Goal: Task Accomplishment & Management: Manage account settings

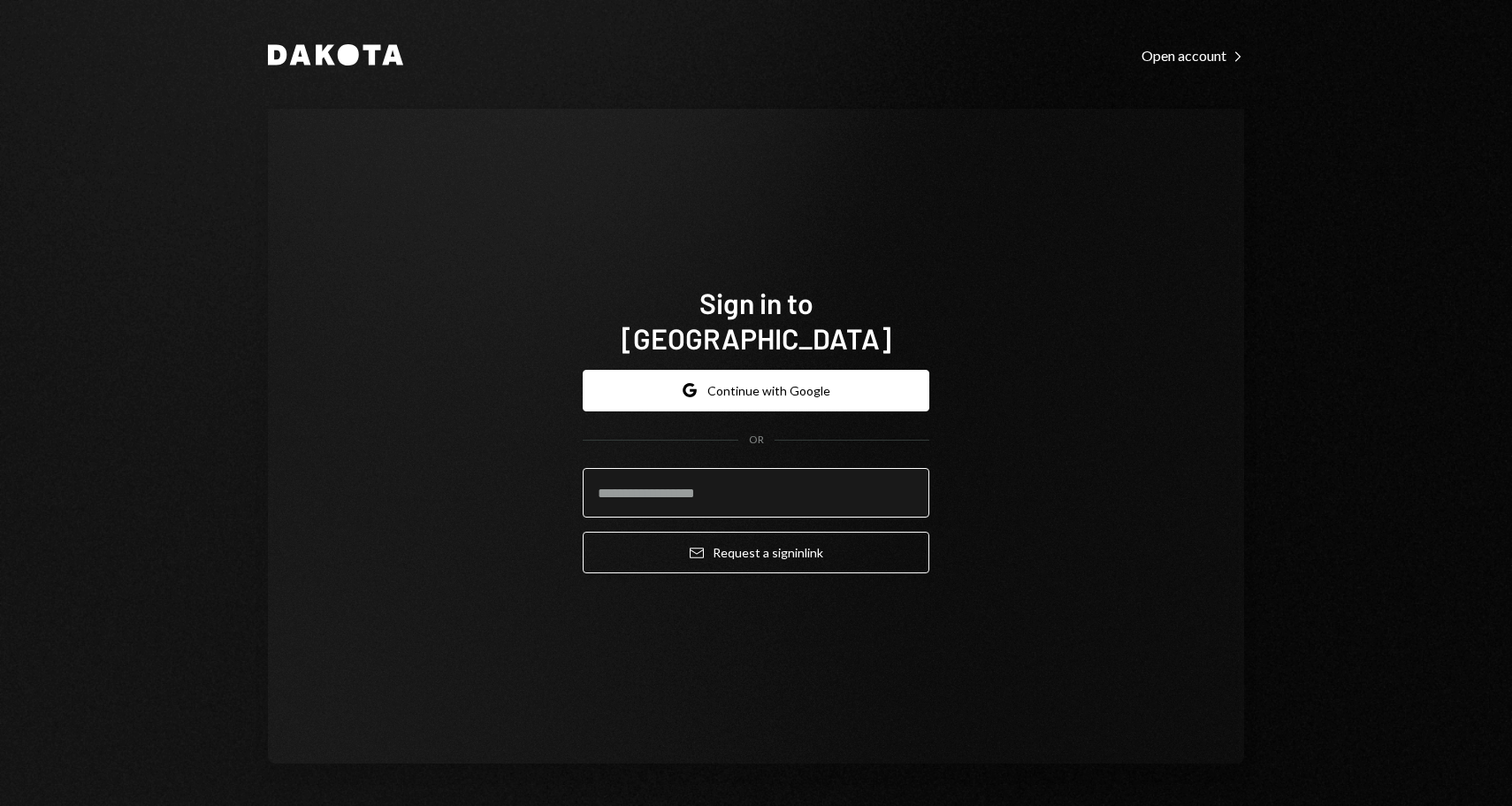
click at [668, 475] on input "email" at bounding box center [756, 493] width 347 height 50
click at [749, 469] on input "email" at bounding box center [756, 493] width 347 height 50
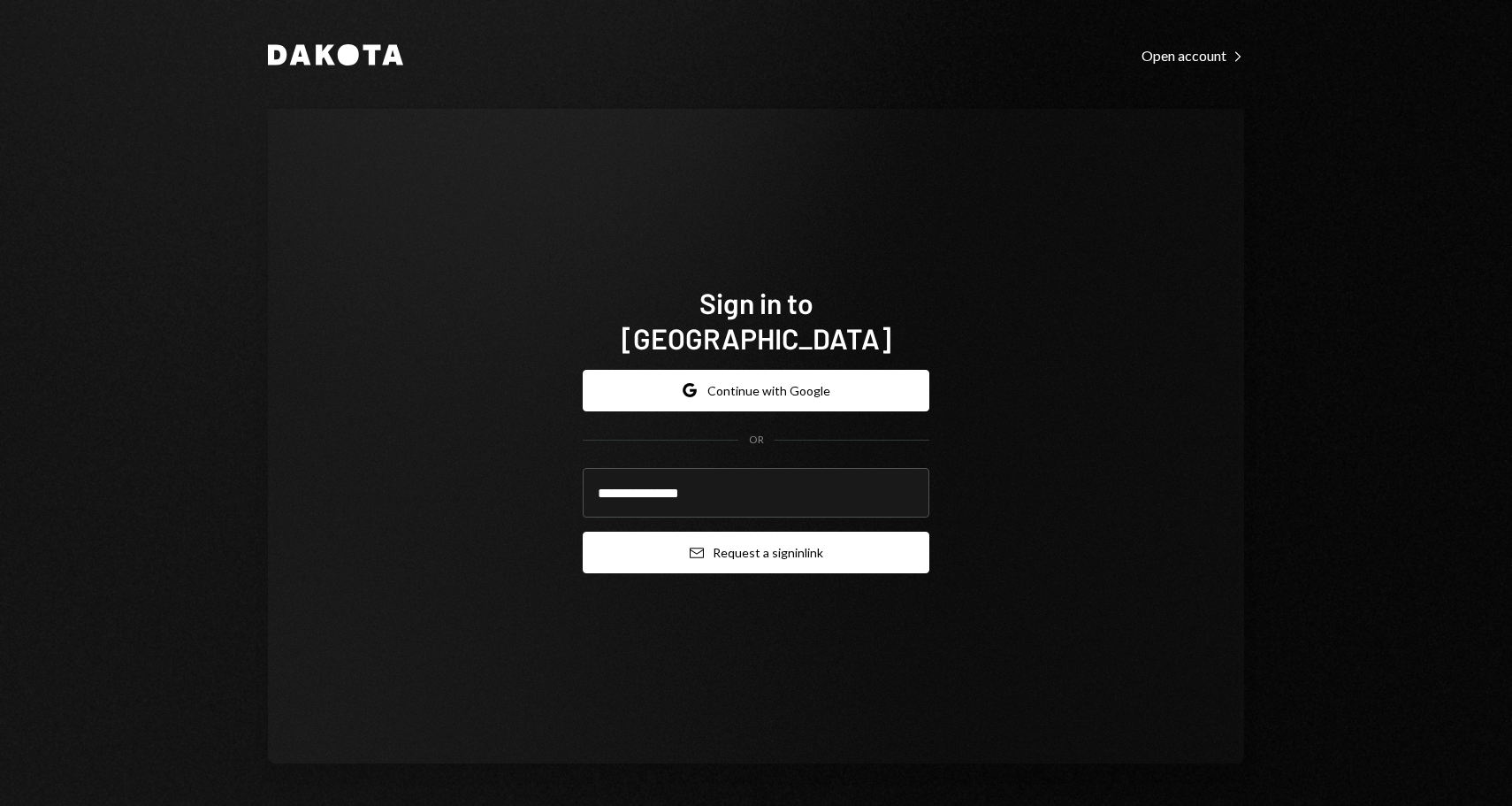
type input "**********"
click at [702, 548] on icon "submit" at bounding box center [697, 553] width 14 height 11
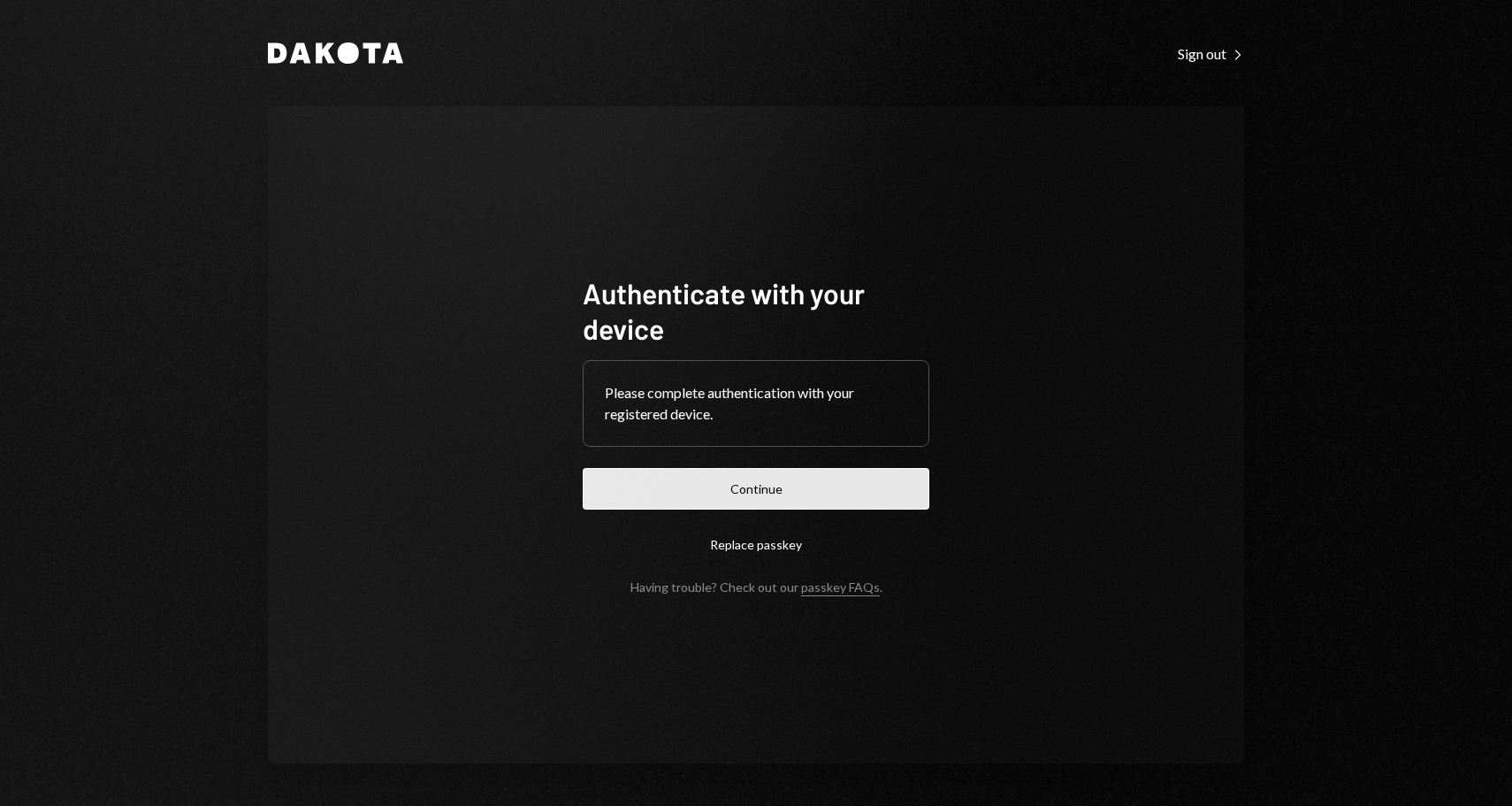
click at [730, 494] on button "Continue" at bounding box center [756, 488] width 347 height 42
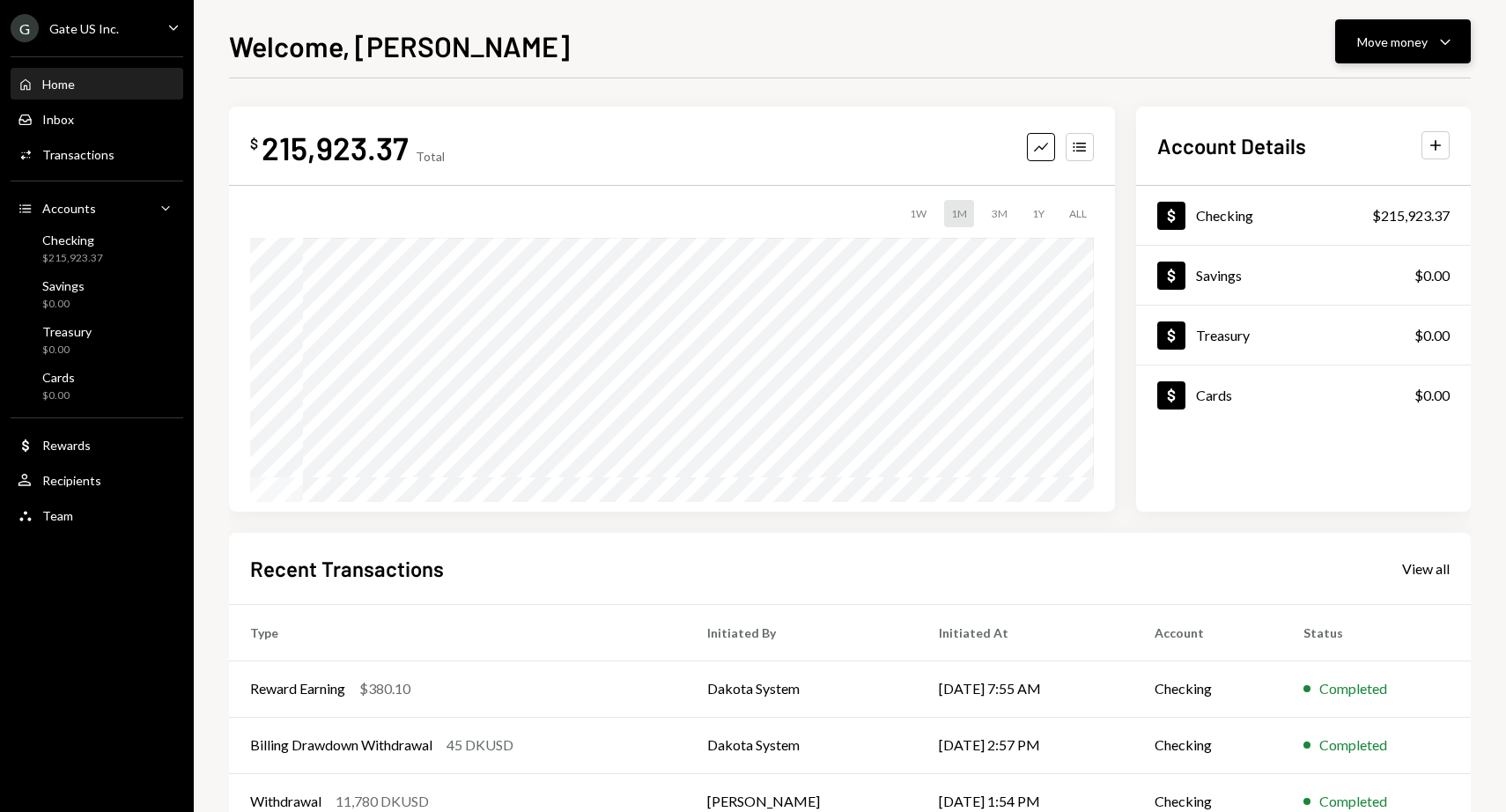
click at [1411, 39] on div "Move money" at bounding box center [1392, 41] width 70 height 18
click at [1377, 103] on div "Send" at bounding box center [1389, 94] width 129 height 18
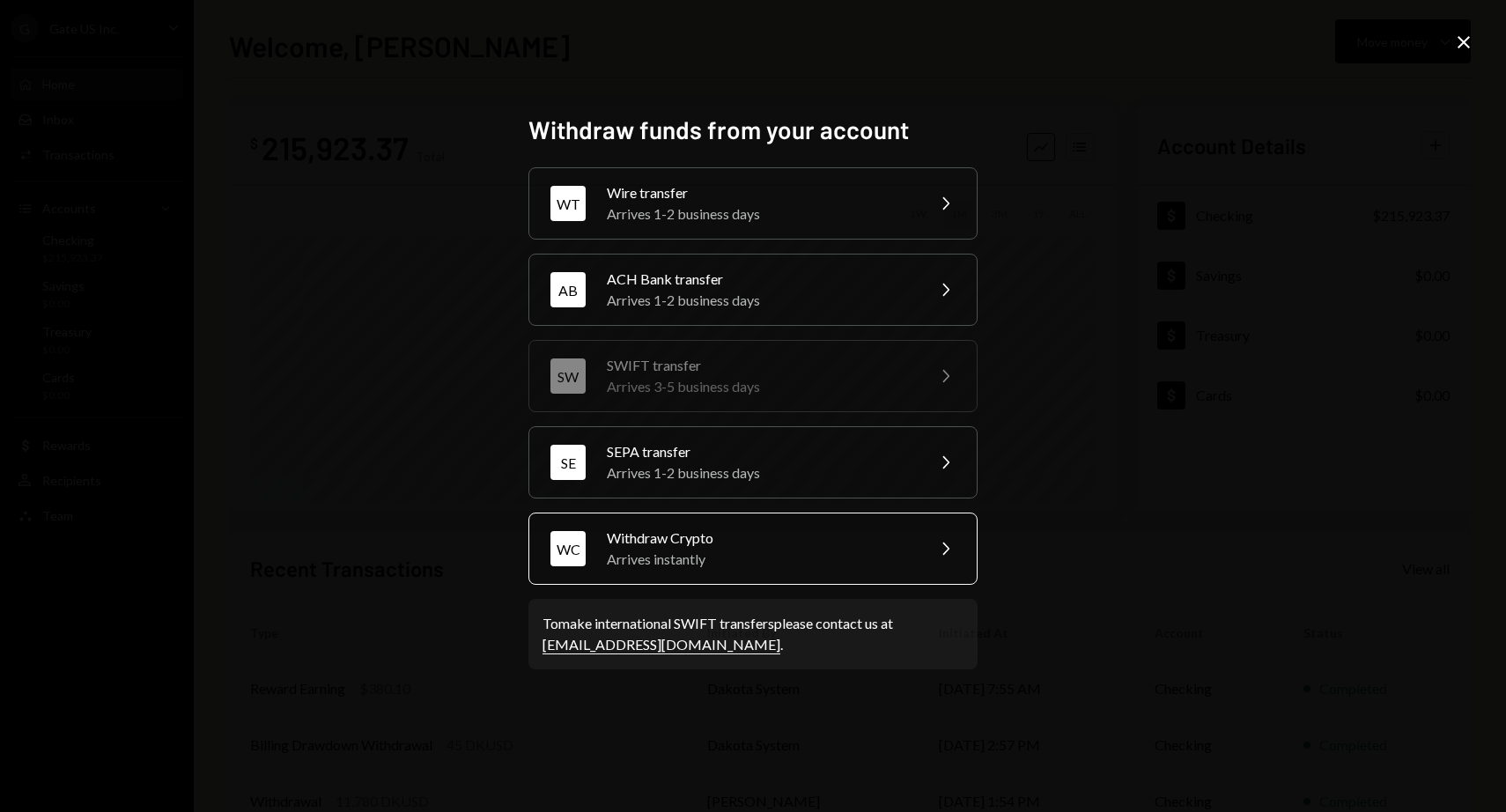
click at [730, 543] on div "Withdraw Crypto" at bounding box center [760, 538] width 307 height 21
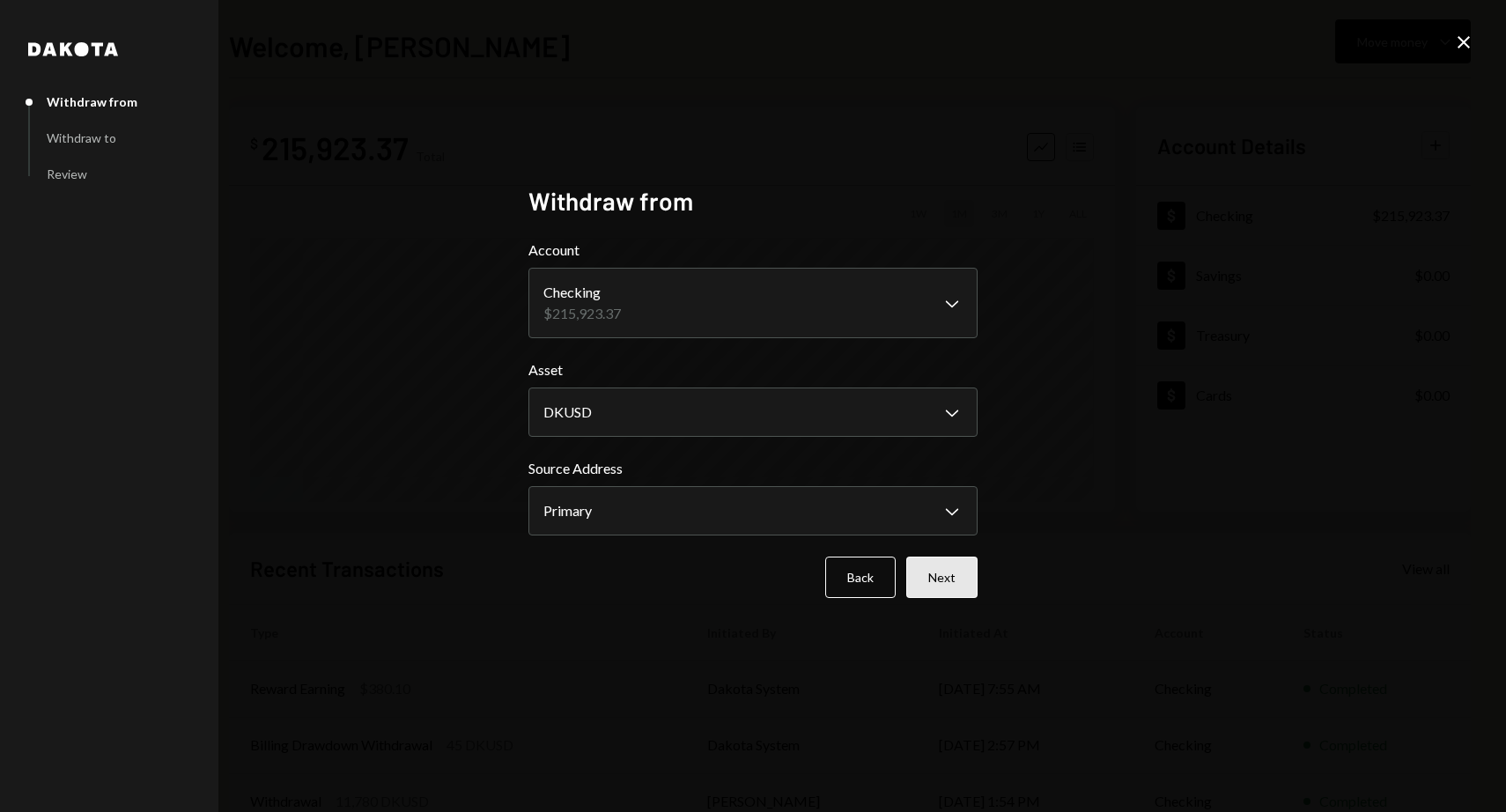
click at [950, 577] on button "Next" at bounding box center [942, 577] width 71 height 41
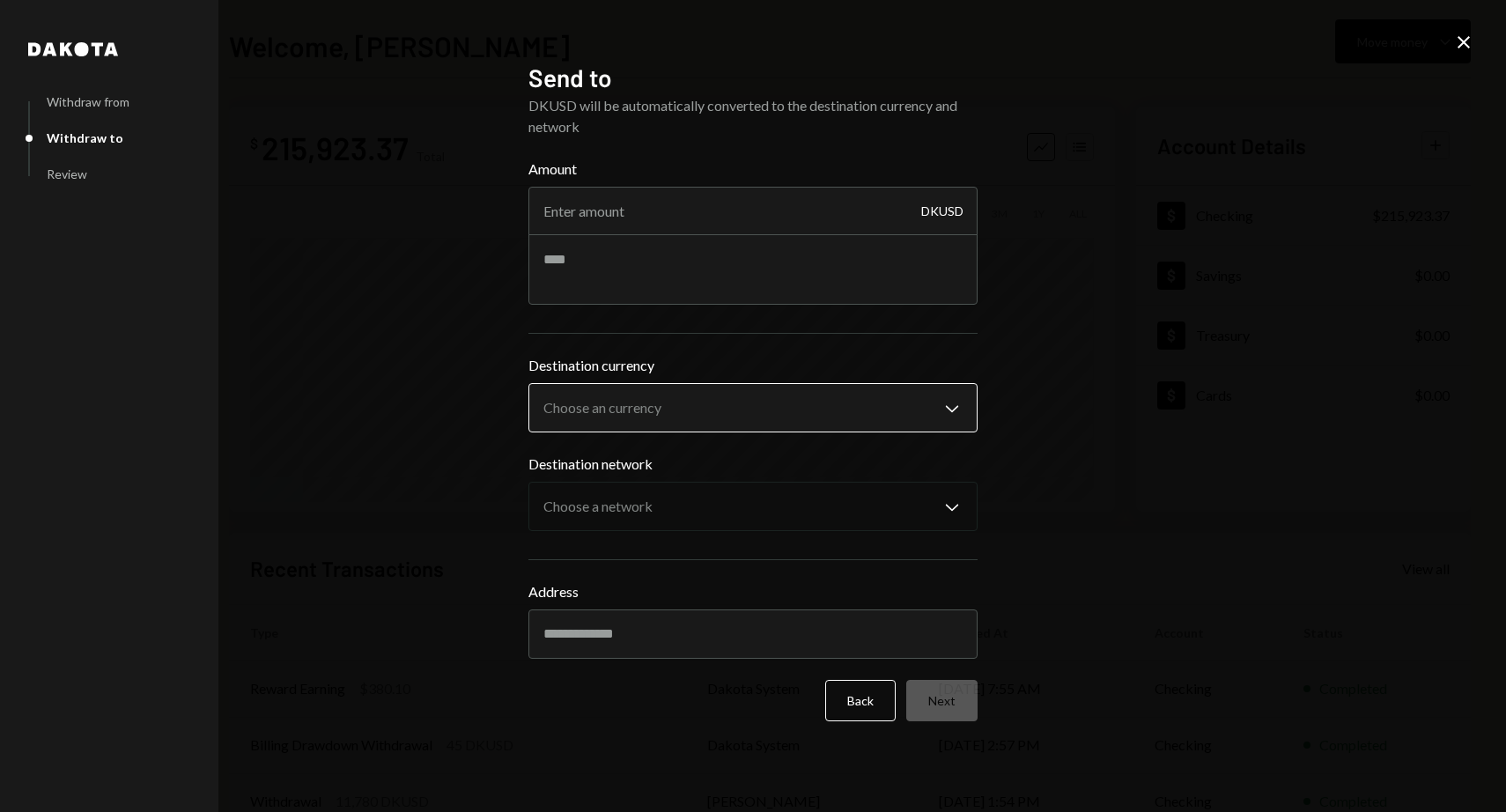
click at [860, 426] on body "G Gate US Inc. Caret Down Home Home Inbox Inbox Activities Transactions Account…" at bounding box center [753, 406] width 1506 height 812
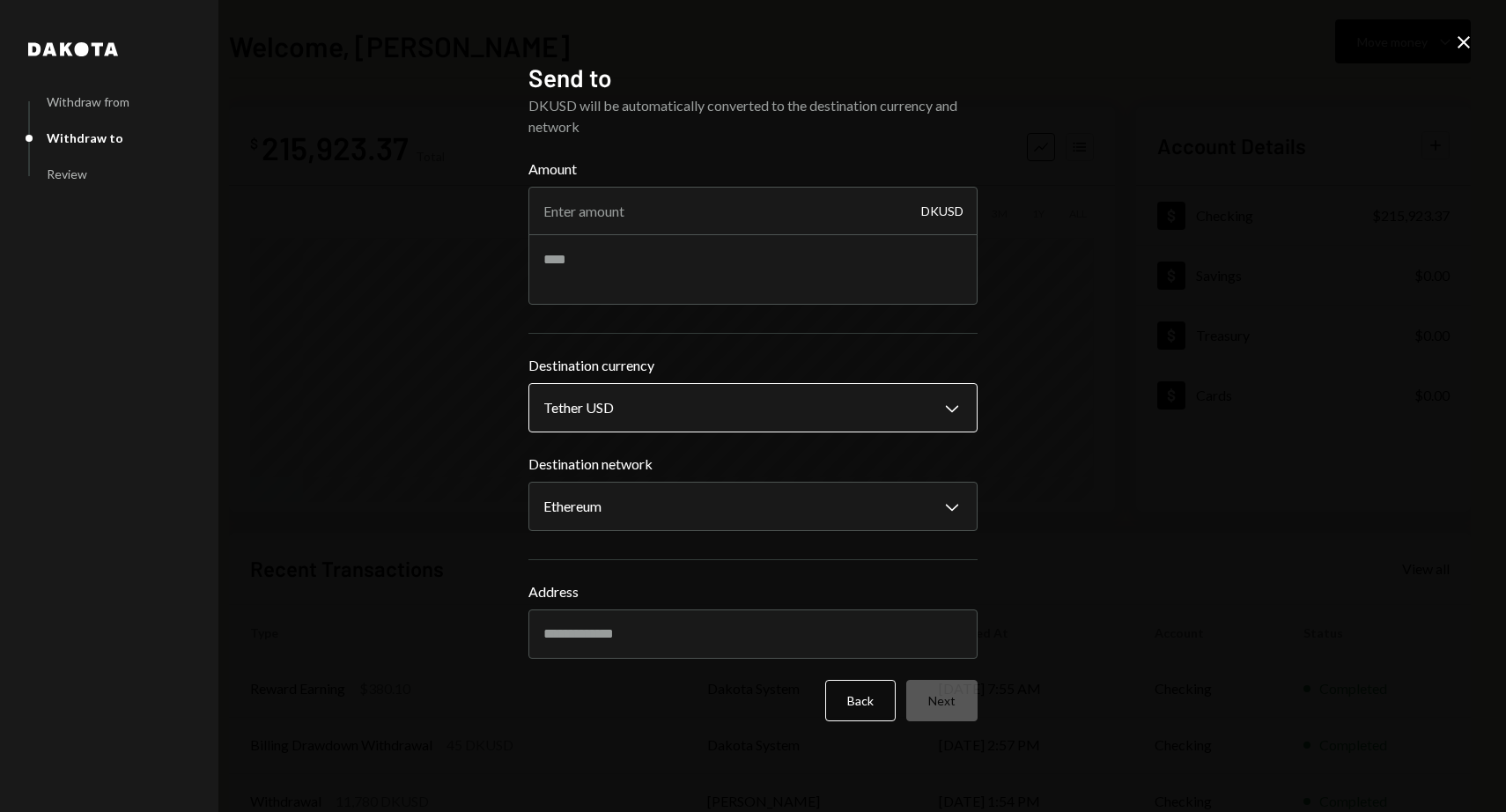
click at [773, 408] on body "G Gate US Inc. Caret Down Home Home Inbox Inbox Activities Transactions Account…" at bounding box center [753, 406] width 1506 height 812
click at [624, 518] on body "G Gate US Inc. Caret Down Home Home Inbox Inbox Activities Transactions Account…" at bounding box center [753, 406] width 1506 height 812
click at [796, 411] on body "G Gate US Inc. Caret Down Home Home Inbox Inbox Activities Transactions Account…" at bounding box center [753, 406] width 1506 height 812
click at [722, 417] on body "G Gate US Inc. Caret Down Home Home Inbox Inbox Activities Transactions Account…" at bounding box center [753, 406] width 1506 height 812
click at [733, 417] on body "G Gate US Inc. Caret Down Home Home Inbox Inbox Activities Transactions Account…" at bounding box center [753, 406] width 1506 height 812
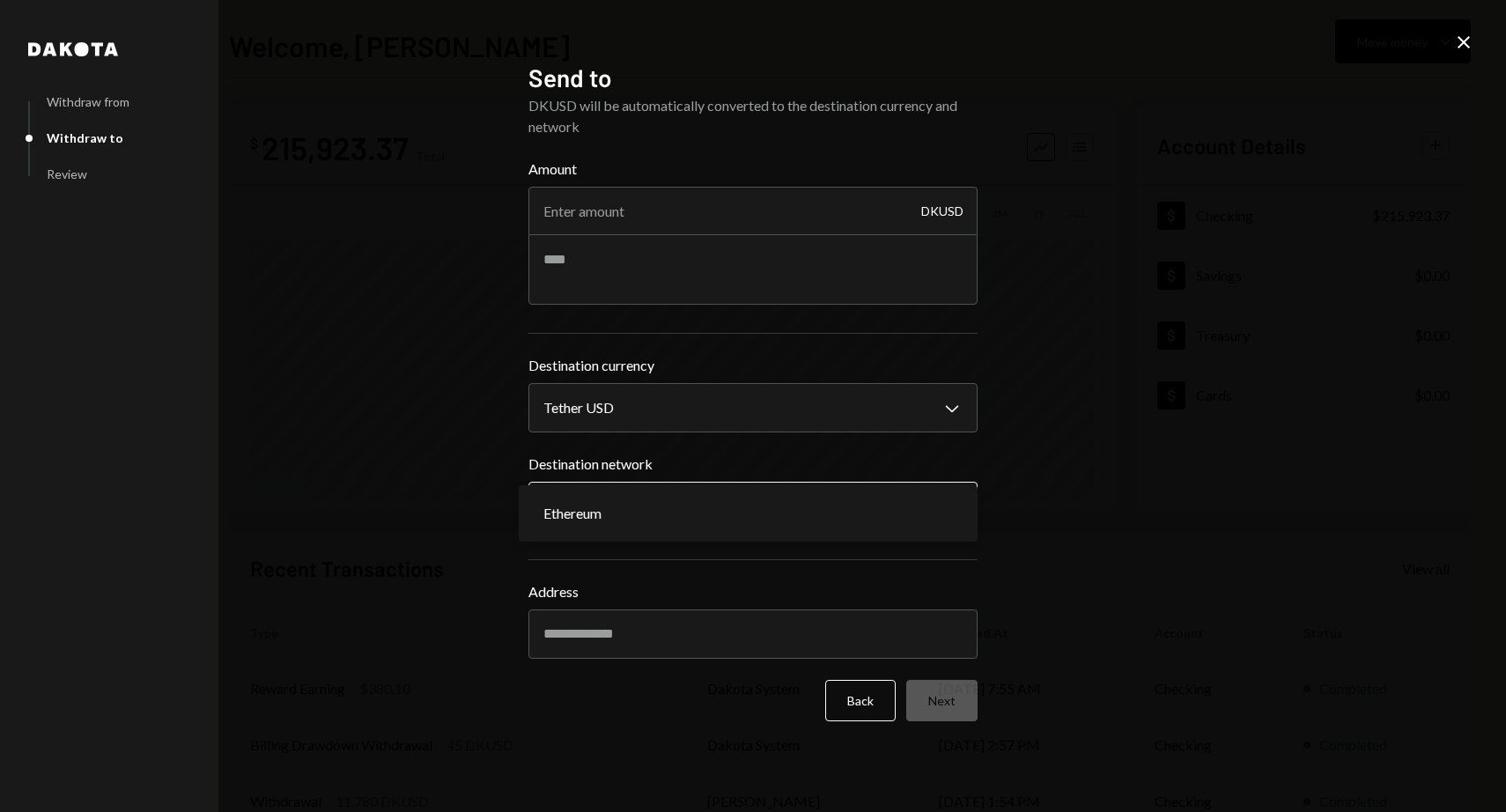
click at [688, 498] on body "G Gate US Inc. Caret Down Home Home Inbox Inbox Activities Transactions Account…" at bounding box center [753, 406] width 1506 height 812
click at [741, 409] on body "G Gate US Inc. Caret Down Home Home Inbox Inbox Activities Transactions Account…" at bounding box center [753, 406] width 1506 height 812
click at [678, 415] on body "G Gate US Inc. Caret Down Home Home Inbox Inbox Activities Transactions Account…" at bounding box center [753, 406] width 1506 height 812
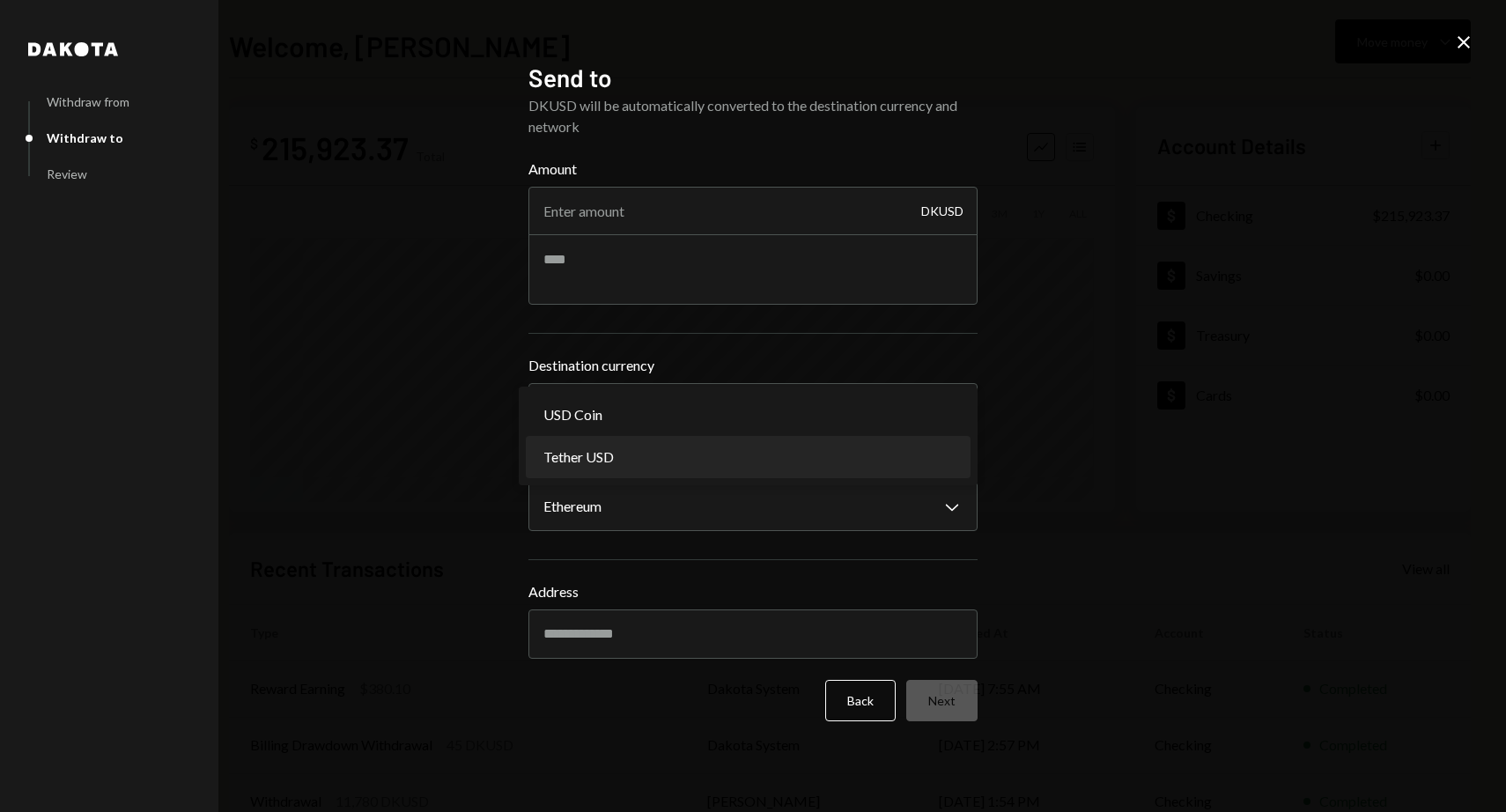
select select "****"
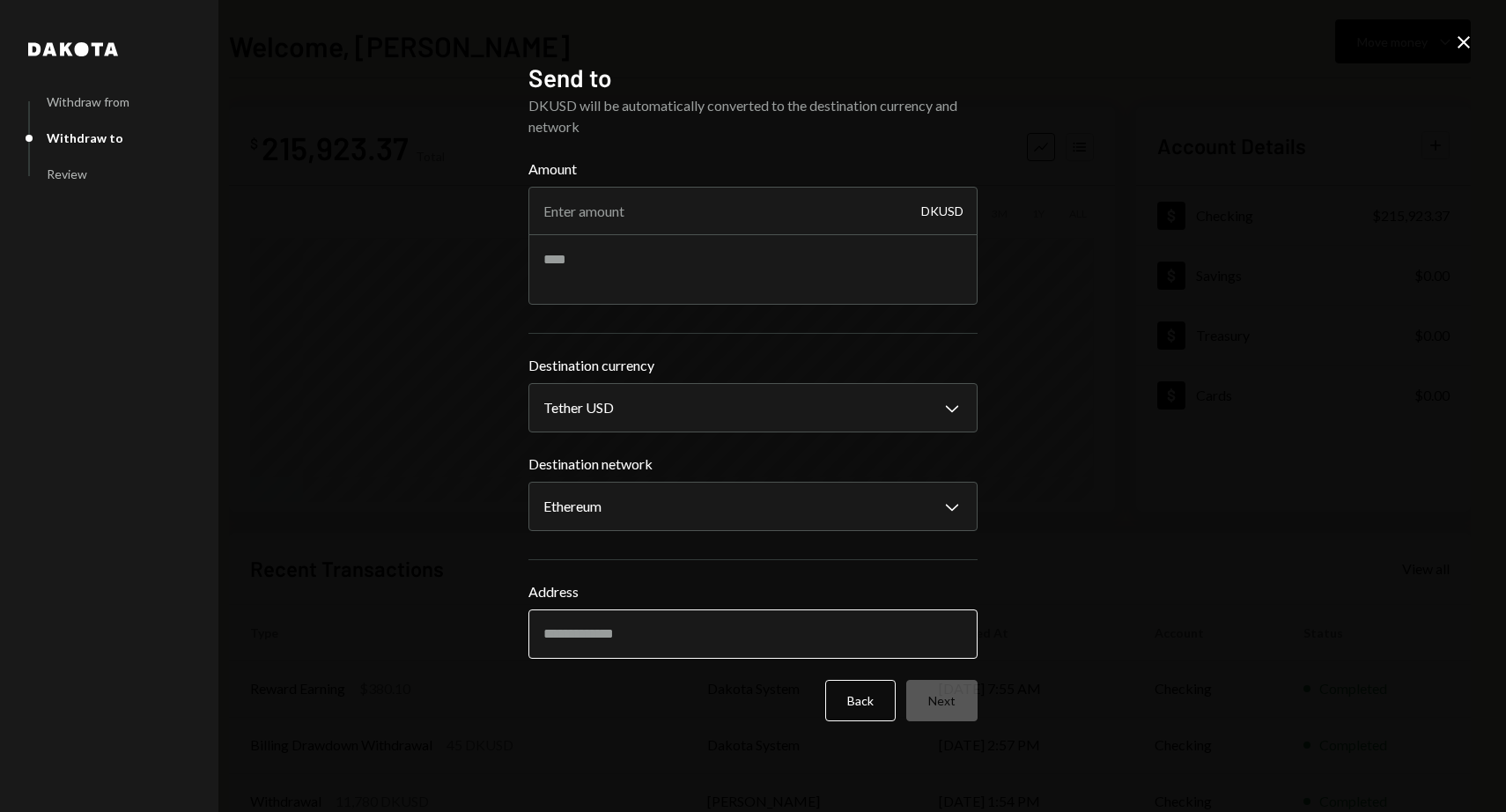
click at [688, 631] on input "Address" at bounding box center [753, 634] width 449 height 49
click at [776, 411] on body "G Gate US Inc. Caret Down Home Home Inbox Inbox Activities Transactions Account…" at bounding box center [753, 406] width 1506 height 812
click at [642, 219] on input "Amount" at bounding box center [753, 211] width 449 height 49
click at [716, 218] on input "Amount" at bounding box center [753, 211] width 449 height 49
click at [768, 218] on input "Amount" at bounding box center [753, 211] width 449 height 49
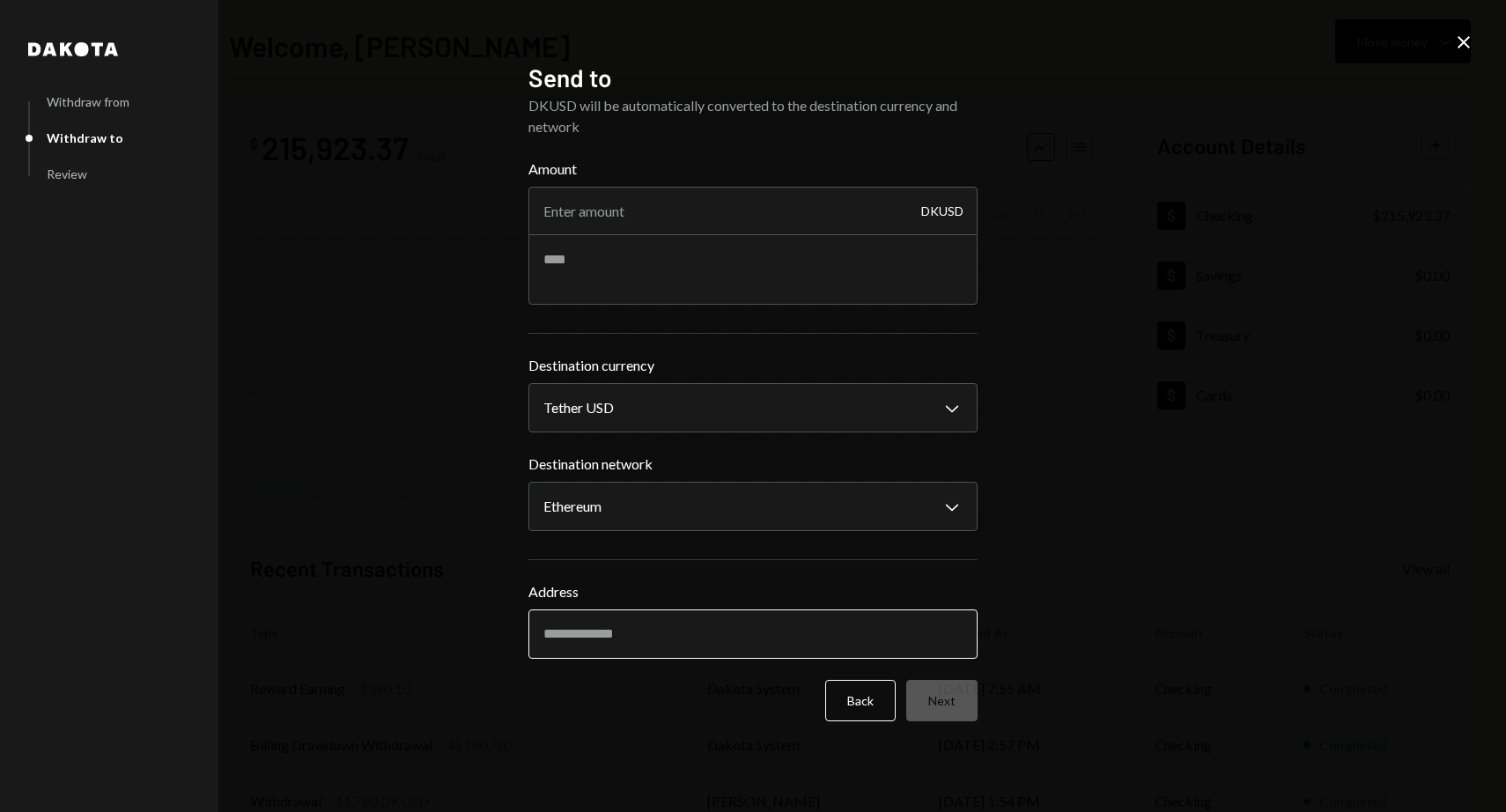
click at [619, 645] on input "Address" at bounding box center [753, 634] width 449 height 49
click at [619, 642] on input "Address" at bounding box center [753, 634] width 449 height 49
click at [681, 240] on textarea at bounding box center [753, 269] width 449 height 70
click at [674, 222] on input "Amount" at bounding box center [753, 211] width 449 height 49
click at [684, 269] on div "Amount 10 DKUSD" at bounding box center [753, 232] width 449 height 146
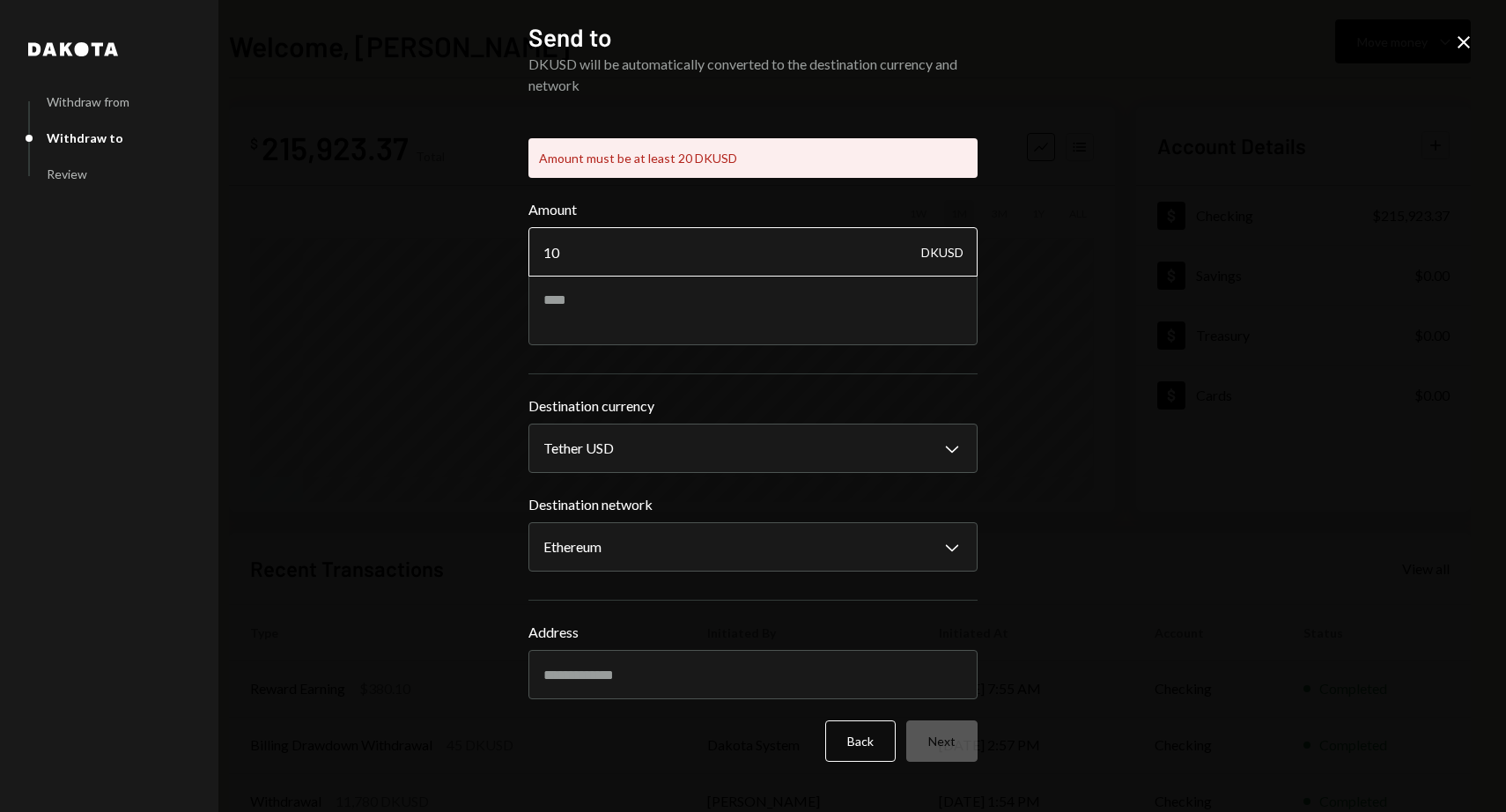
click at [666, 254] on input "10" at bounding box center [753, 252] width 449 height 49
drag, startPoint x: 694, startPoint y: 255, endPoint x: 456, endPoint y: 245, distance: 238.2
click at [456, 245] on div "**********" at bounding box center [753, 406] width 1506 height 812
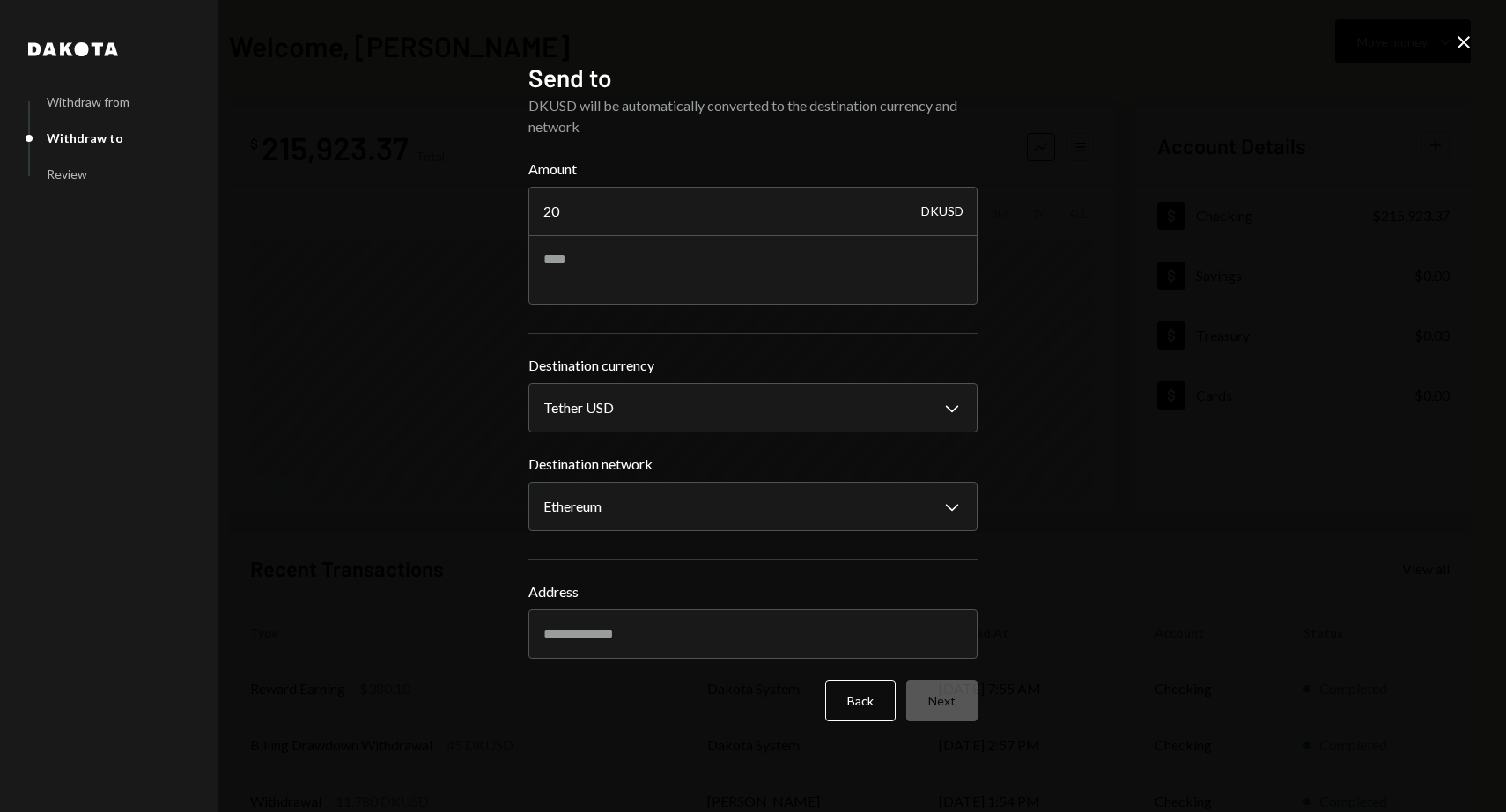
type input "20"
click at [383, 409] on div "**********" at bounding box center [753, 406] width 1506 height 812
click at [657, 265] on textarea at bounding box center [753, 269] width 449 height 70
click at [627, 628] on input "Address" at bounding box center [753, 634] width 449 height 49
paste input "**********"
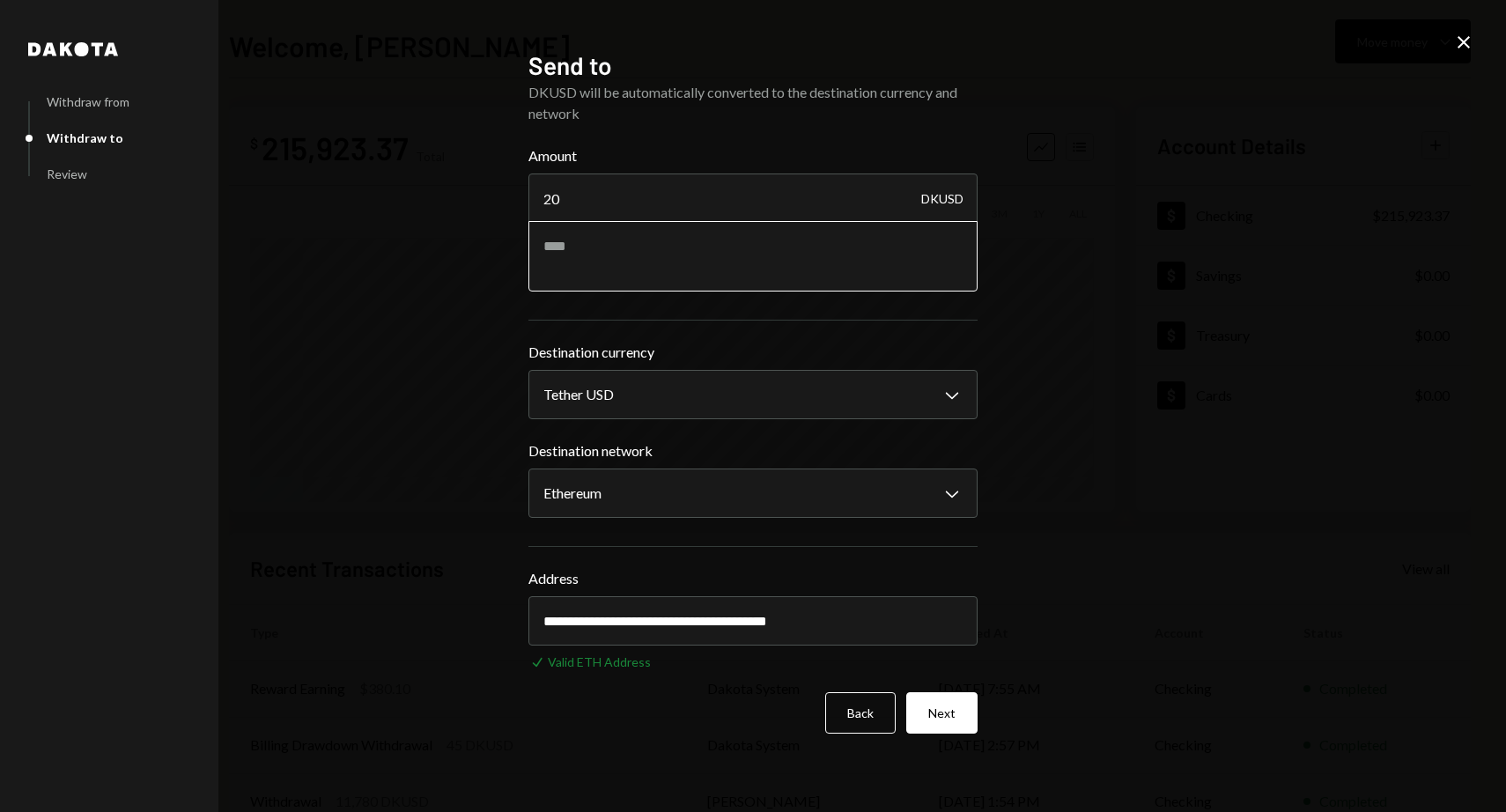
type input "**********"
click at [629, 247] on textarea at bounding box center [753, 256] width 449 height 70
type textarea "**********"
click at [951, 715] on button "Next" at bounding box center [942, 712] width 71 height 41
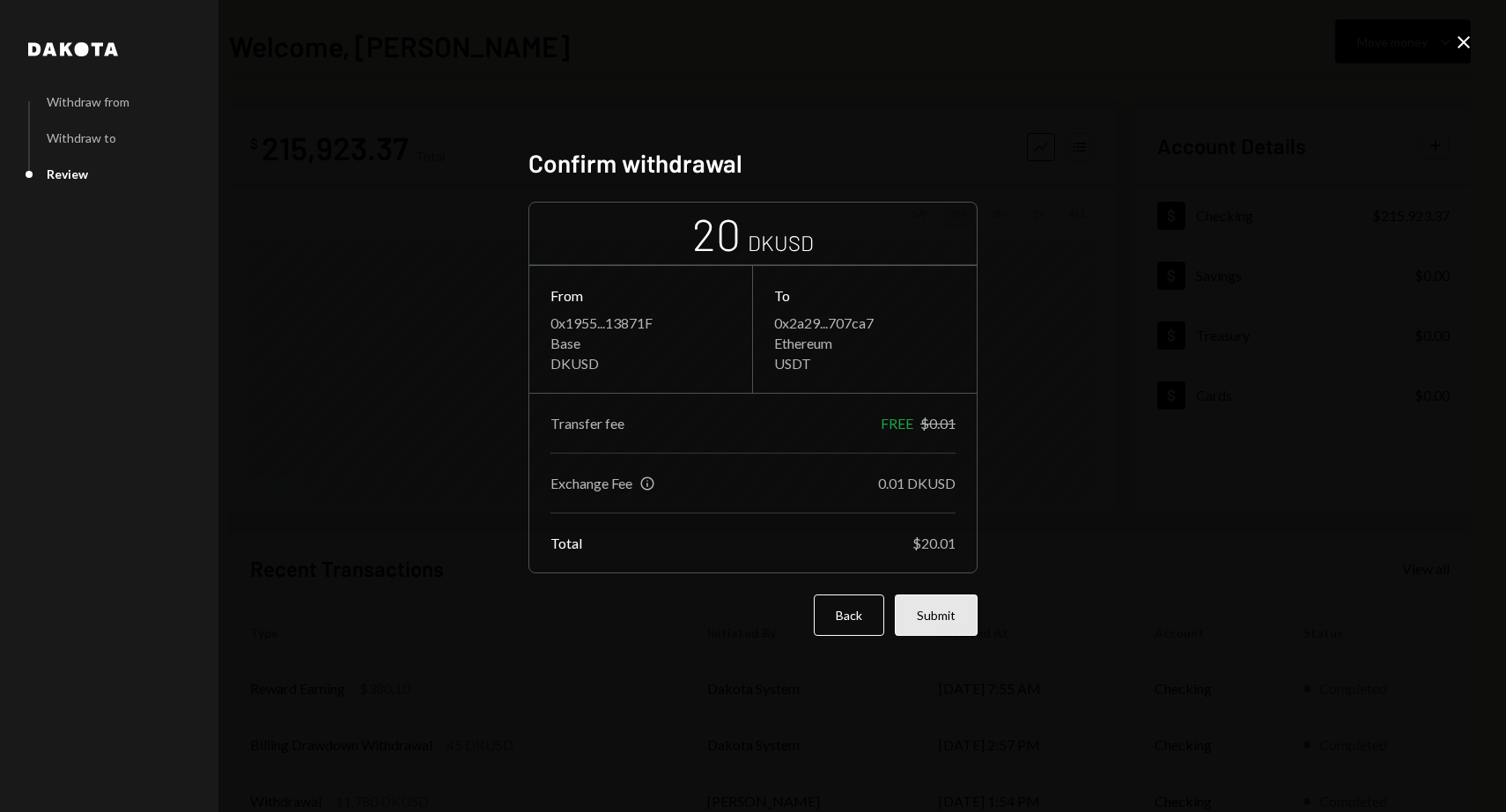
click at [949, 624] on button "Submit" at bounding box center [937, 615] width 83 height 41
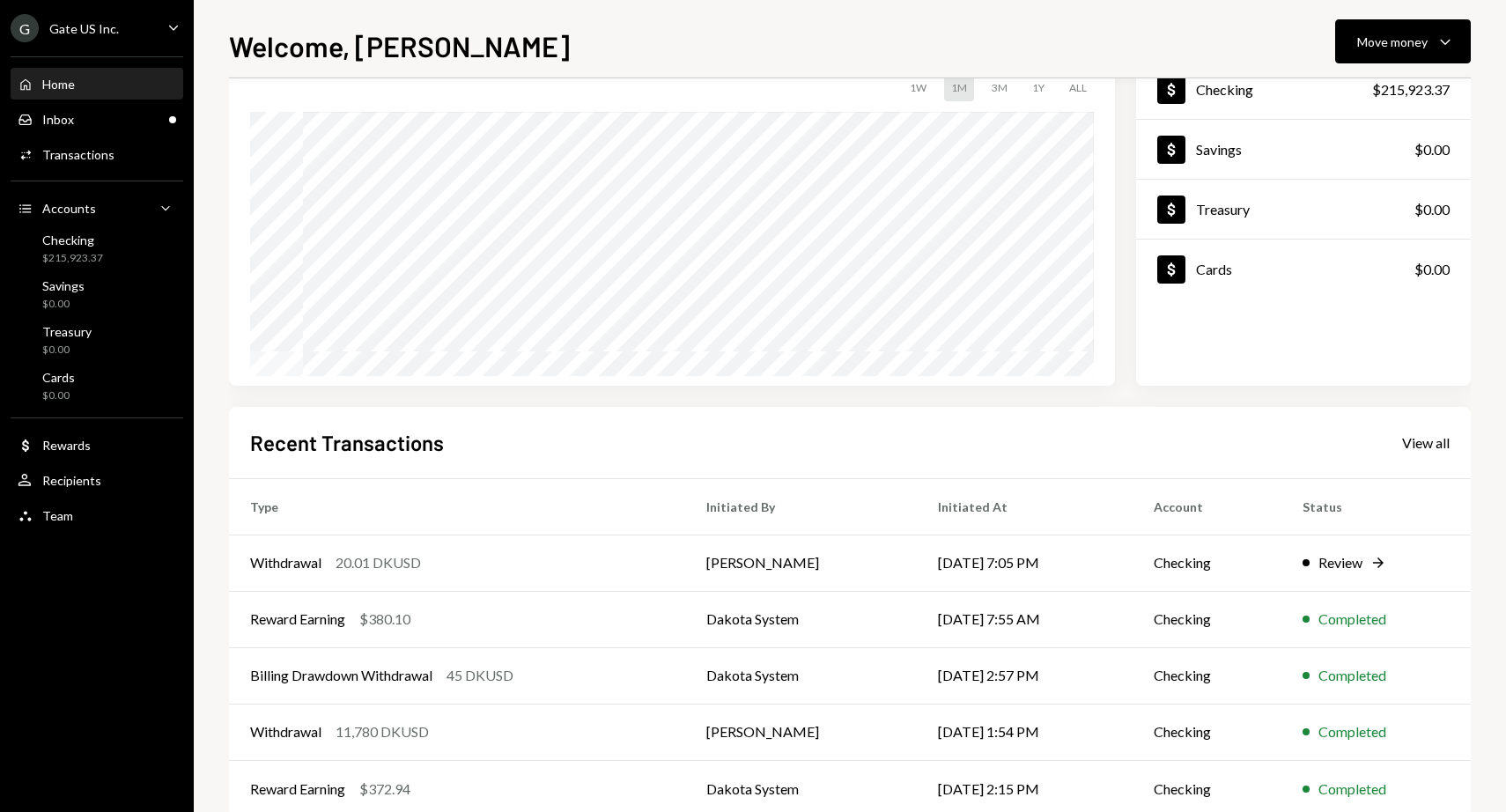
scroll to position [129, 0]
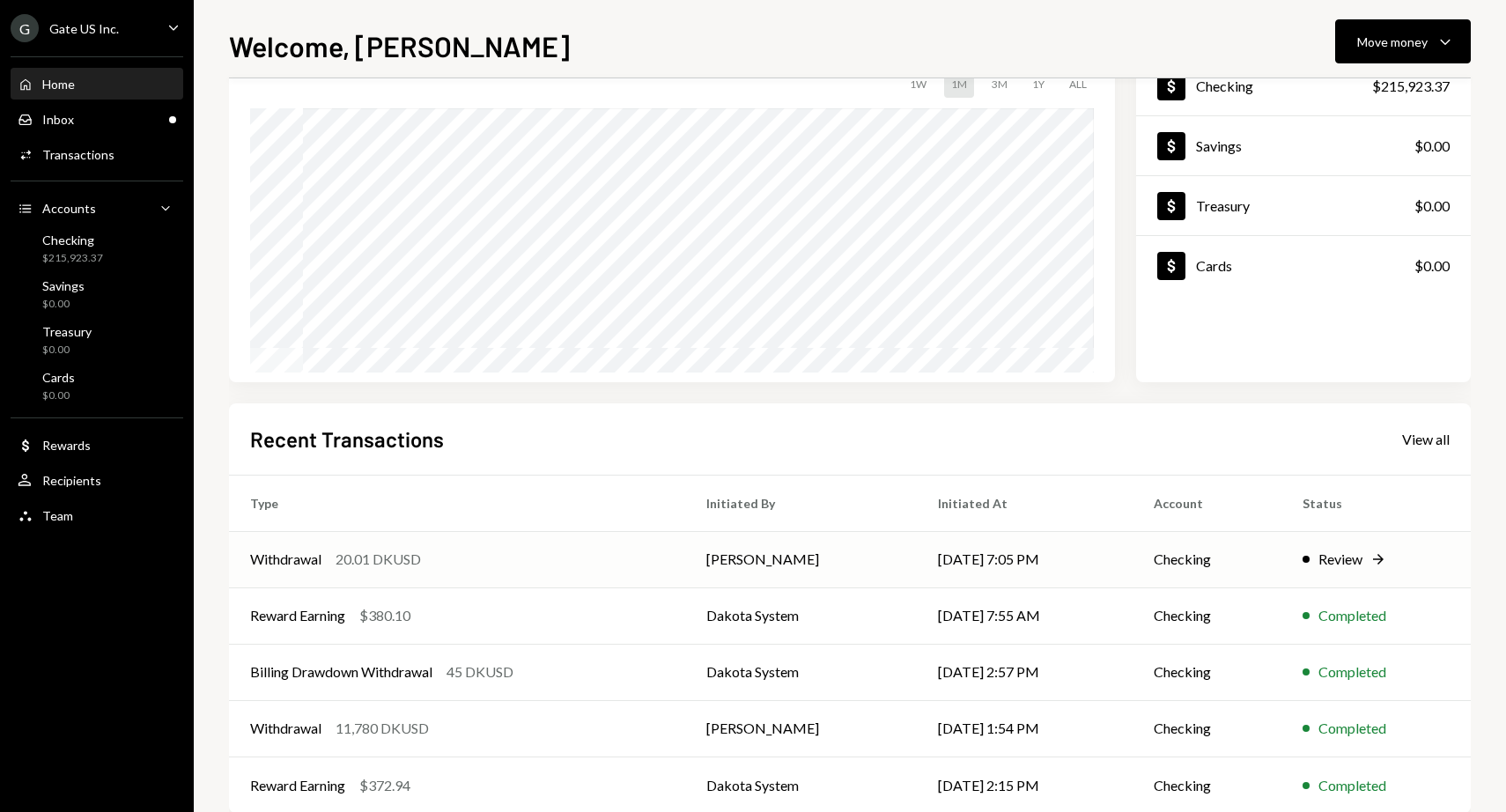
click at [415, 562] on div "20.01 DKUSD" at bounding box center [378, 559] width 85 height 21
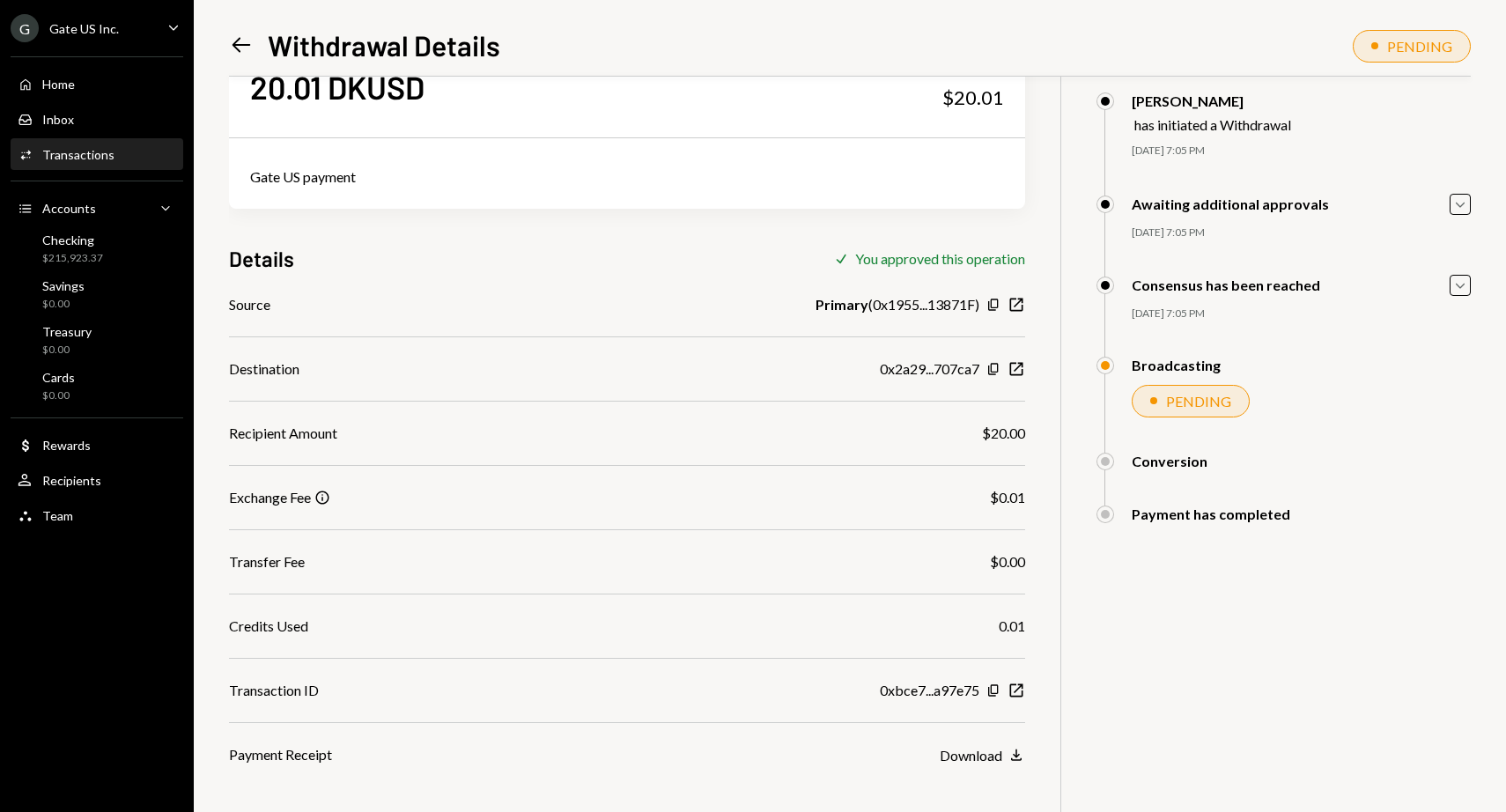
scroll to position [77, 0]
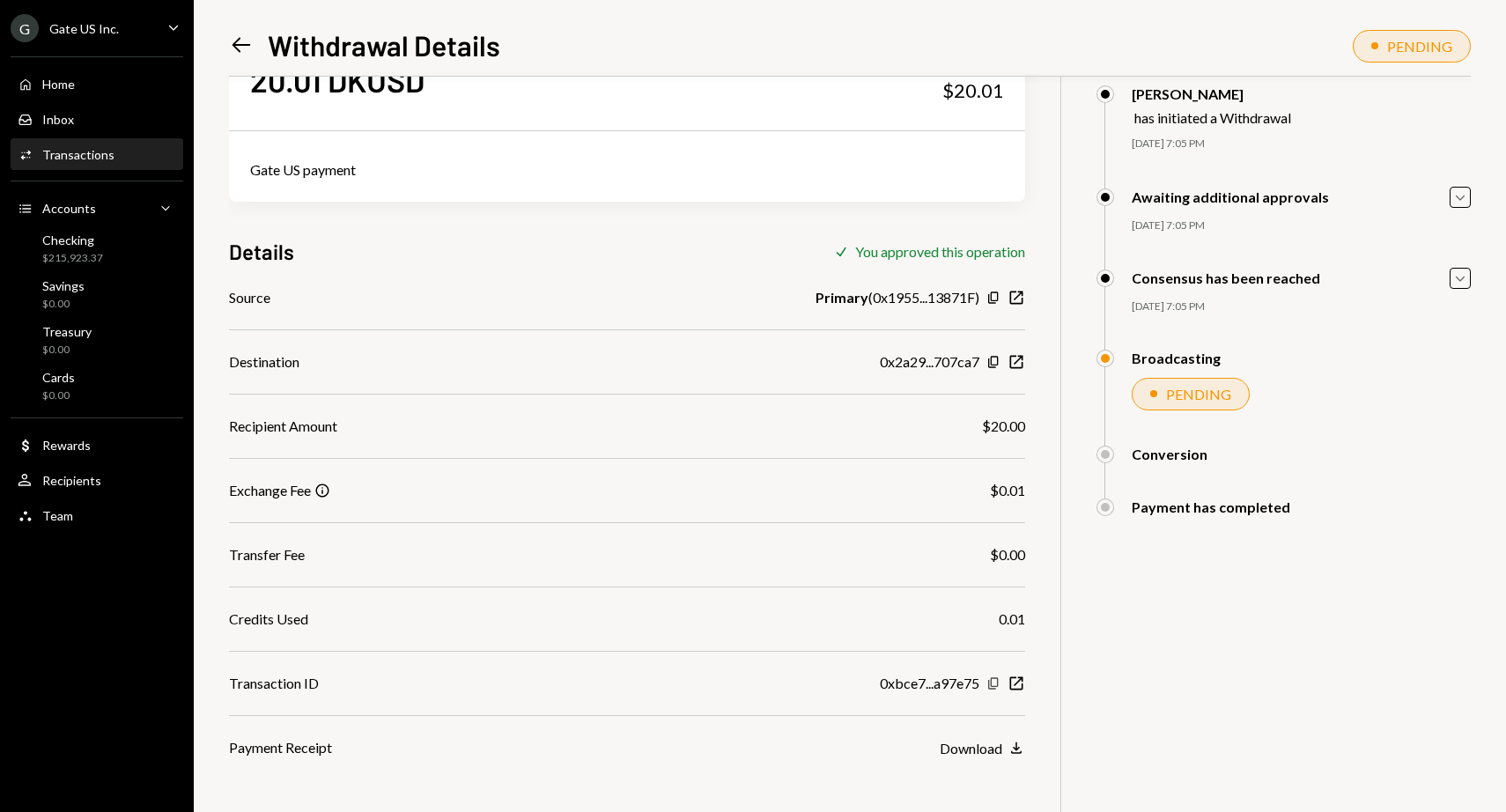
click at [992, 685] on icon "Copy" at bounding box center [994, 683] width 14 height 14
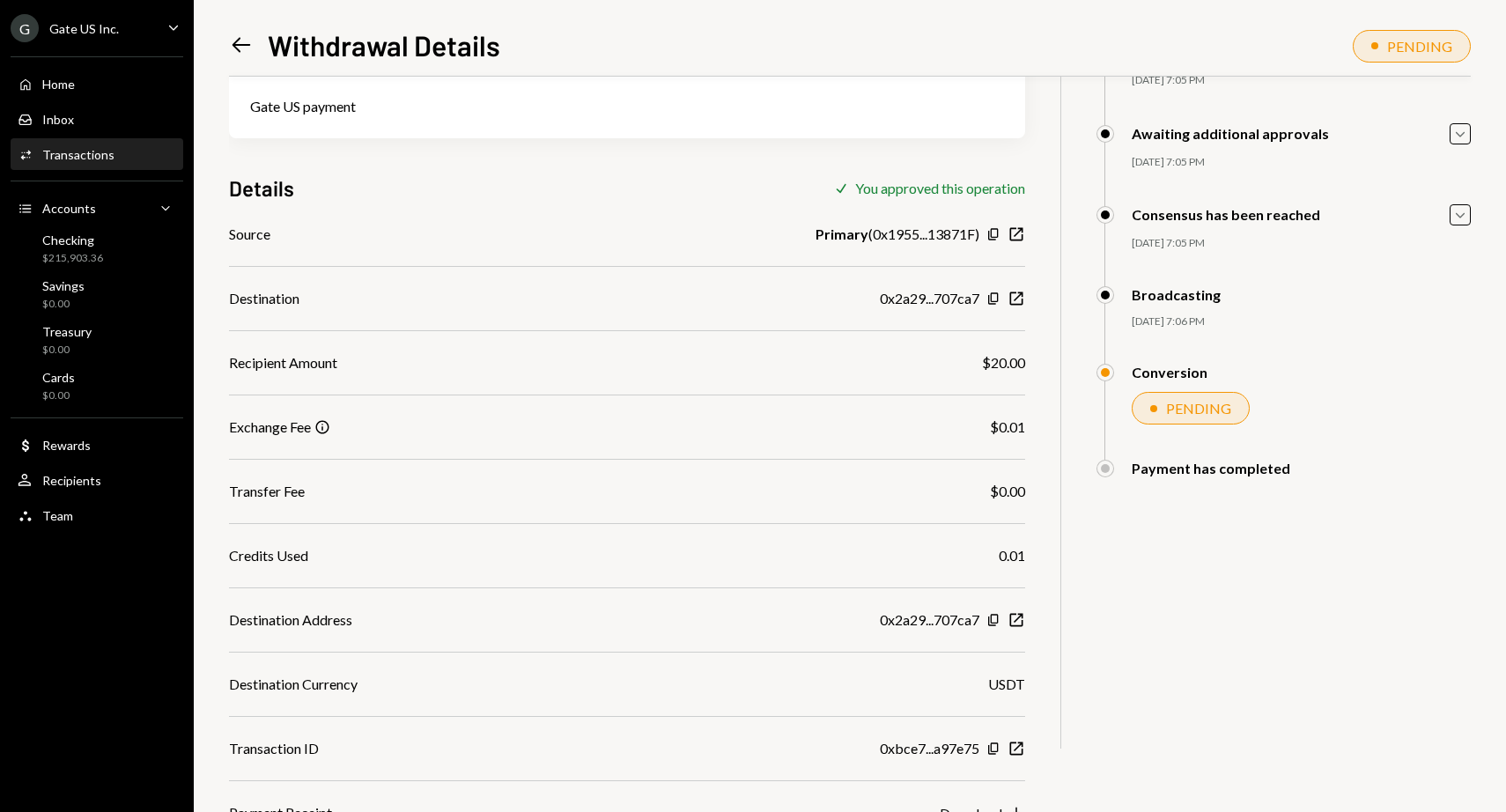
scroll to position [151, 0]
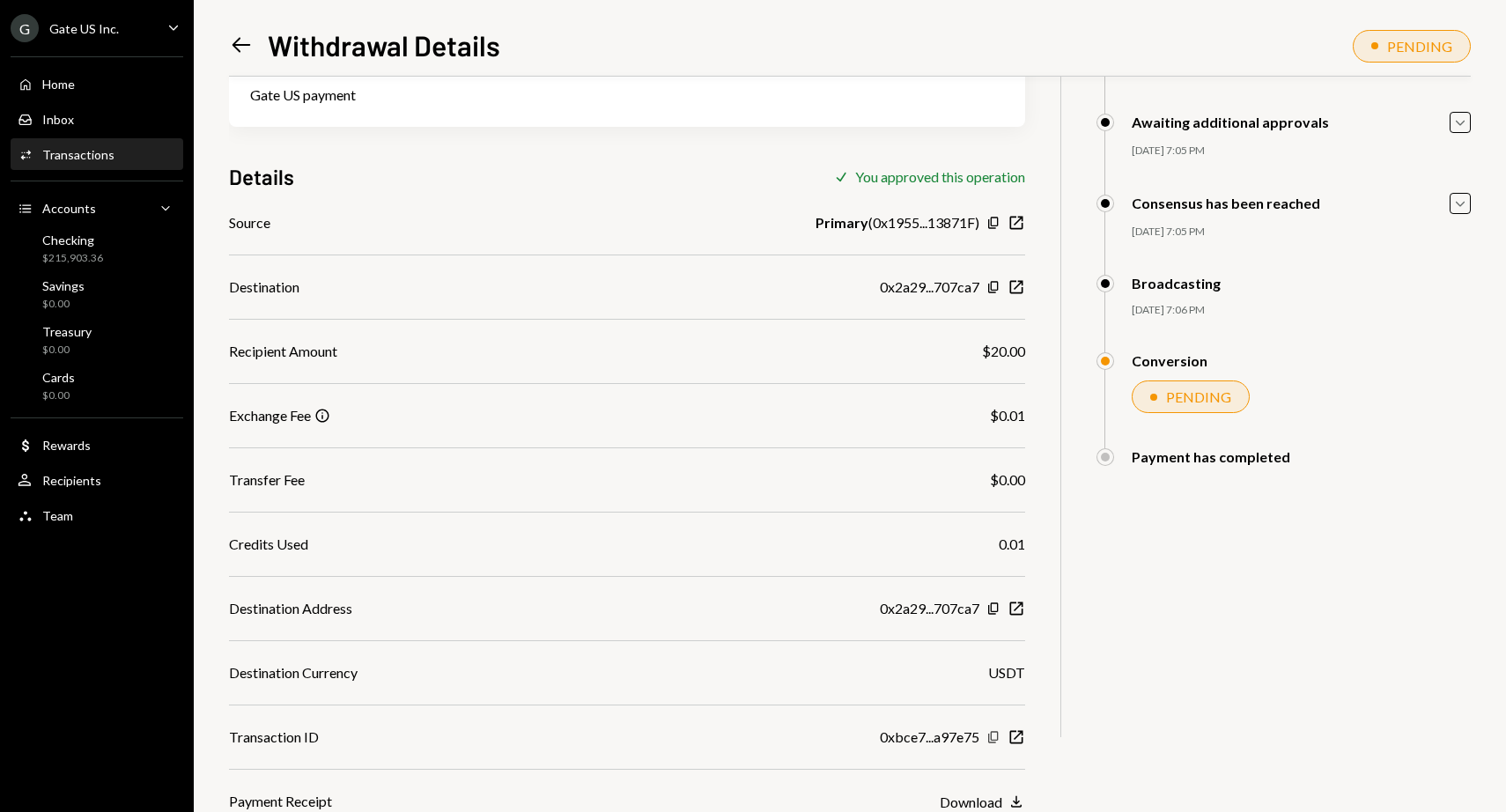
click at [991, 736] on icon "button" at bounding box center [993, 736] width 10 height 11
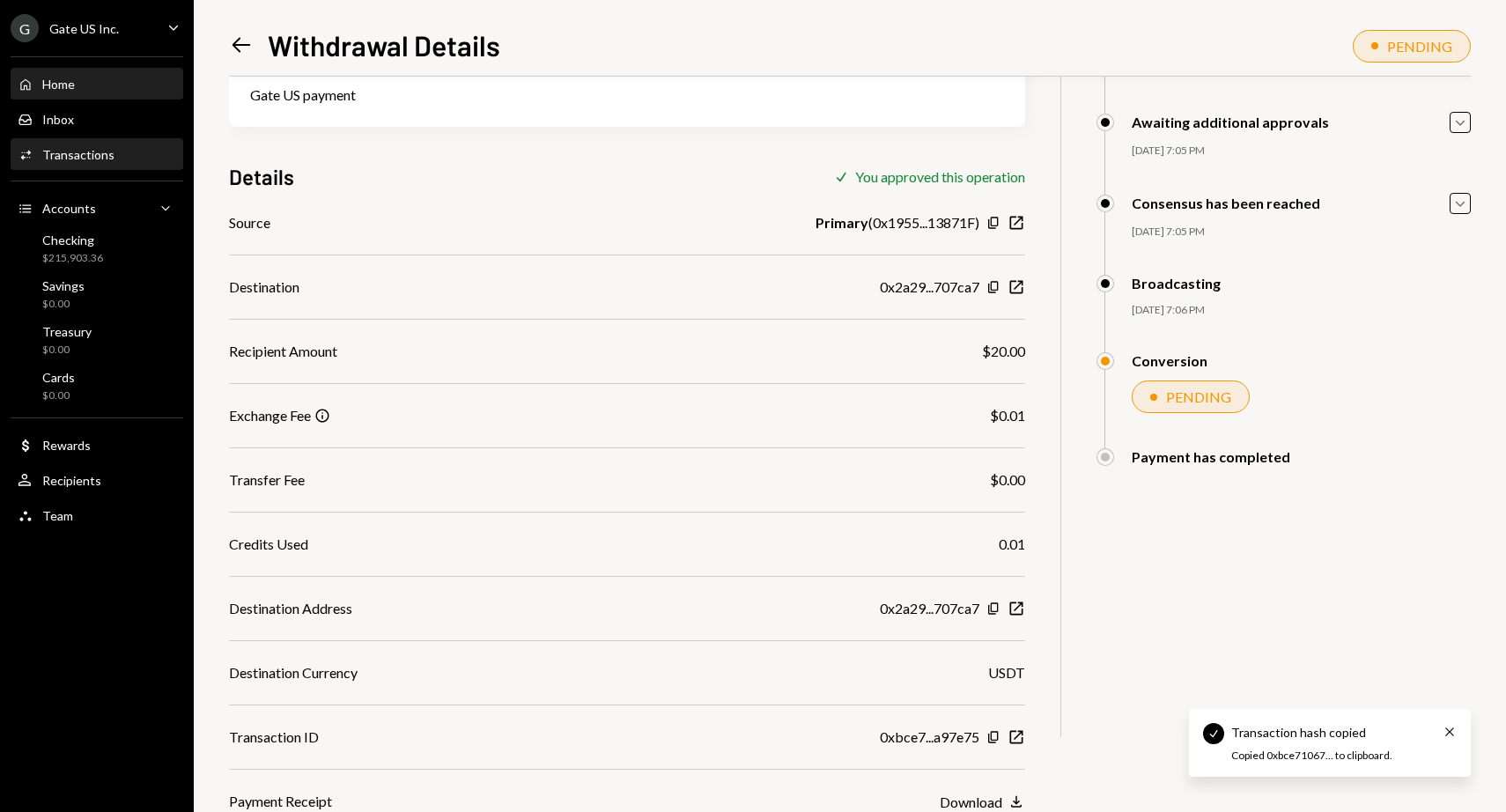
click at [99, 73] on div "Home Home" at bounding box center [97, 85] width 159 height 30
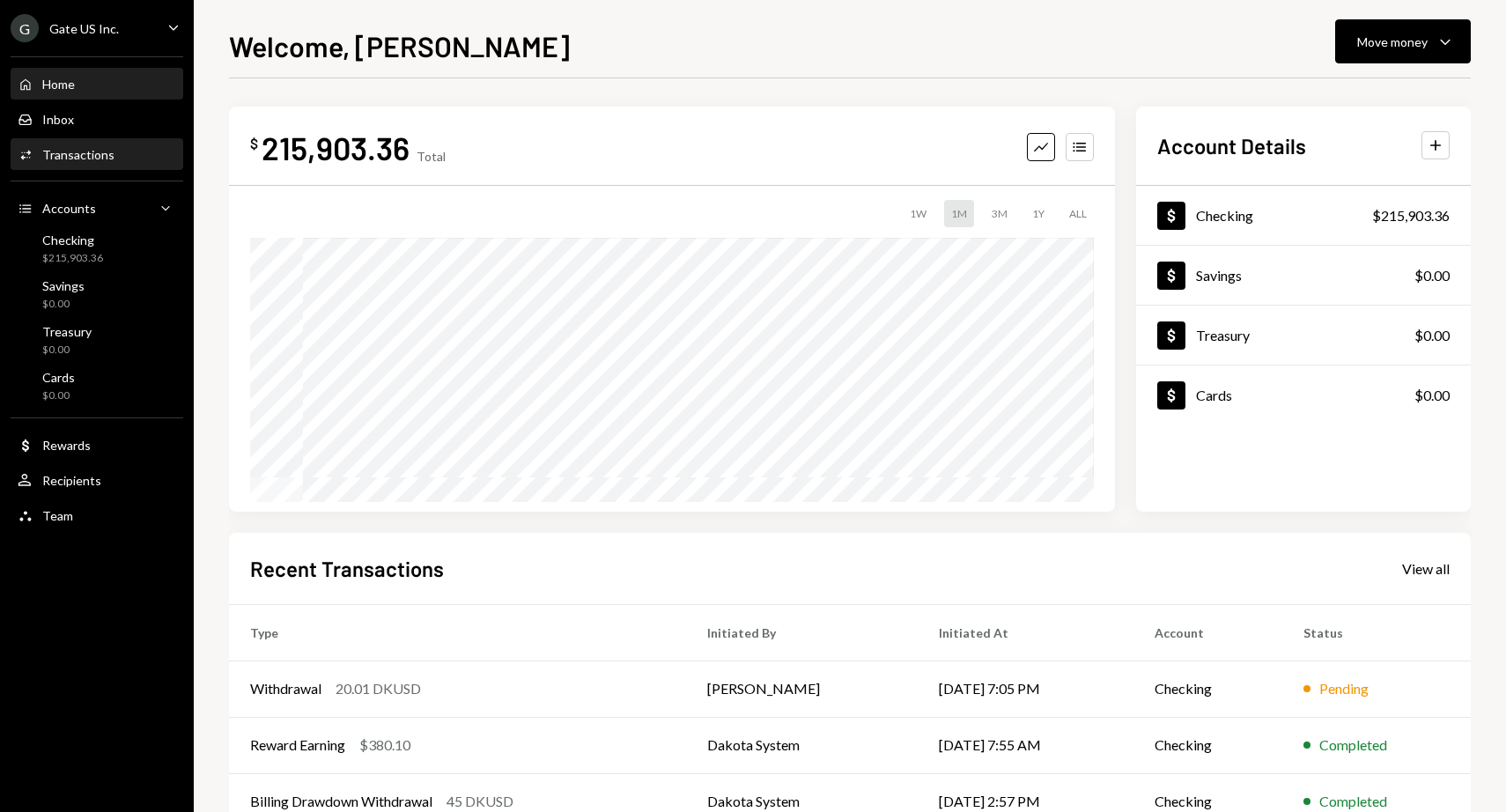
click at [86, 155] on div "Transactions" at bounding box center [78, 154] width 72 height 15
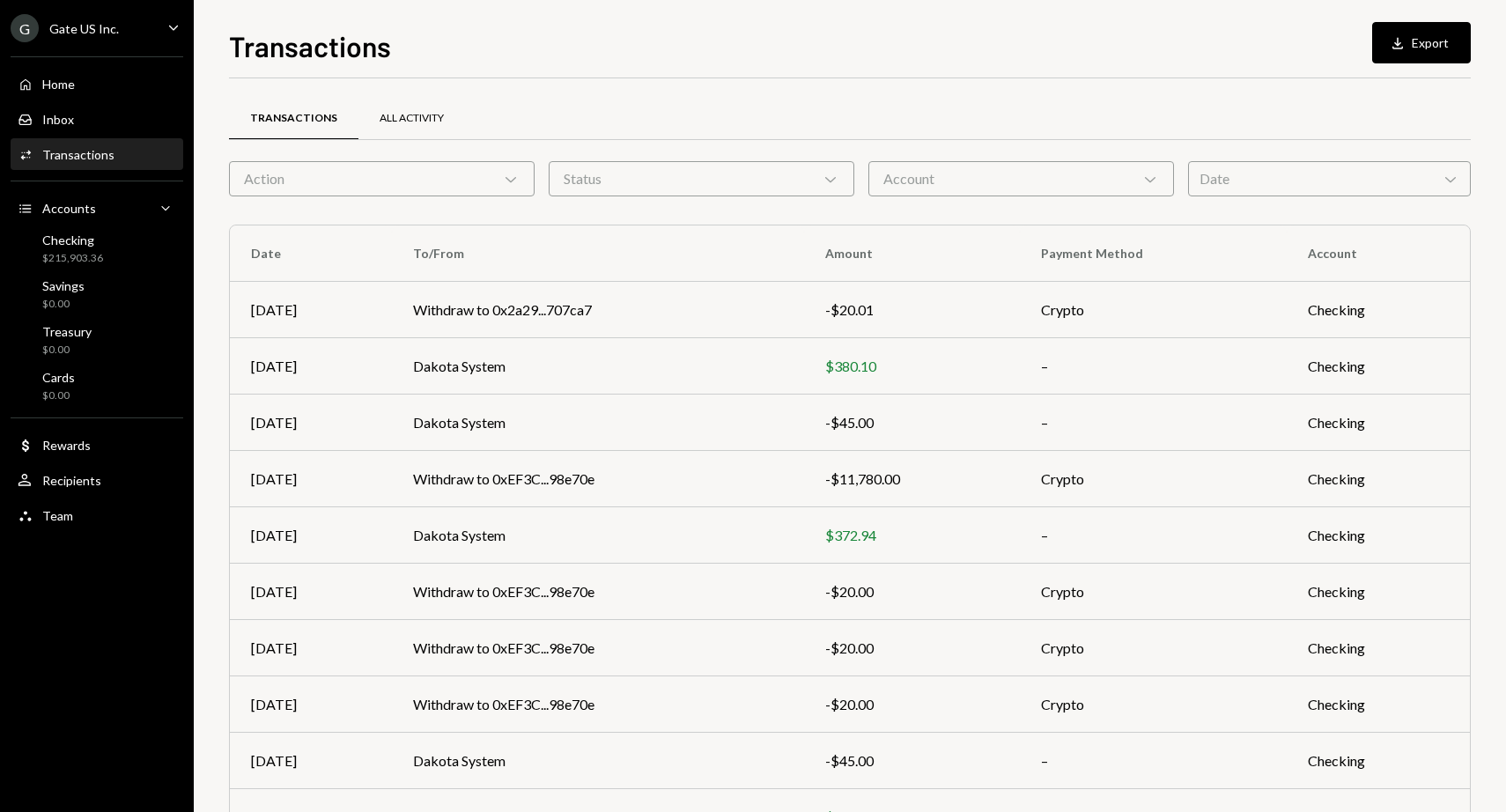
click at [433, 119] on div "All Activity" at bounding box center [412, 118] width 64 height 15
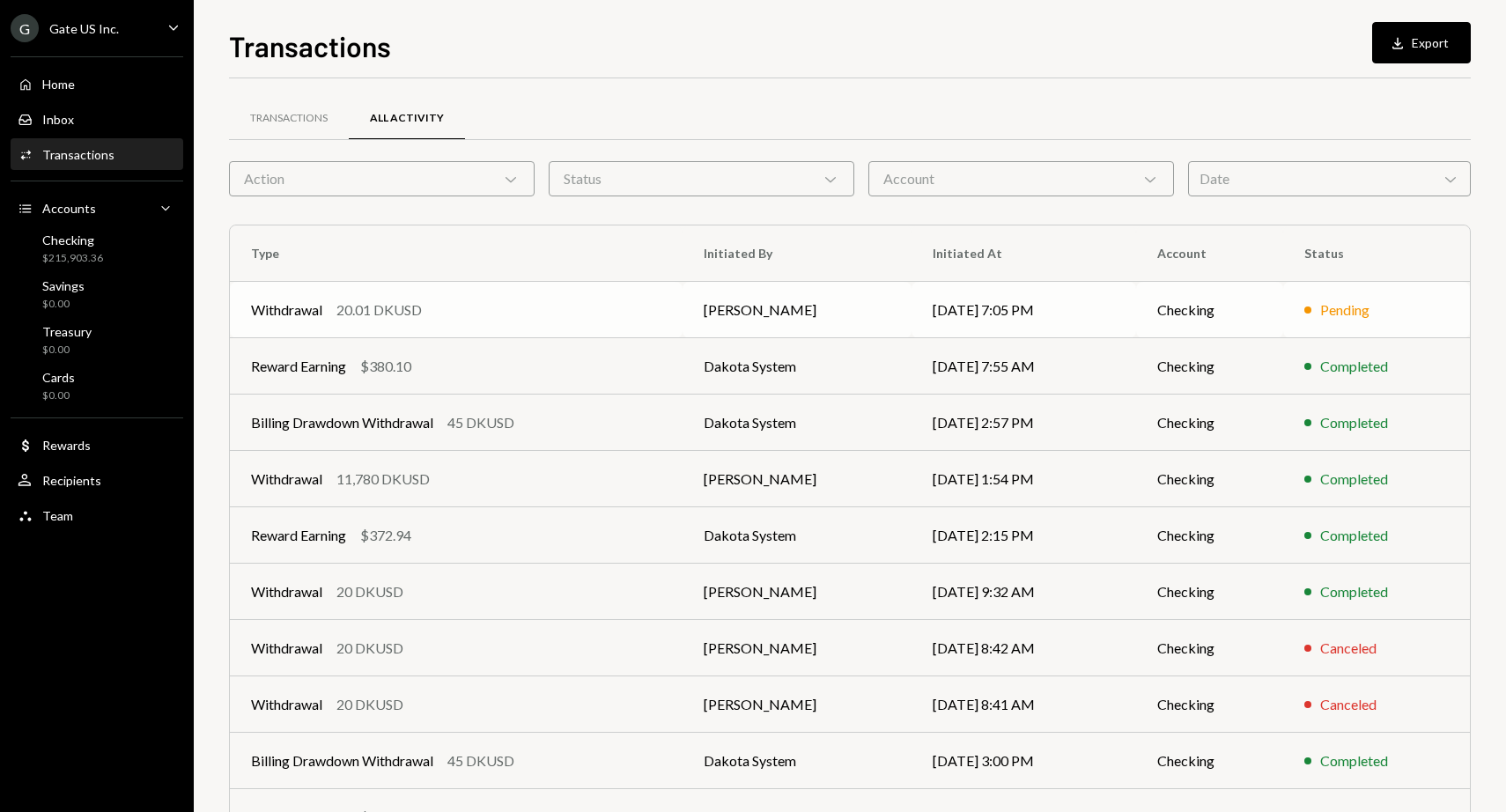
click at [389, 312] on div "20.01 DKUSD" at bounding box center [379, 310] width 85 height 21
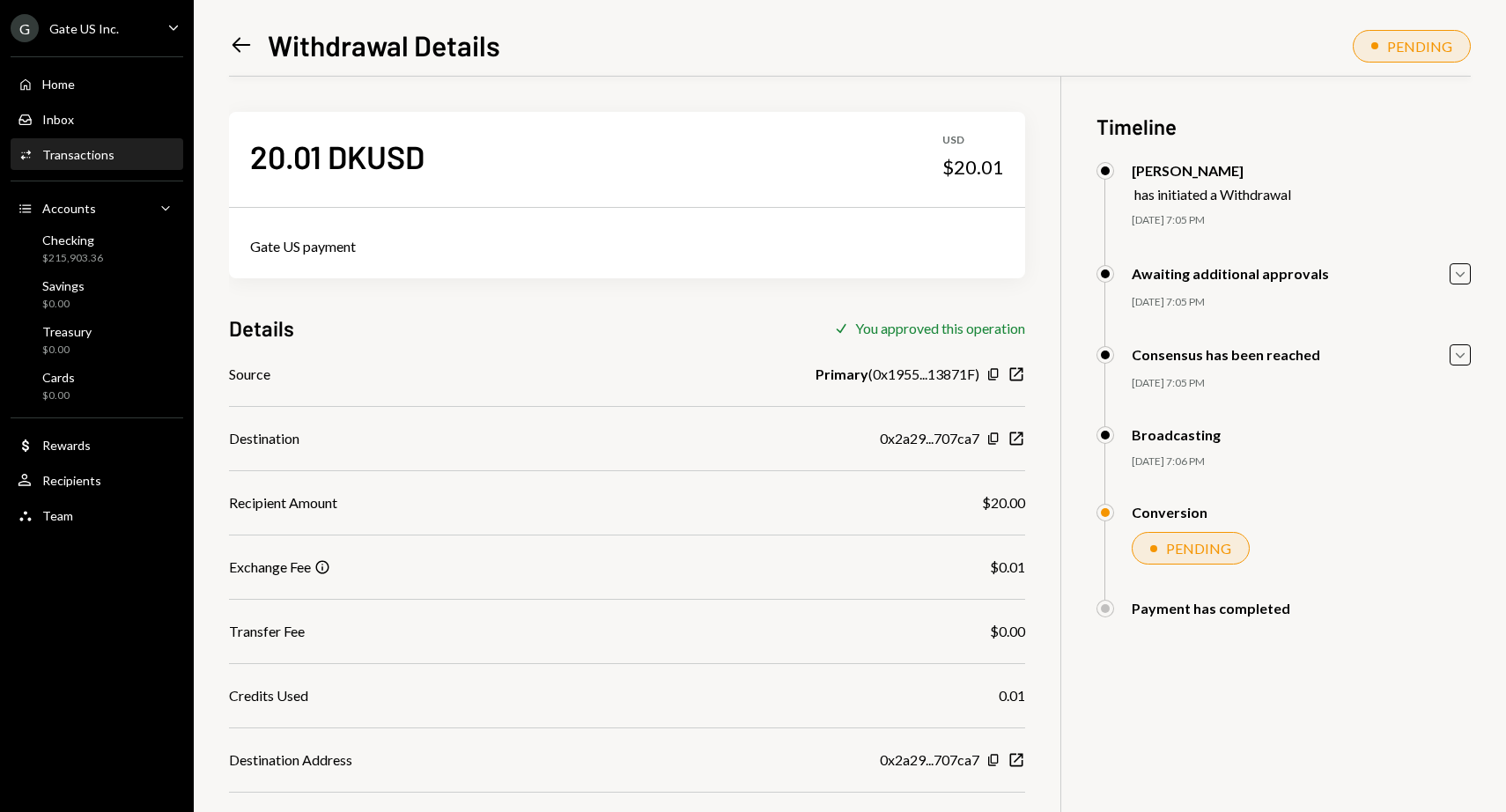
scroll to position [151, 0]
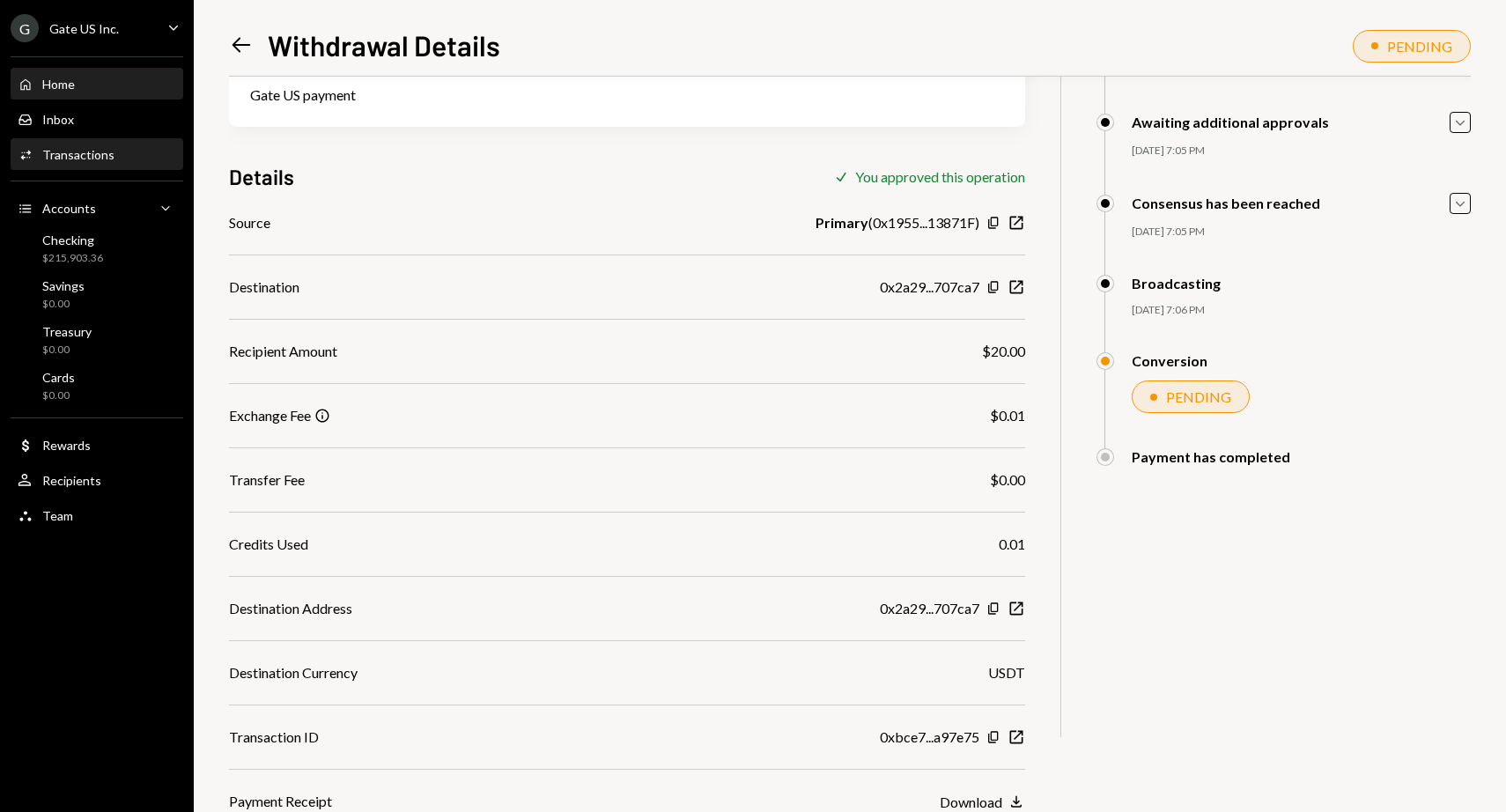
click at [119, 82] on div "Home Home" at bounding box center [97, 85] width 159 height 16
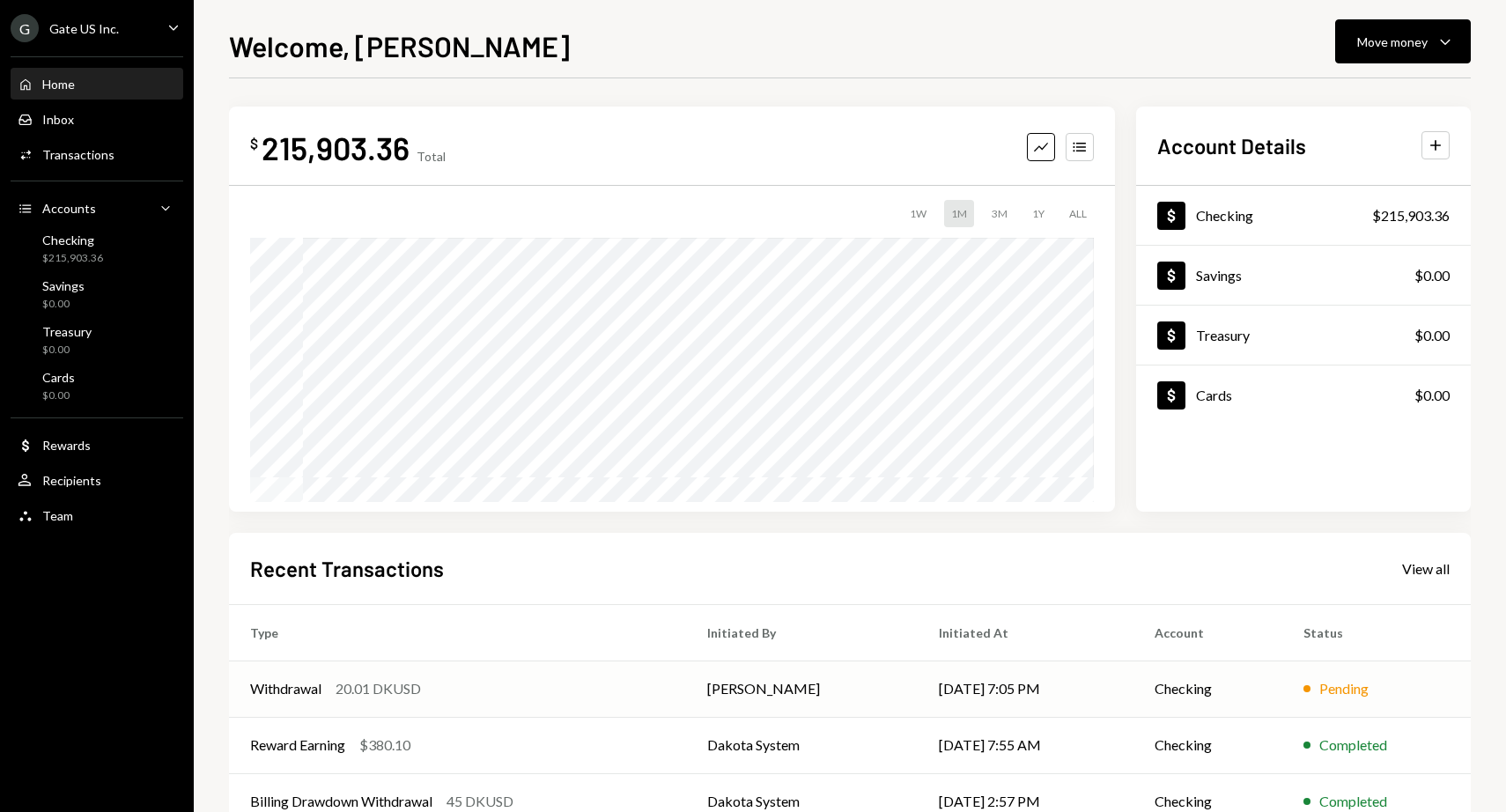
click at [358, 691] on div "20.01 DKUSD" at bounding box center [378, 689] width 85 height 21
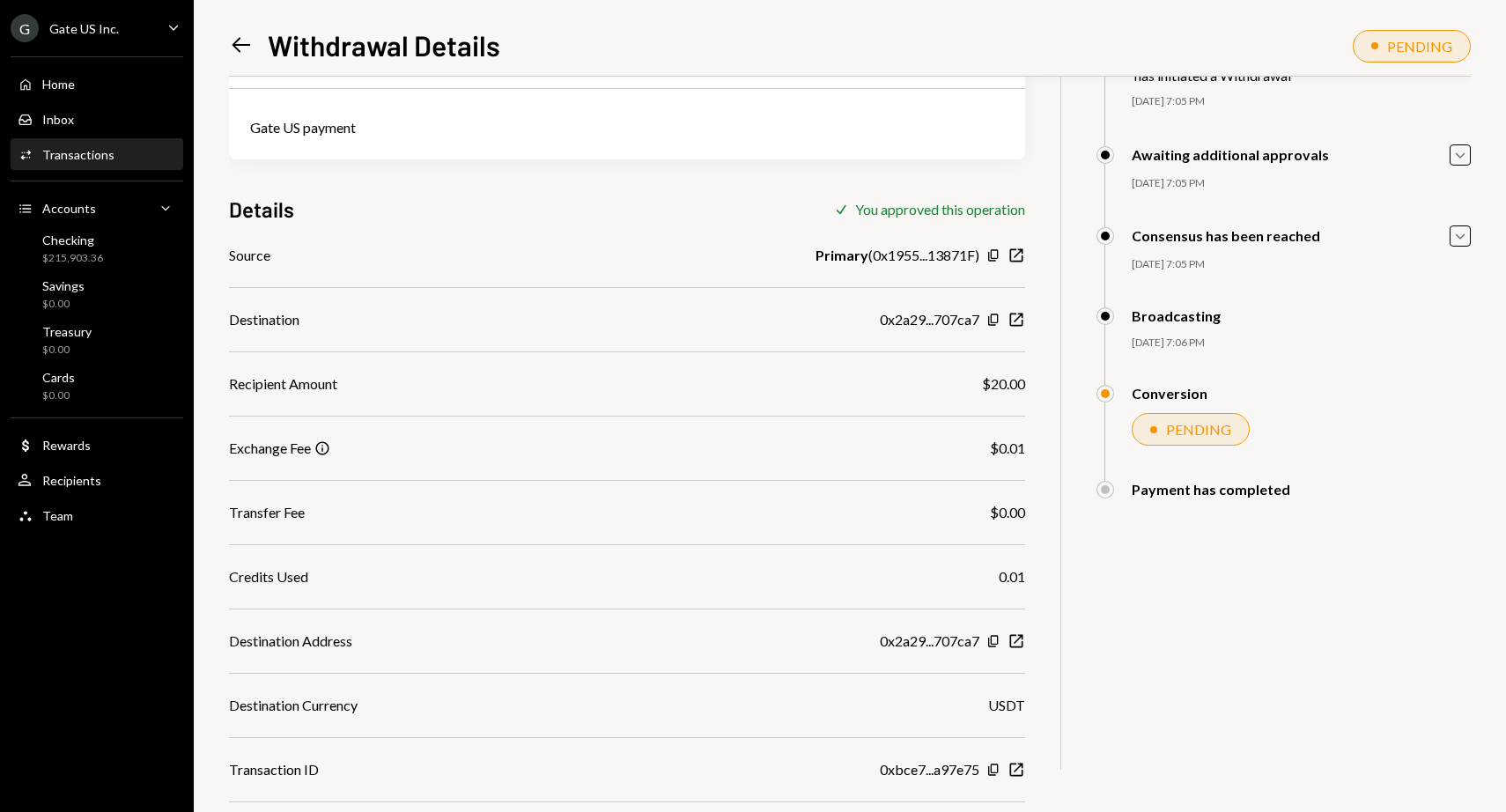
scroll to position [103, 0]
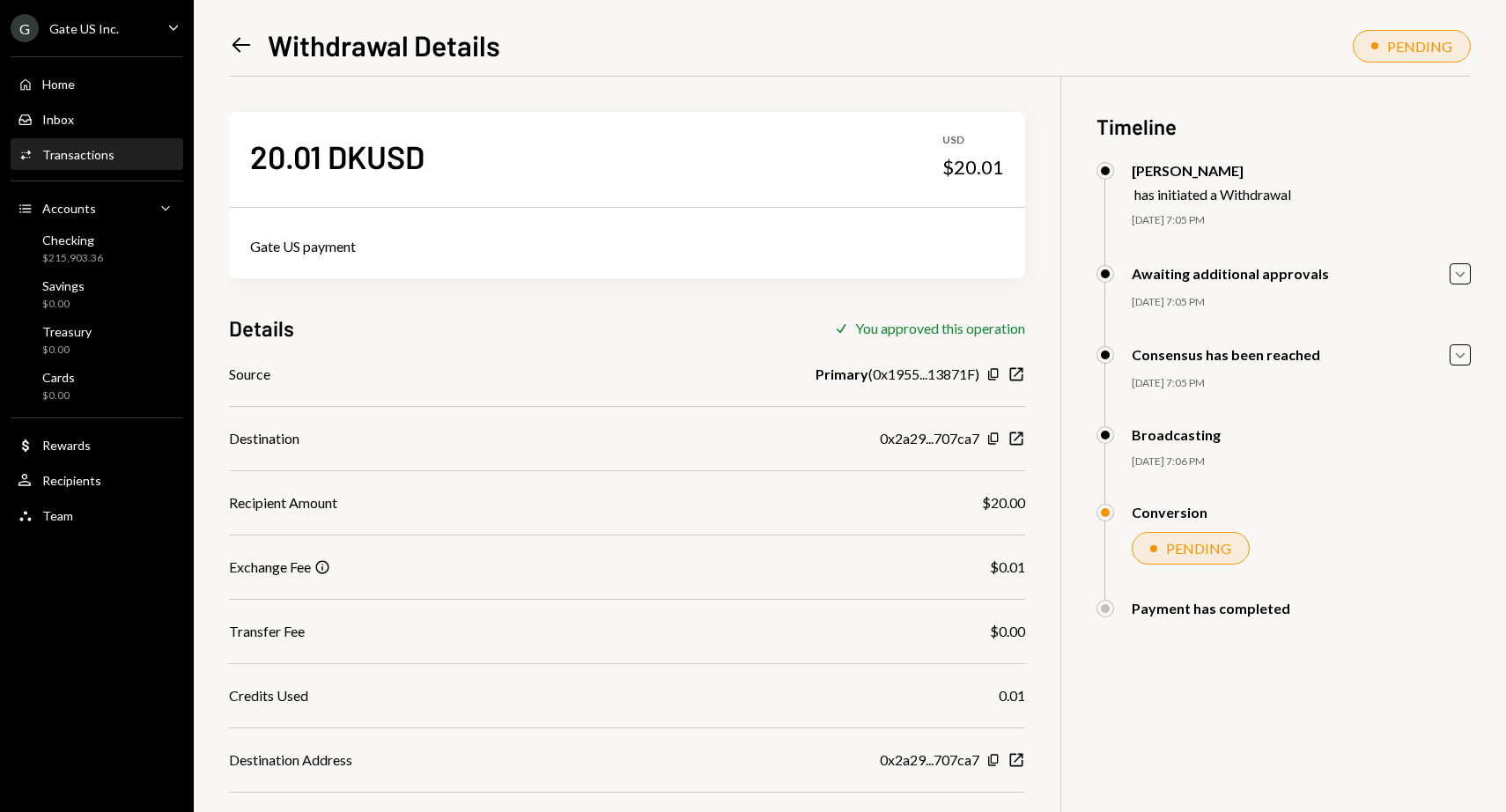
scroll to position [151, 0]
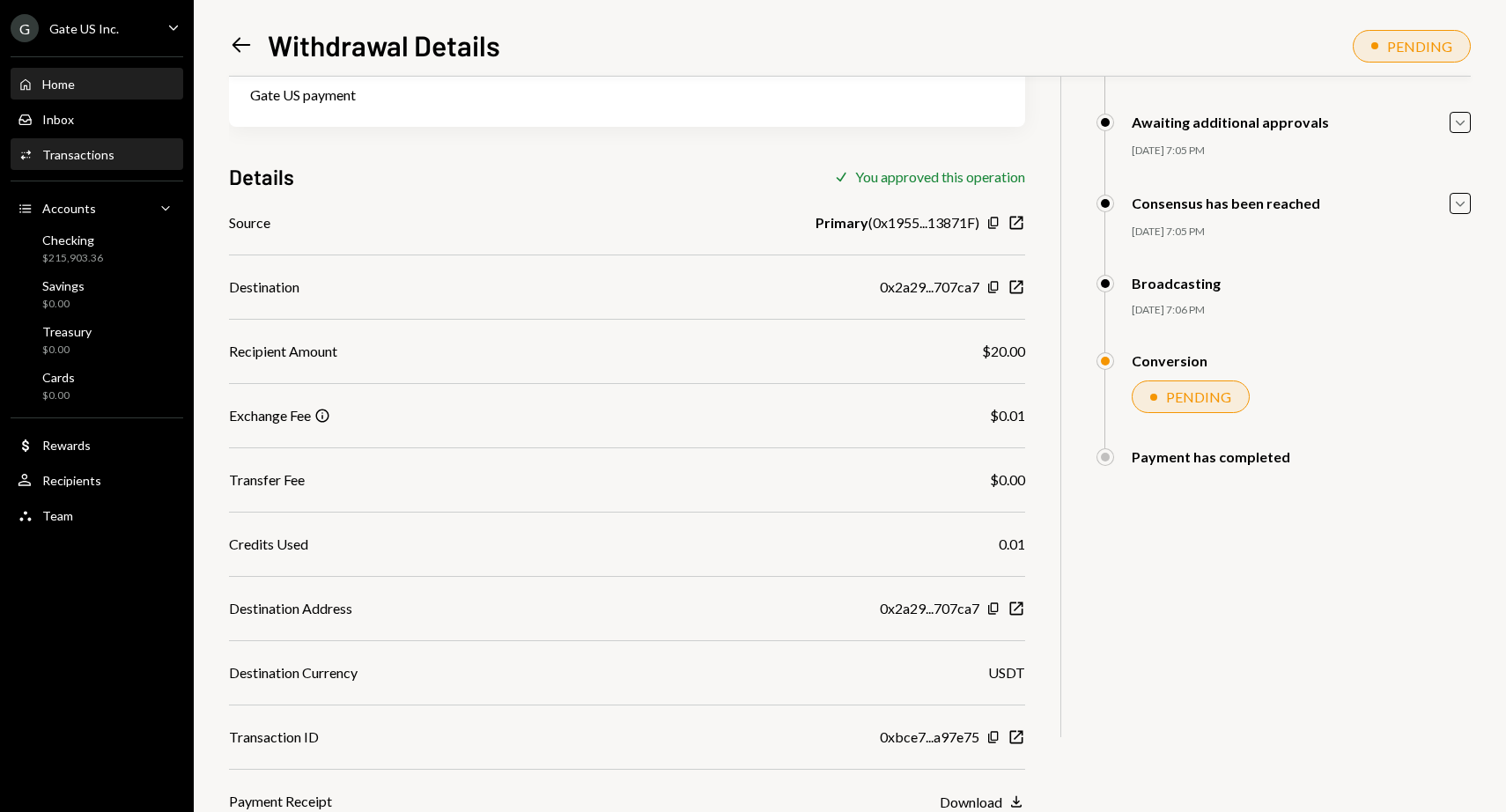
click at [119, 79] on div "Home Home" at bounding box center [97, 85] width 159 height 16
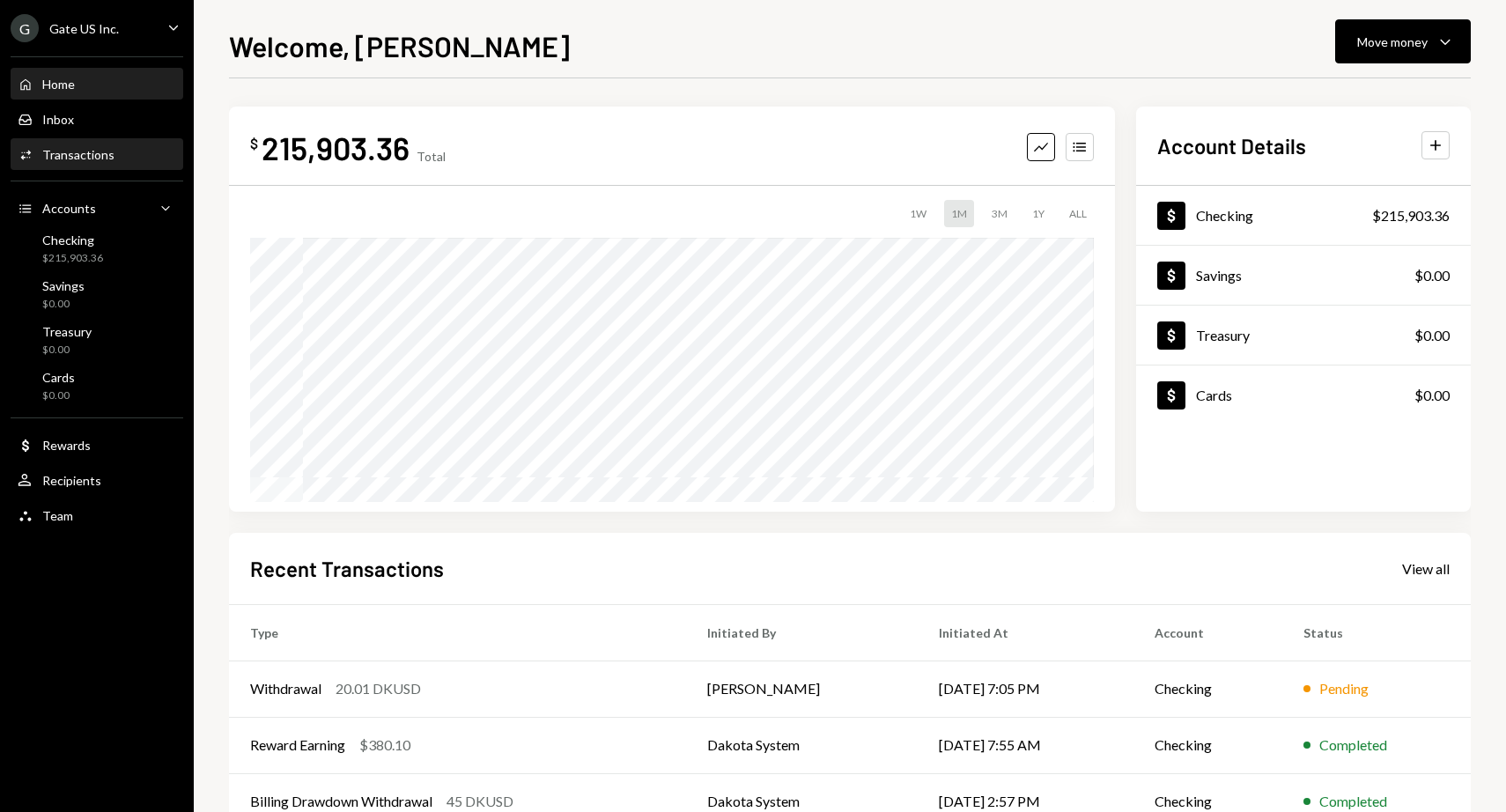
click at [110, 156] on div "Transactions" at bounding box center [78, 154] width 72 height 15
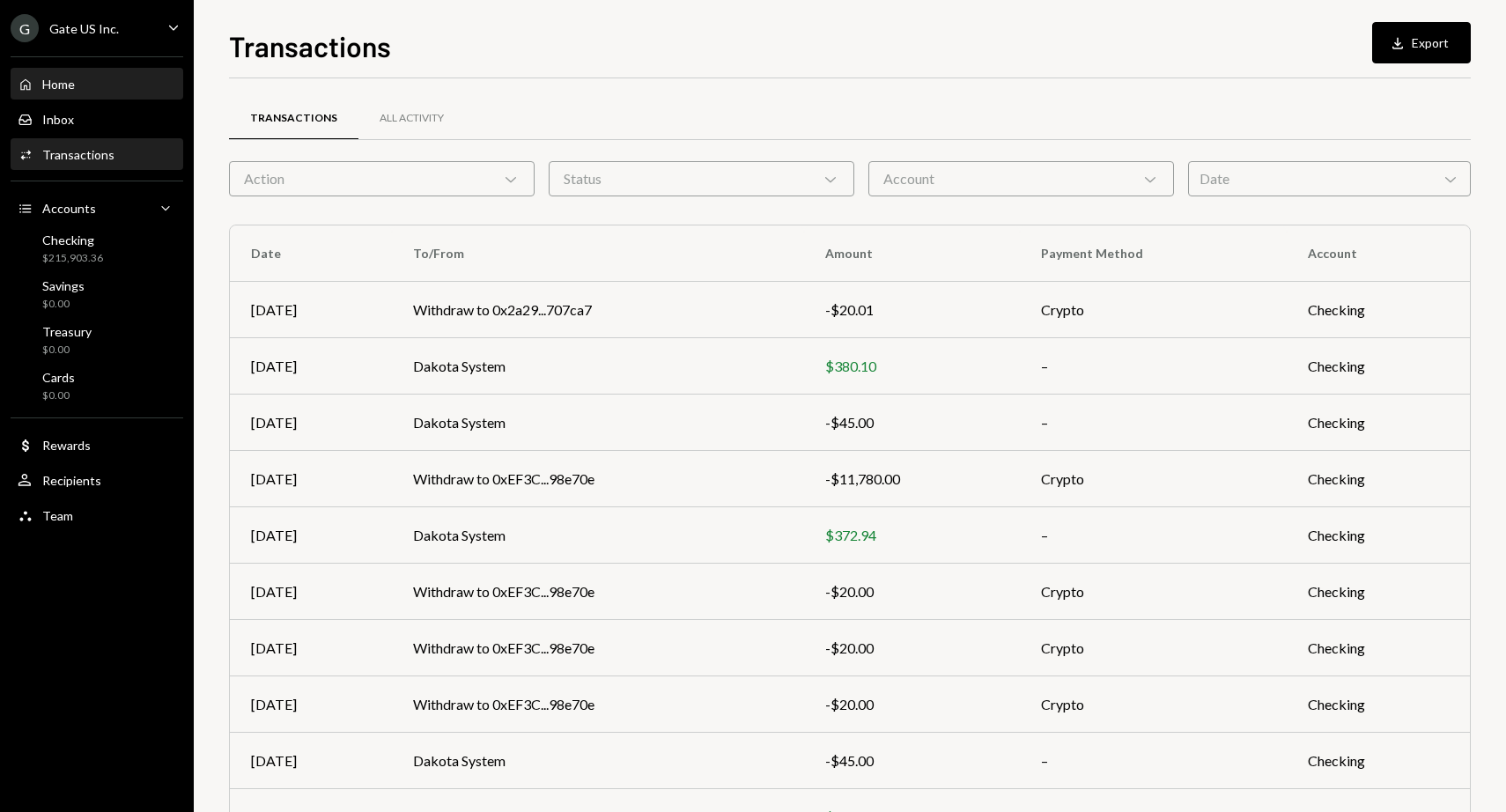
click at [101, 92] on div "Home Home" at bounding box center [97, 85] width 159 height 16
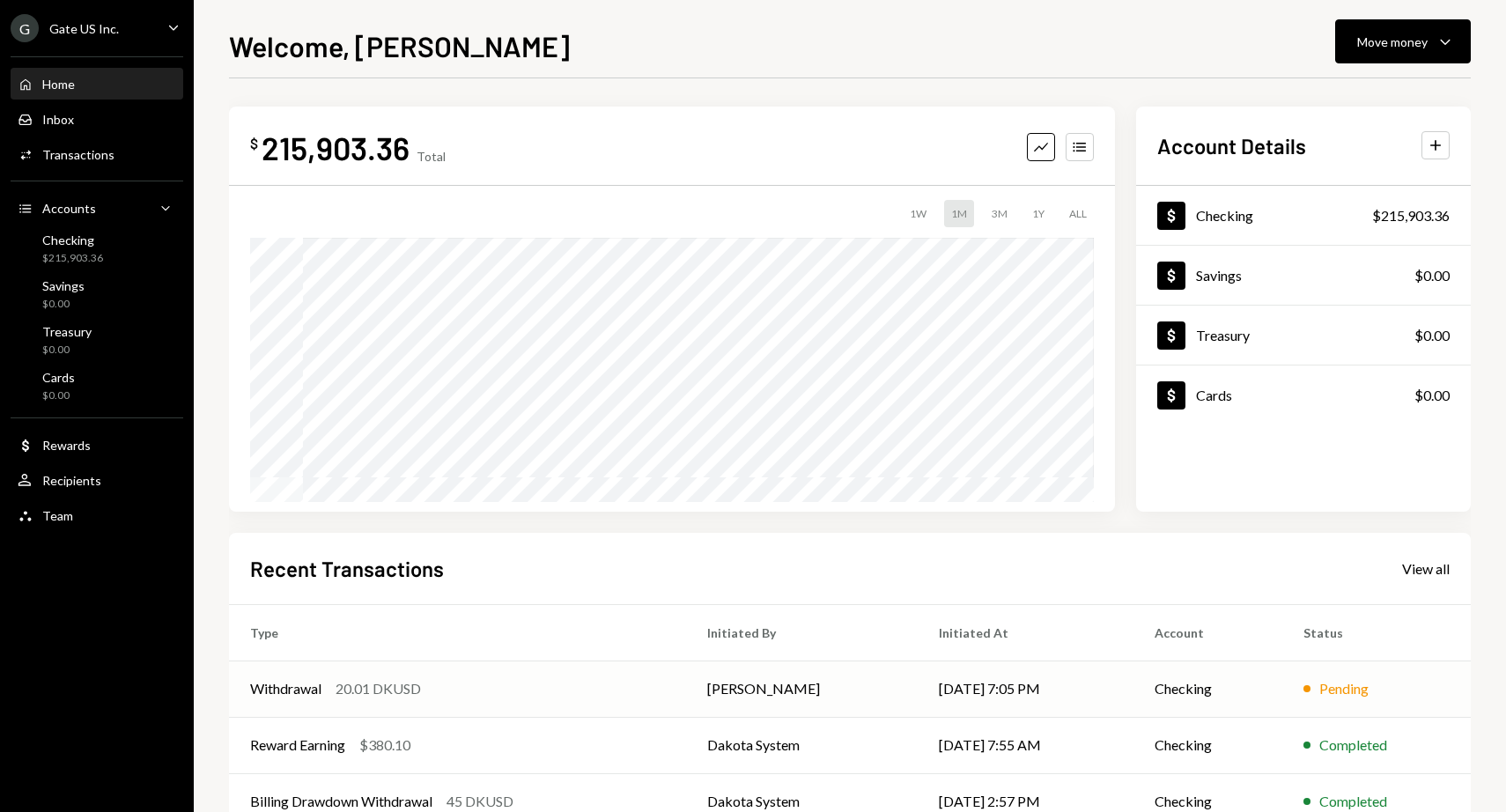
click at [483, 693] on div "Withdrawal 20.01 DKUSD" at bounding box center [457, 689] width 415 height 21
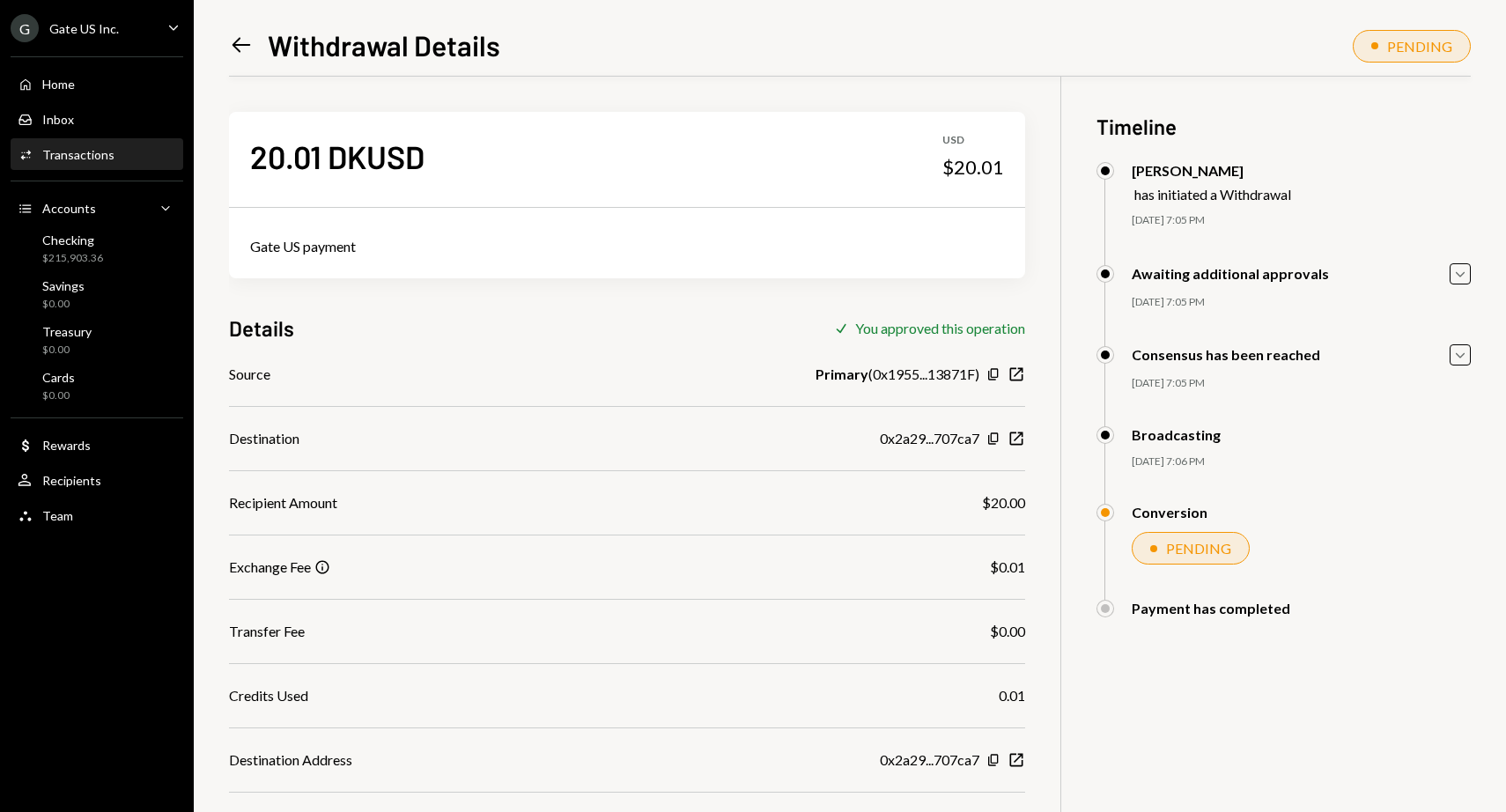
scroll to position [151, 0]
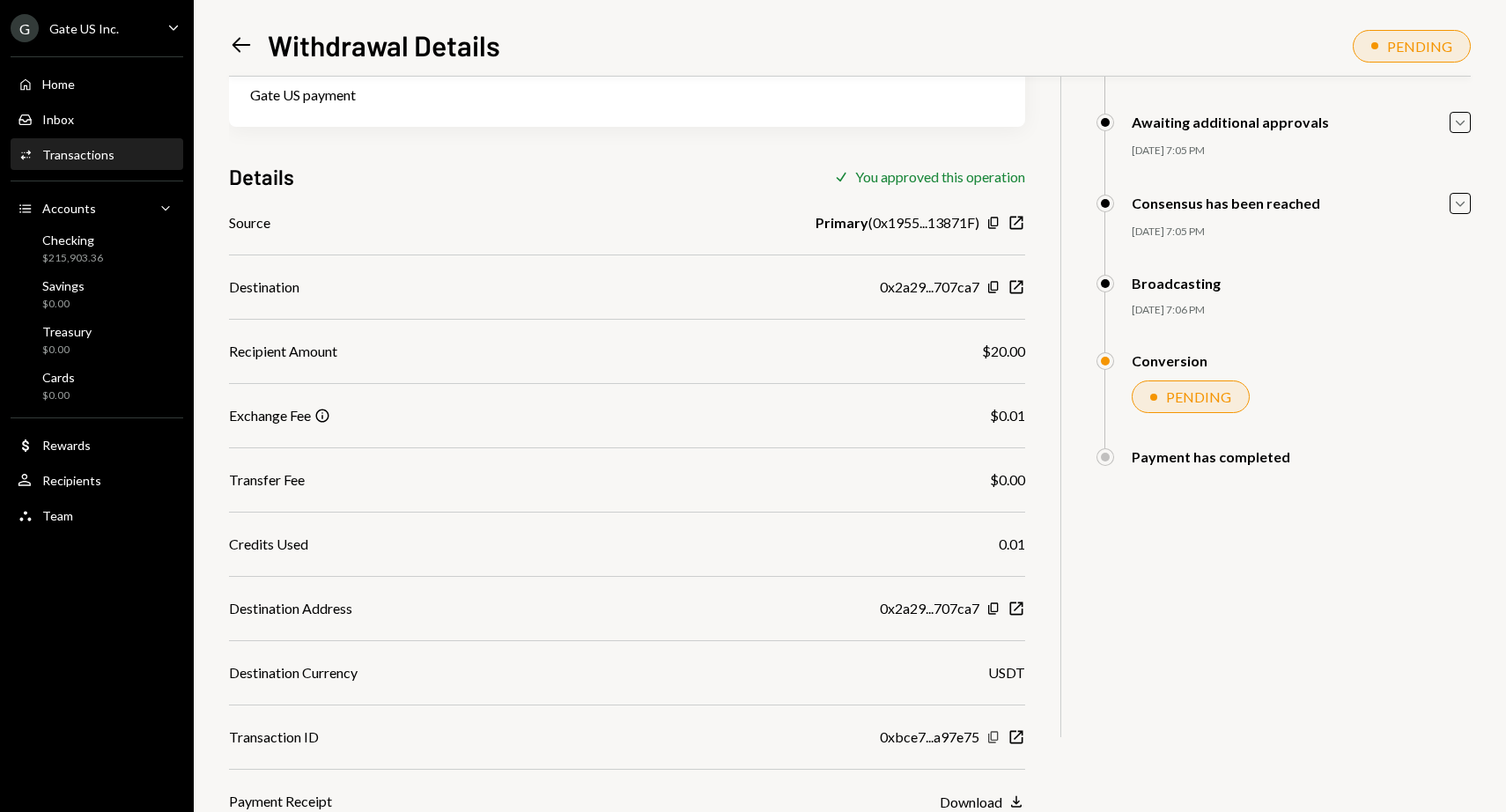
click at [993, 743] on icon "Copy" at bounding box center [994, 737] width 14 height 14
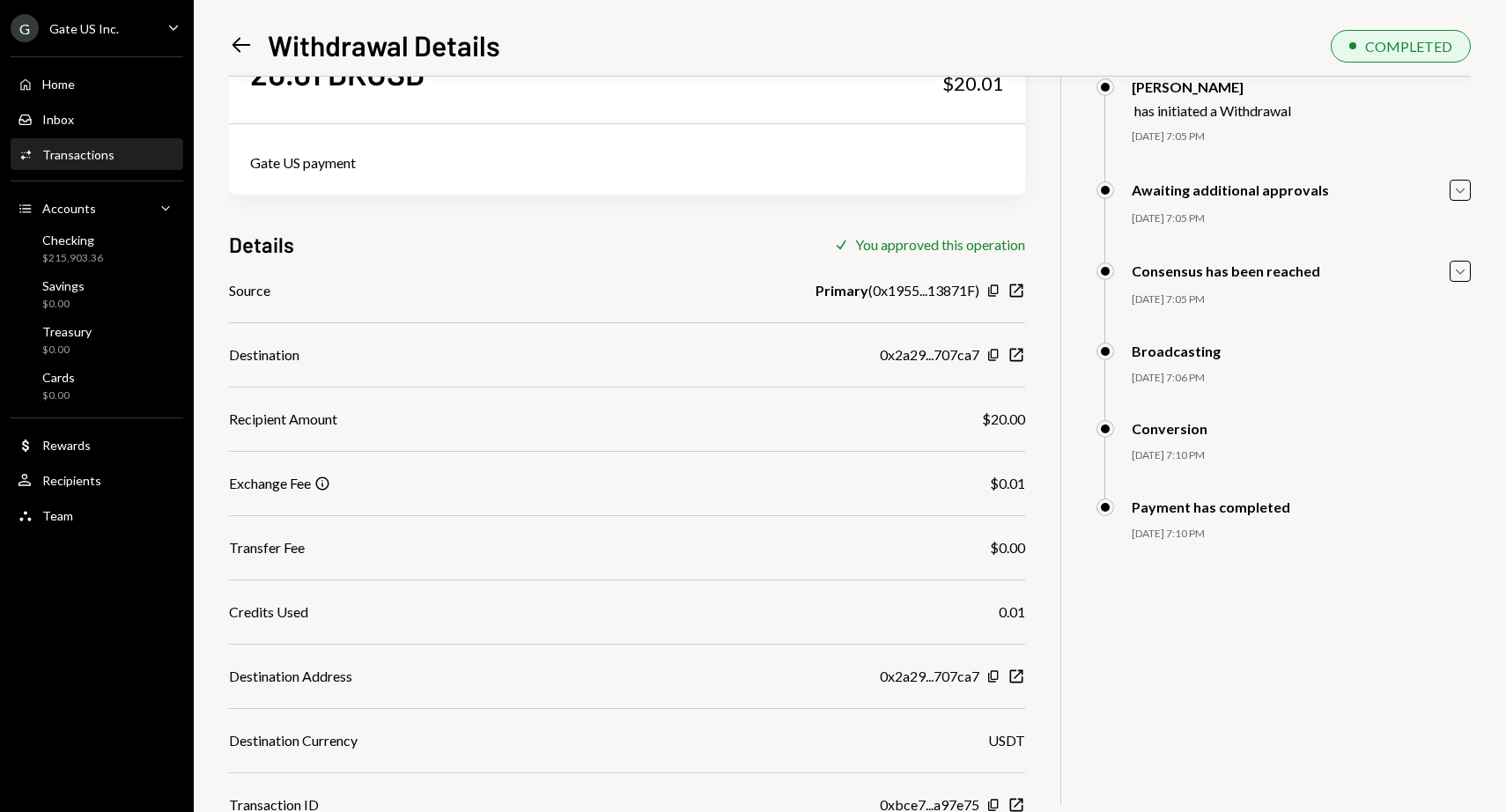
scroll to position [0, 0]
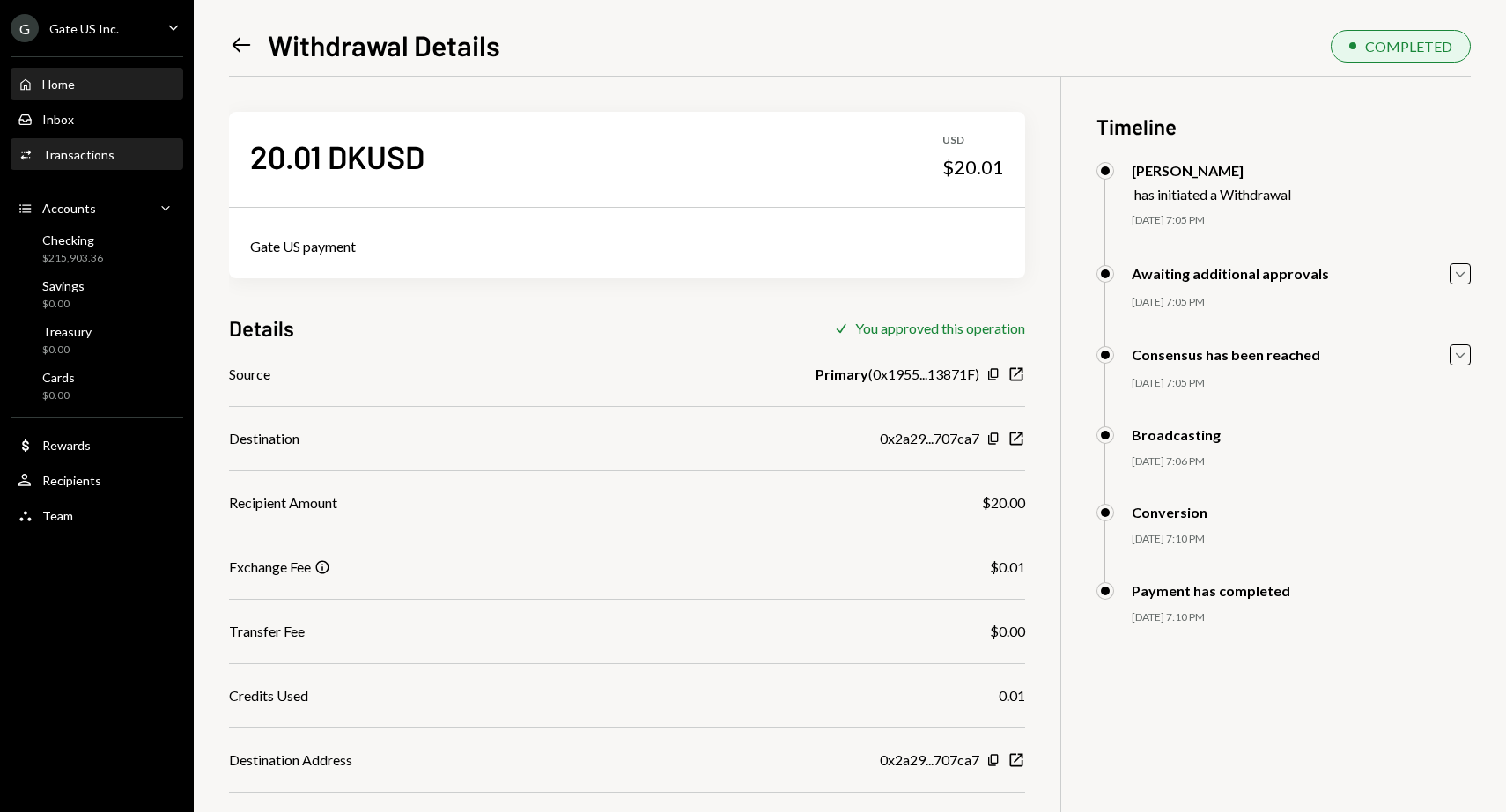
click at [140, 82] on div "Home Home" at bounding box center [97, 85] width 159 height 16
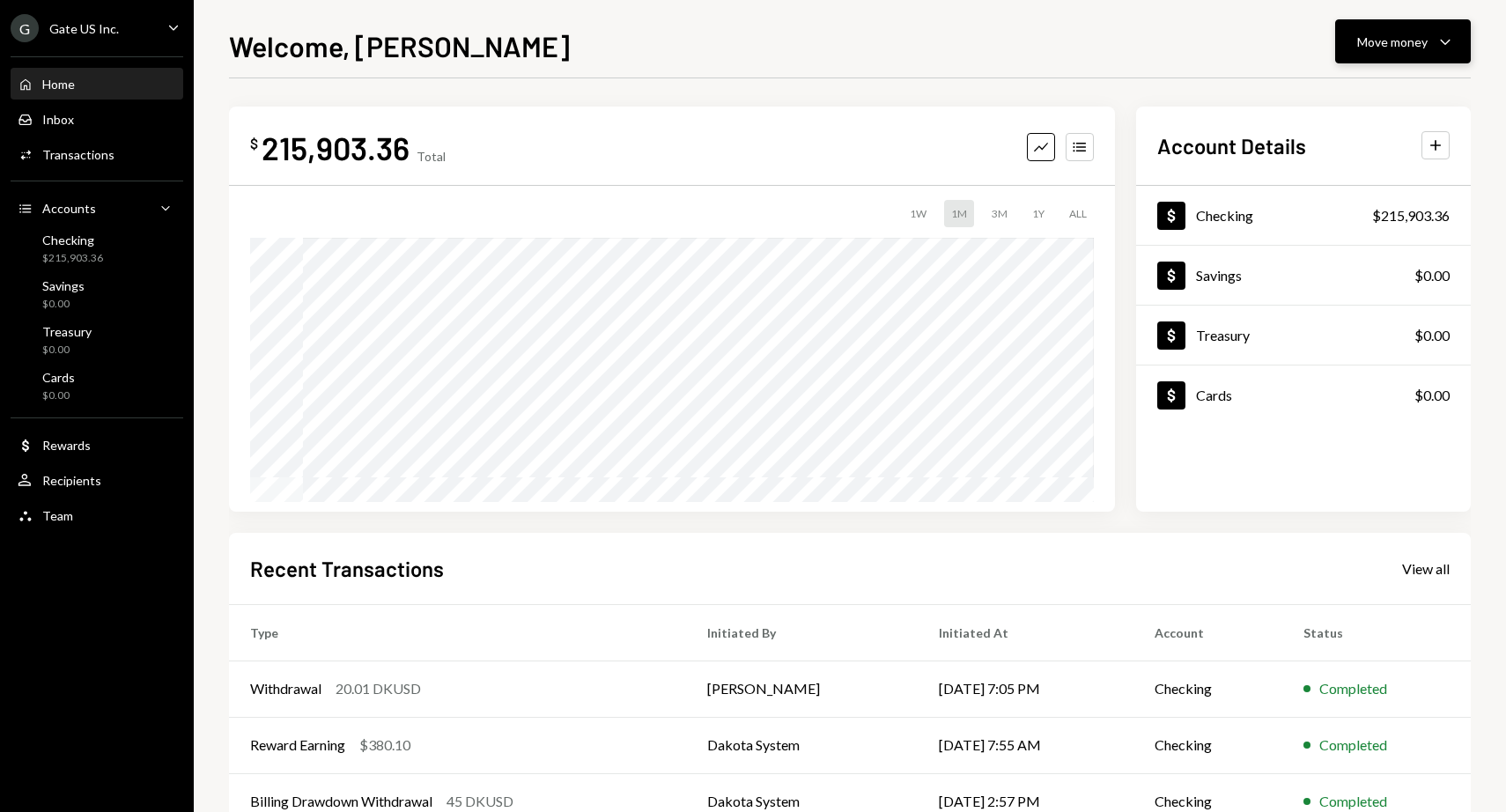
click at [1425, 42] on div "Move money" at bounding box center [1392, 41] width 70 height 18
click at [1356, 97] on div "Send" at bounding box center [1389, 94] width 129 height 18
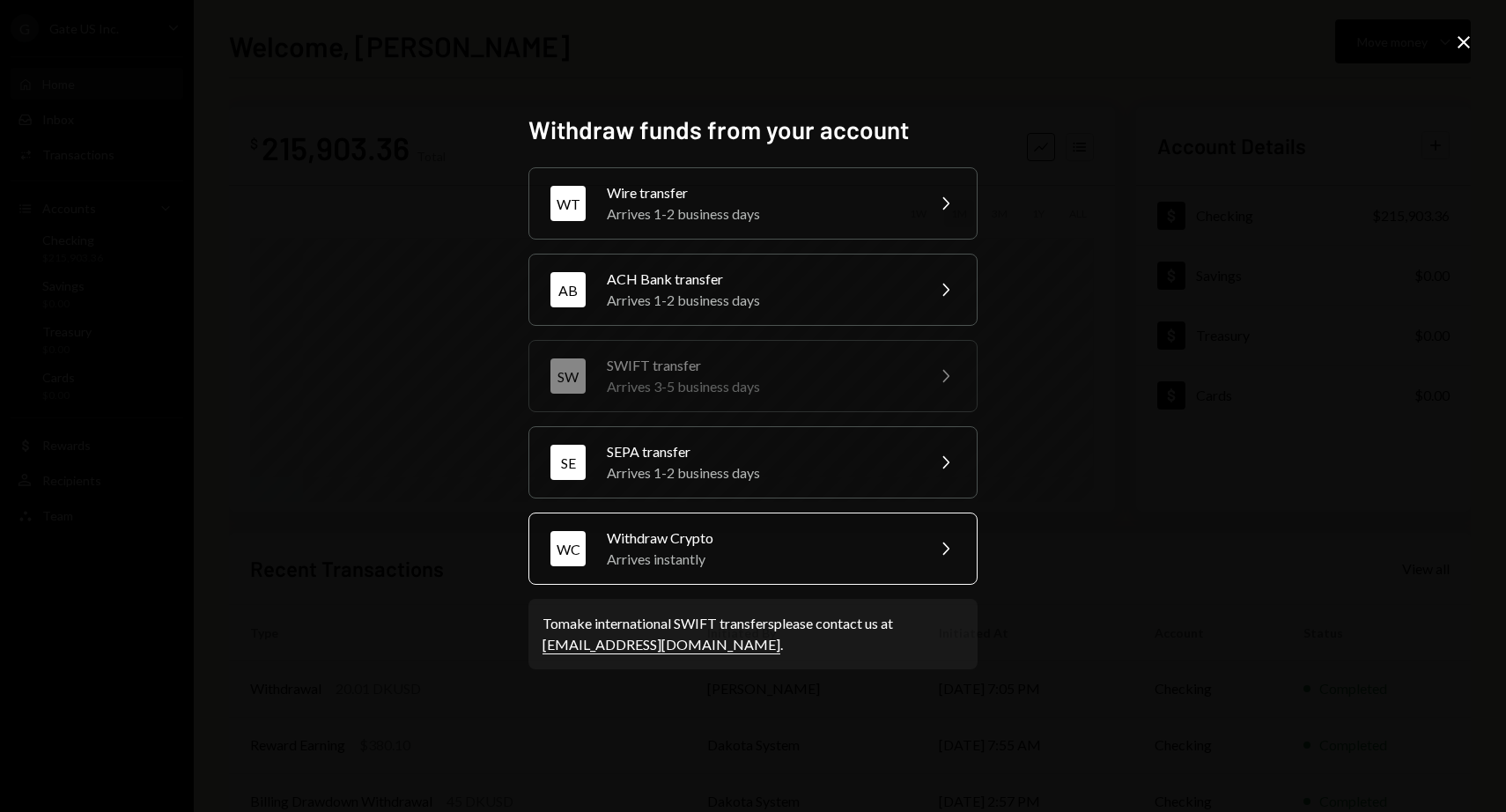
click at [790, 538] on div "Withdraw Crypto" at bounding box center [760, 538] width 307 height 21
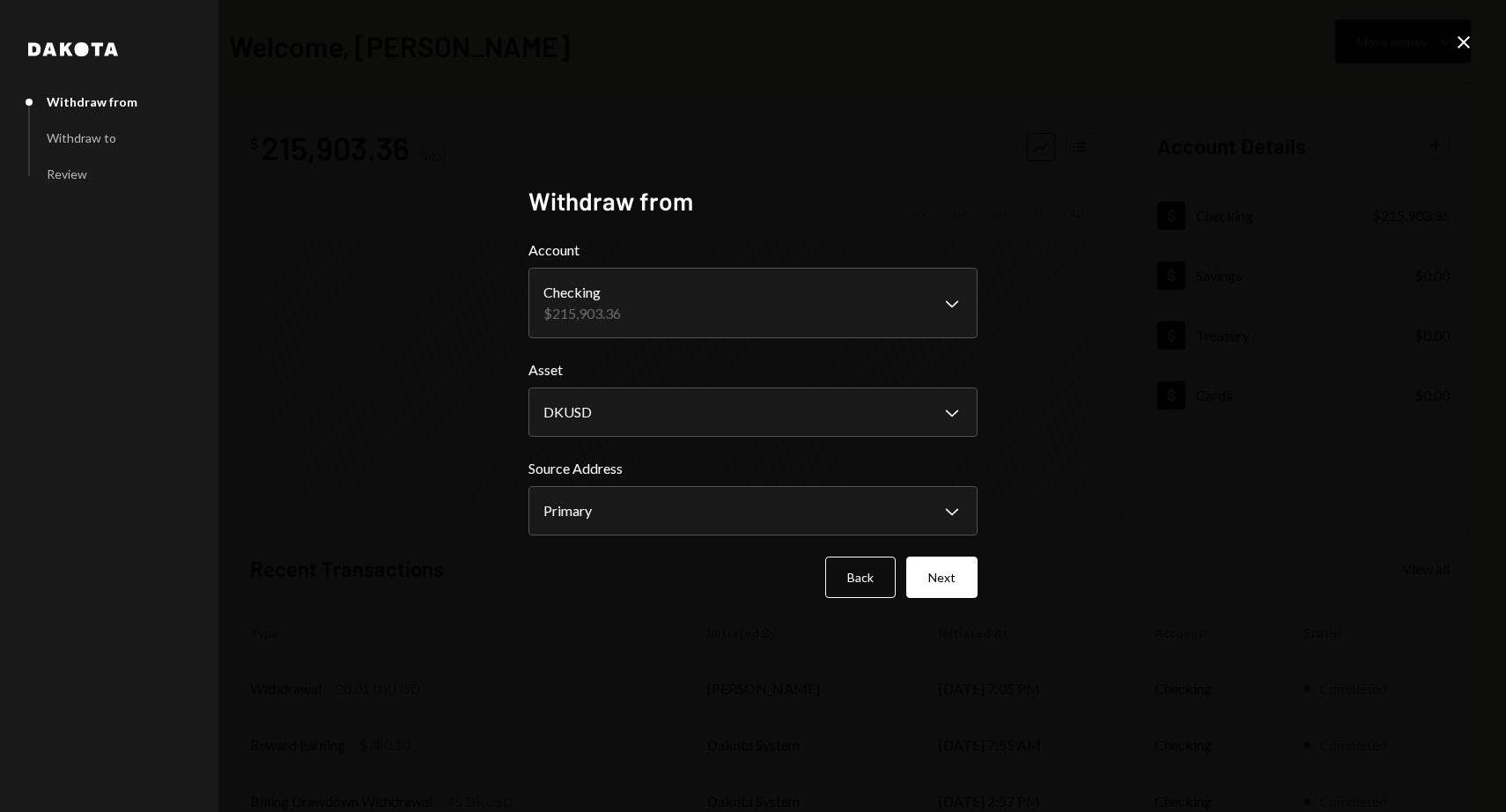
click at [776, 304] on body "**********" at bounding box center [753, 406] width 1506 height 812
click at [718, 413] on body "**********" at bounding box center [753, 406] width 1506 height 812
click at [834, 506] on body "**********" at bounding box center [753, 406] width 1506 height 812
click at [966, 581] on button "Next" at bounding box center [942, 577] width 71 height 41
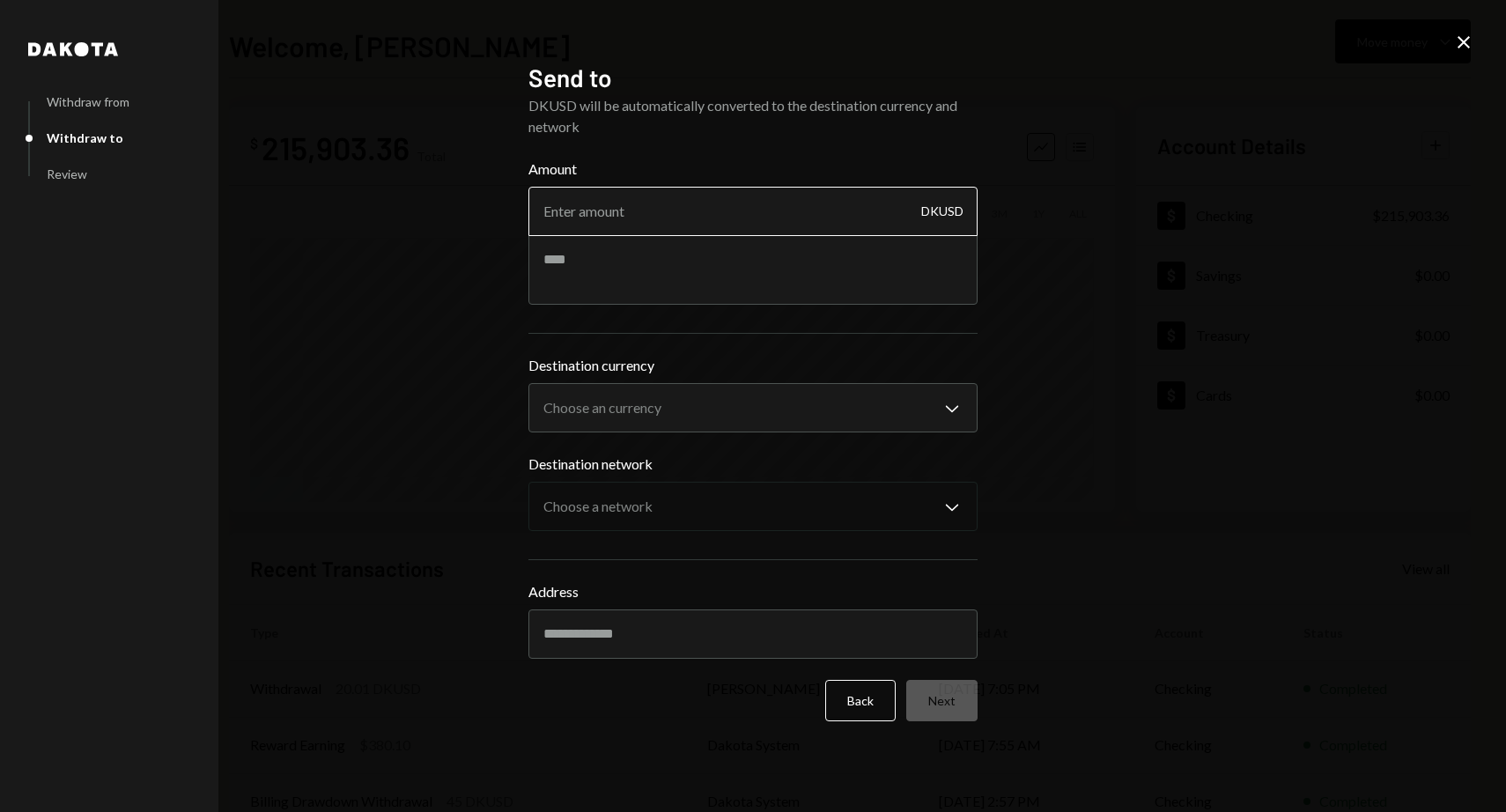
click at [625, 210] on input "Amount" at bounding box center [753, 211] width 449 height 49
type input "102.49"
click at [602, 271] on textarea at bounding box center [753, 269] width 449 height 70
type textarea "**********"
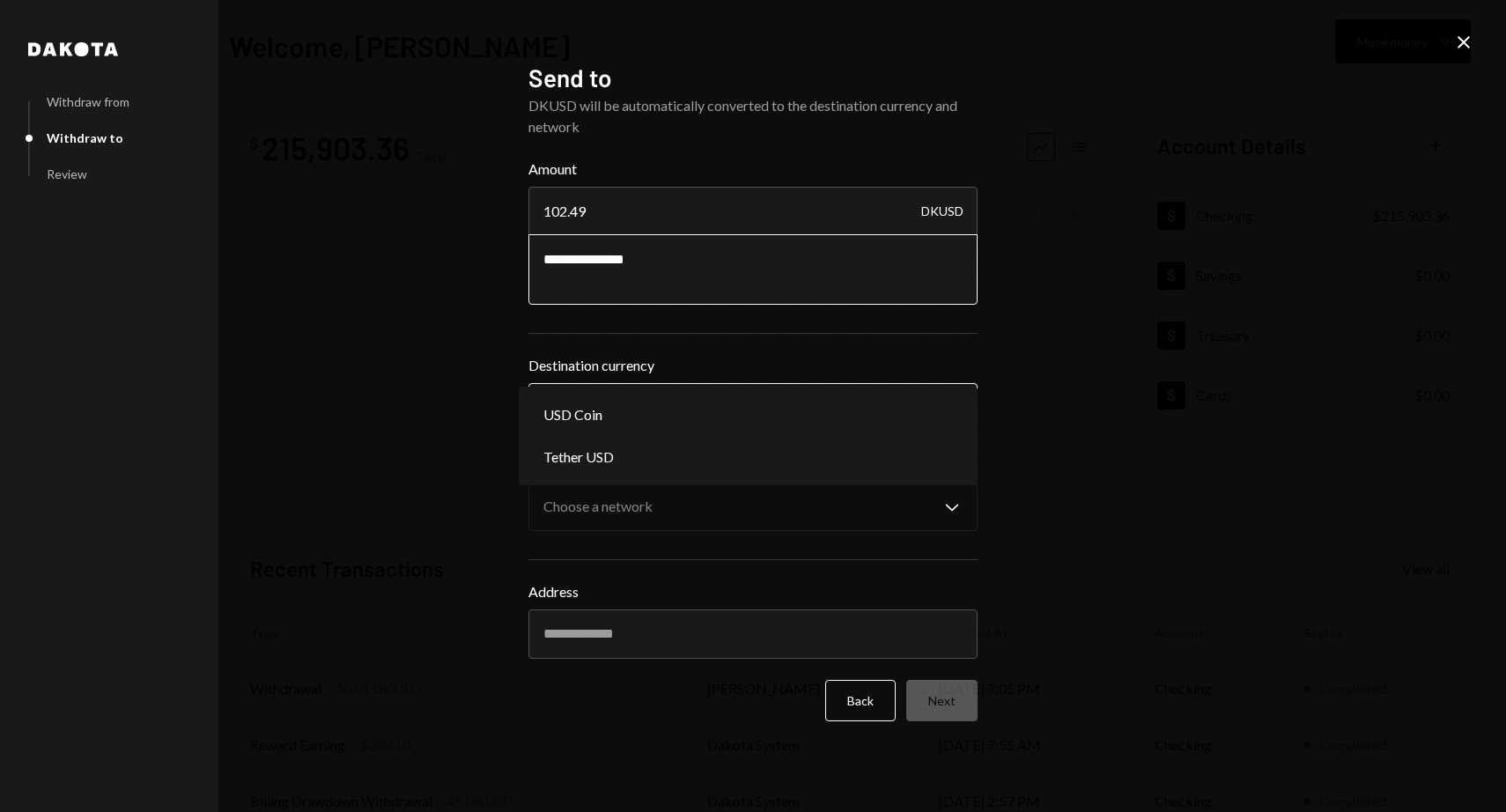
click at [736, 417] on body "G Gate US Inc. Caret Down Home Home Inbox Inbox Activities Transactions Account…" at bounding box center [753, 406] width 1506 height 812
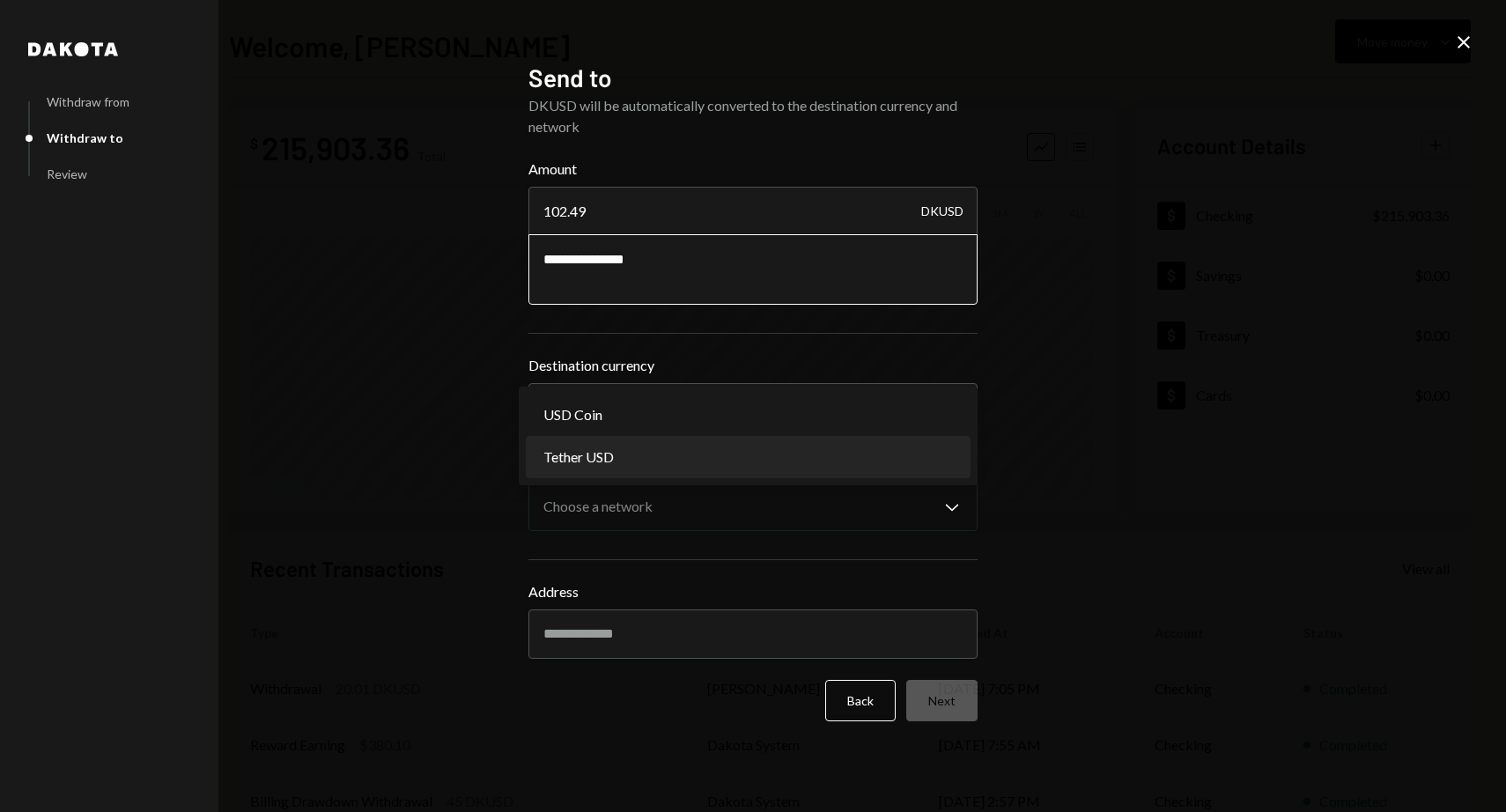
select select "****"
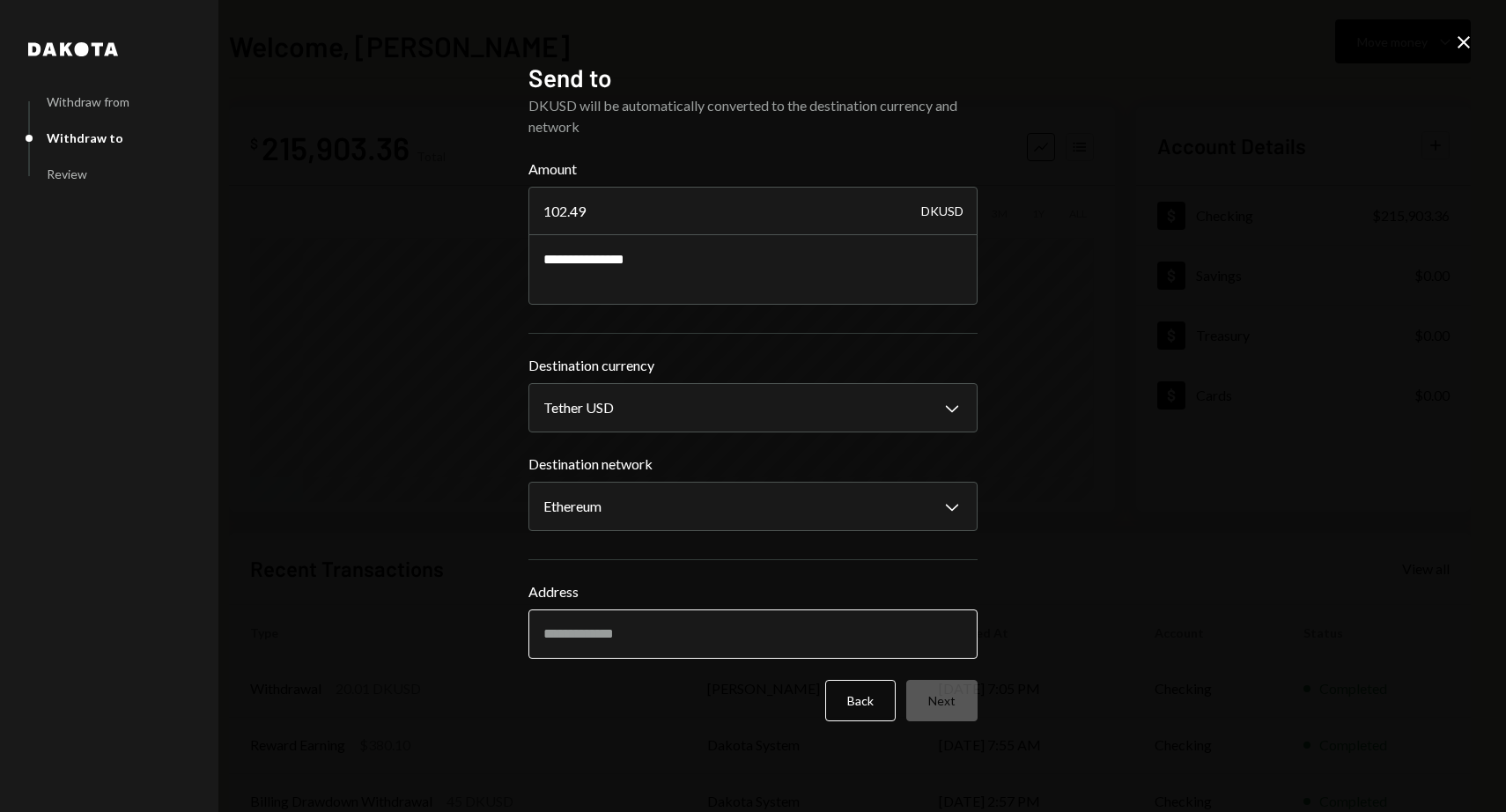
click at [677, 648] on input "Address" at bounding box center [753, 634] width 449 height 49
paste input "**********"
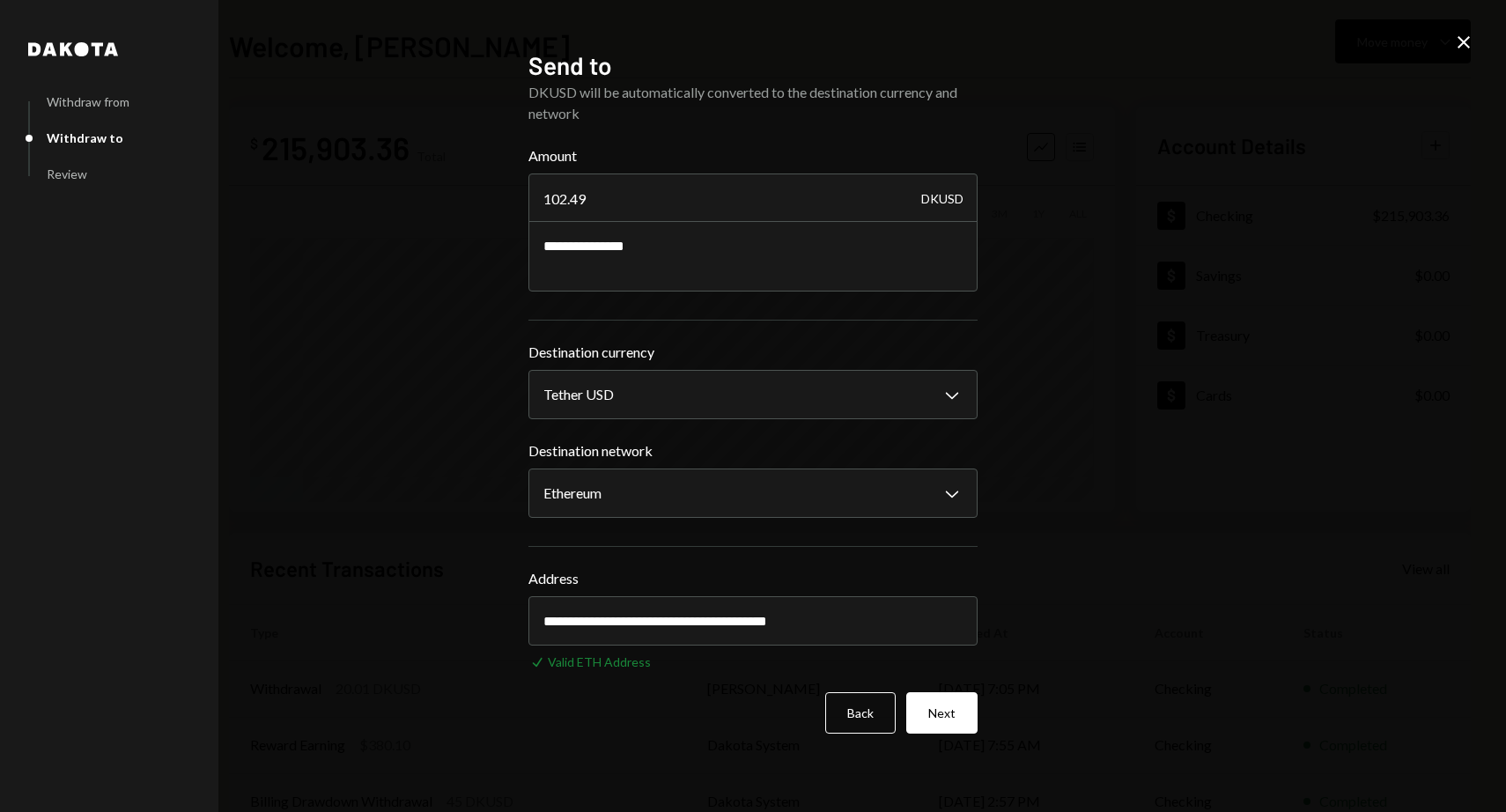
type input "**********"
click at [488, 735] on div "**********" at bounding box center [753, 406] width 1506 height 812
click at [963, 727] on button "Next" at bounding box center [942, 712] width 71 height 41
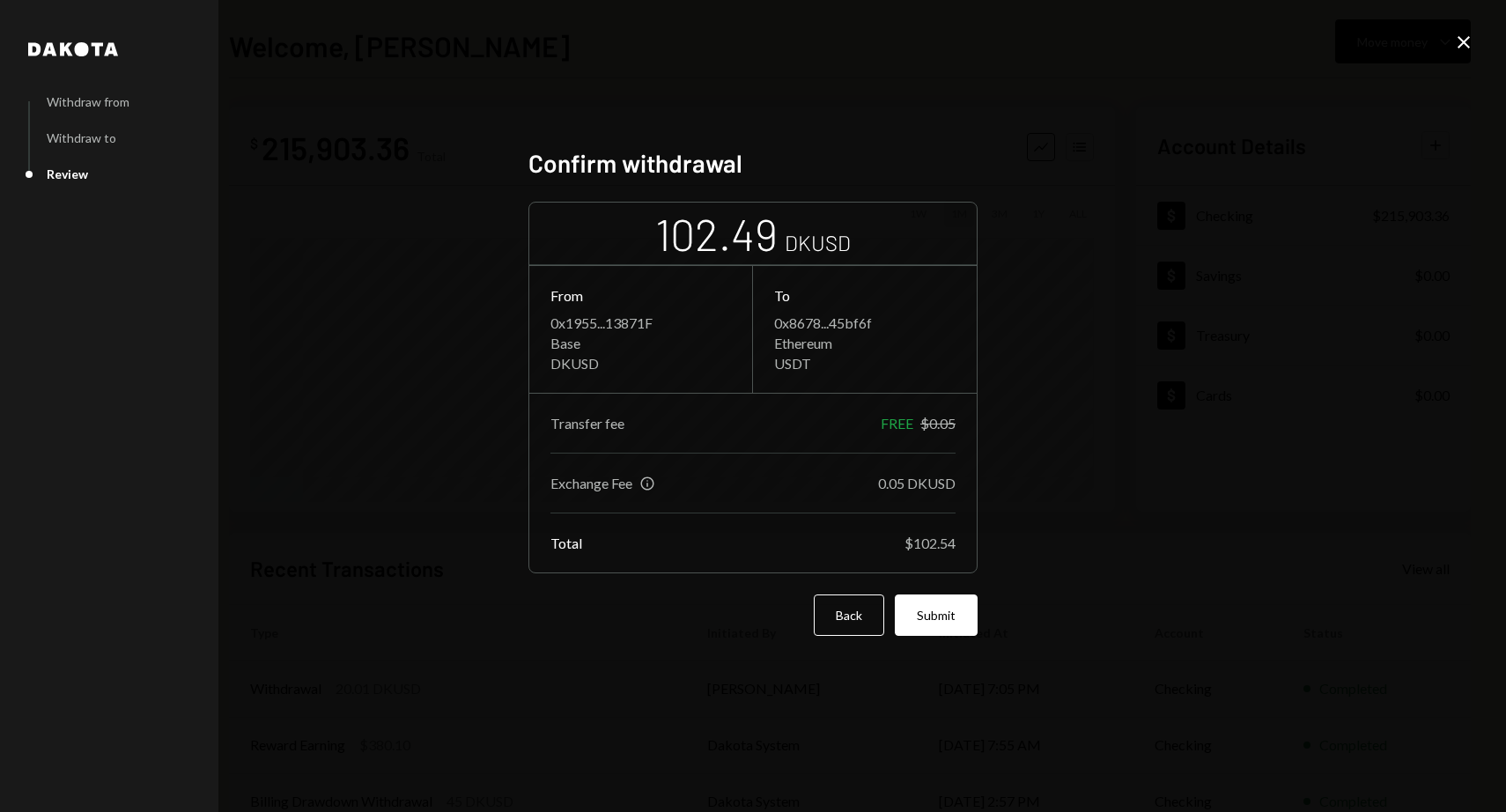
click at [648, 496] on div "Exchange Fee Info 0.05 DKUSD" at bounding box center [753, 494] width 405 height 39
click at [648, 491] on div "Info" at bounding box center [648, 484] width 16 height 16
click at [649, 486] on div "Info" at bounding box center [648, 484] width 16 height 16
click at [961, 624] on button "Submit" at bounding box center [937, 615] width 83 height 41
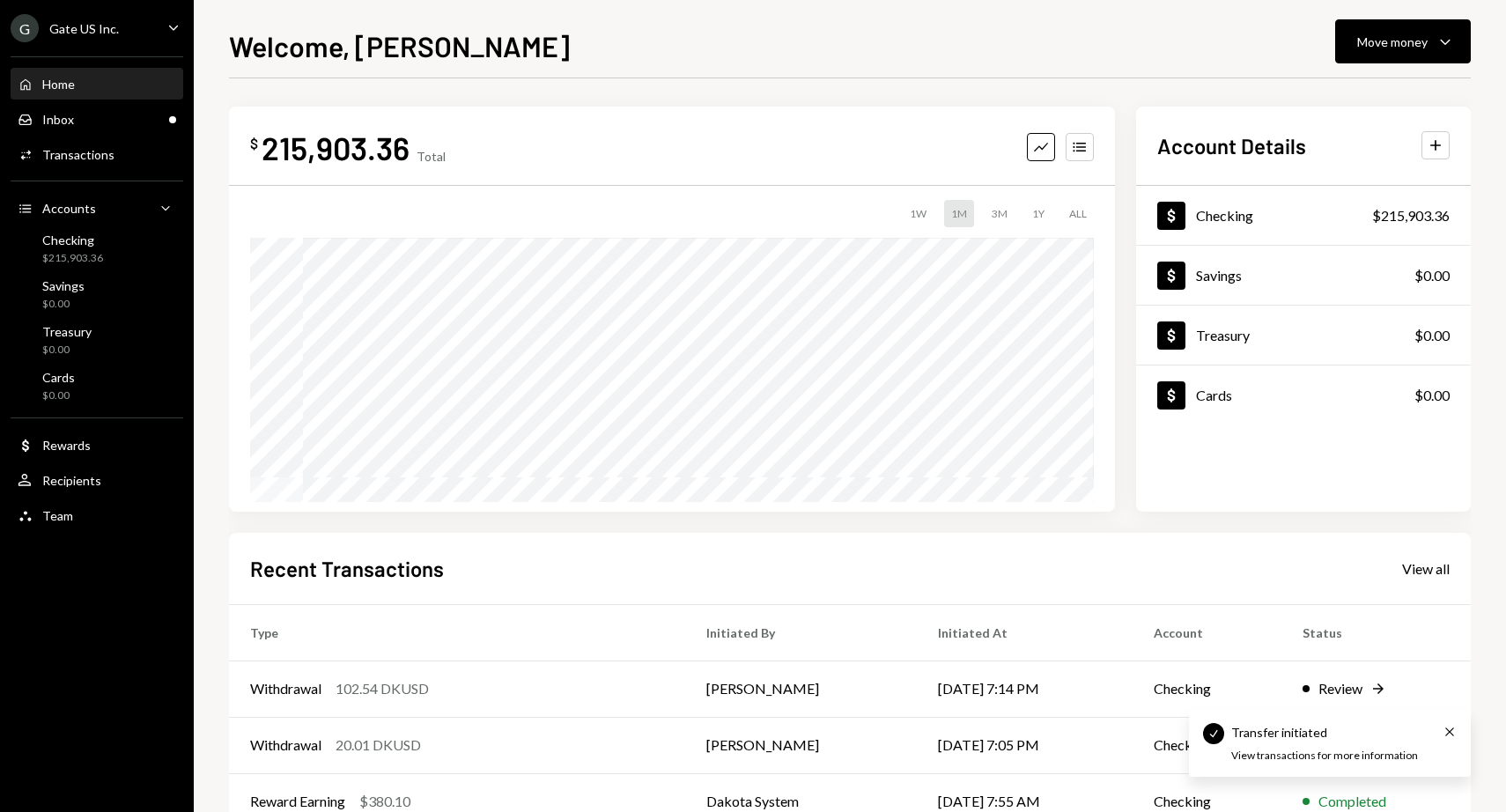
scroll to position [166, 0]
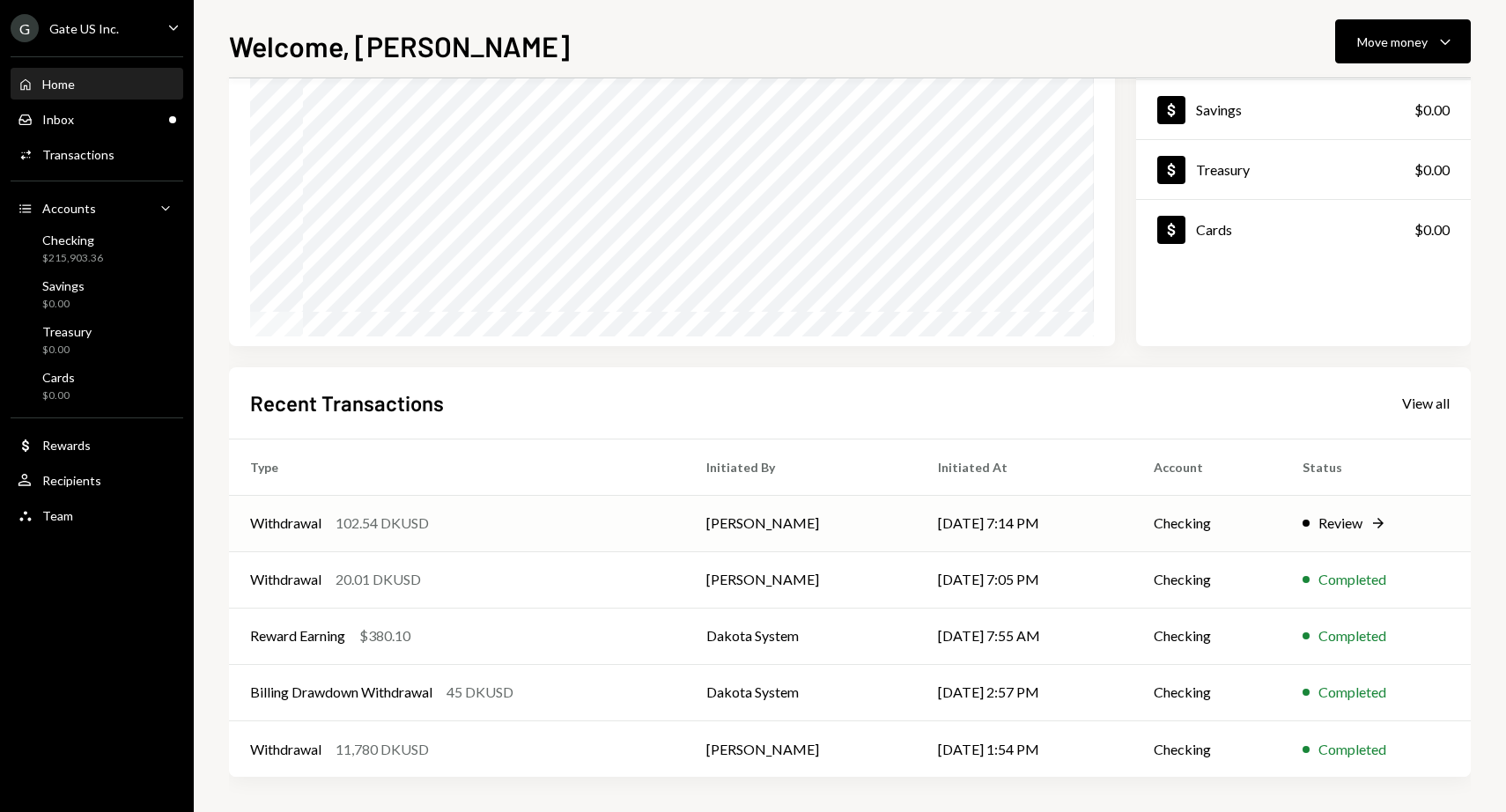
click at [343, 525] on div "102.54 DKUSD" at bounding box center [382, 523] width 93 height 21
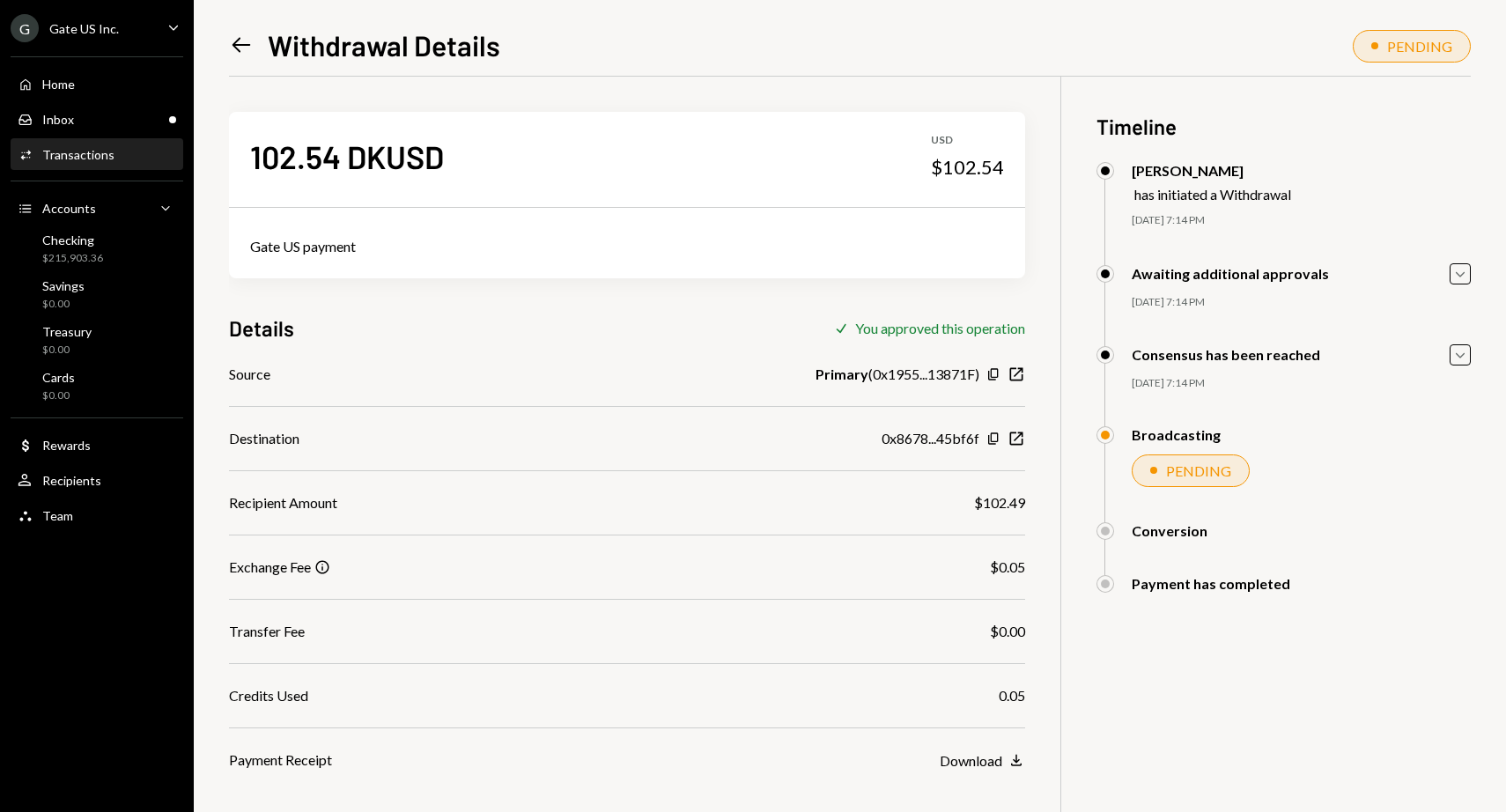
click at [76, 156] on div "Transactions" at bounding box center [78, 154] width 72 height 15
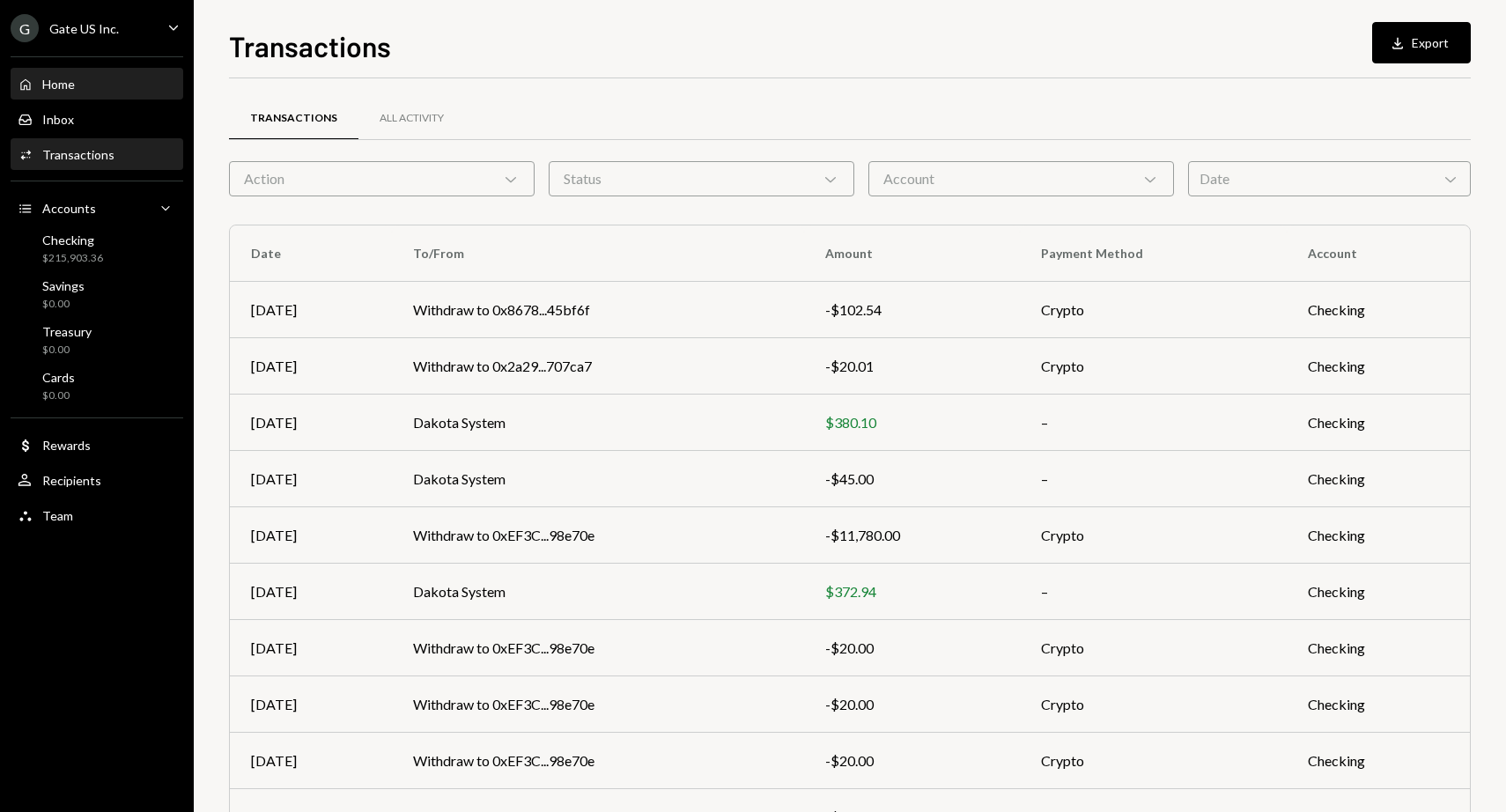
click at [78, 92] on div "Home Home" at bounding box center [97, 85] width 159 height 30
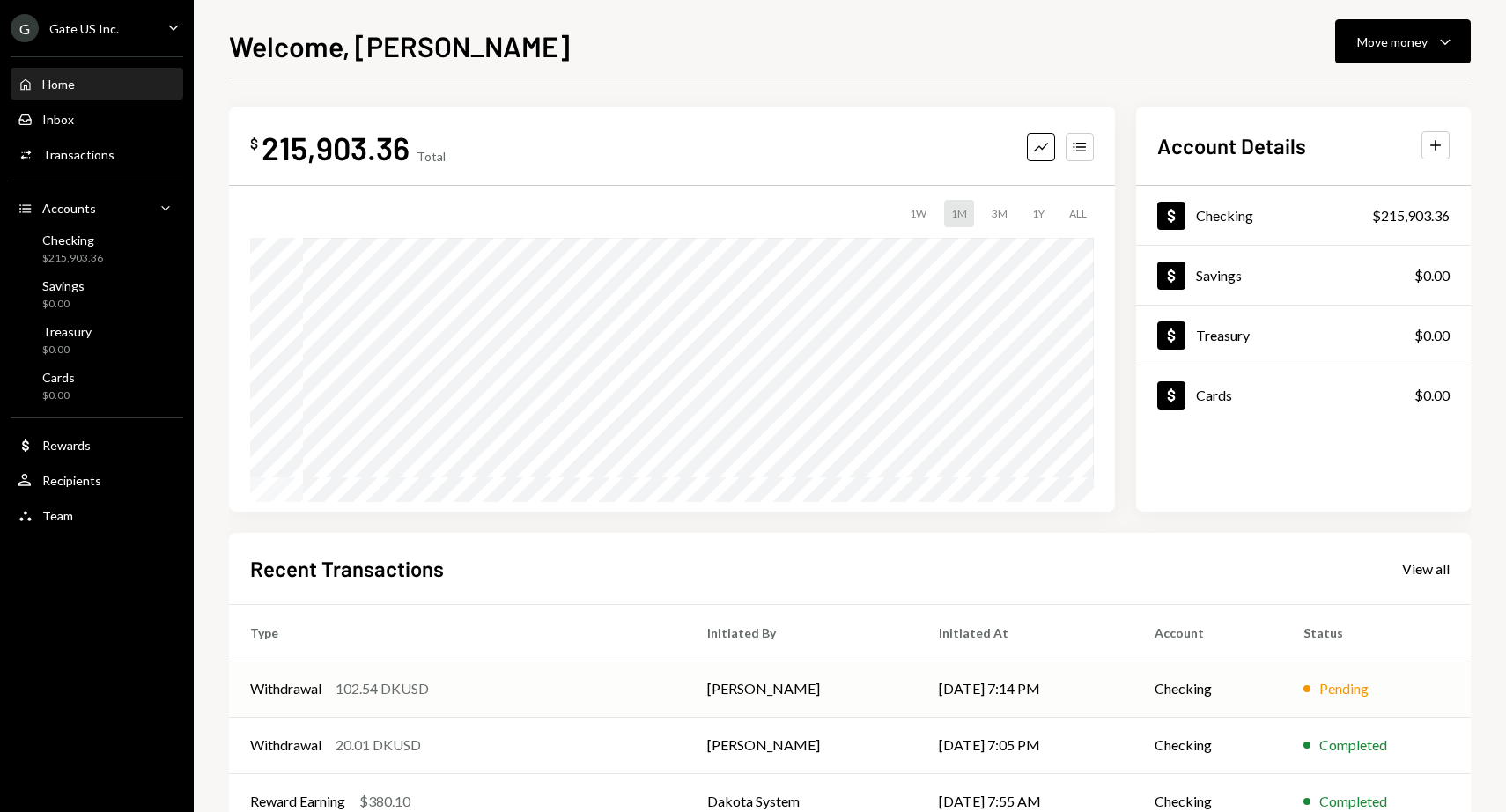
click at [458, 675] on td "Withdrawal 102.54 DKUSD" at bounding box center [457, 689] width 457 height 56
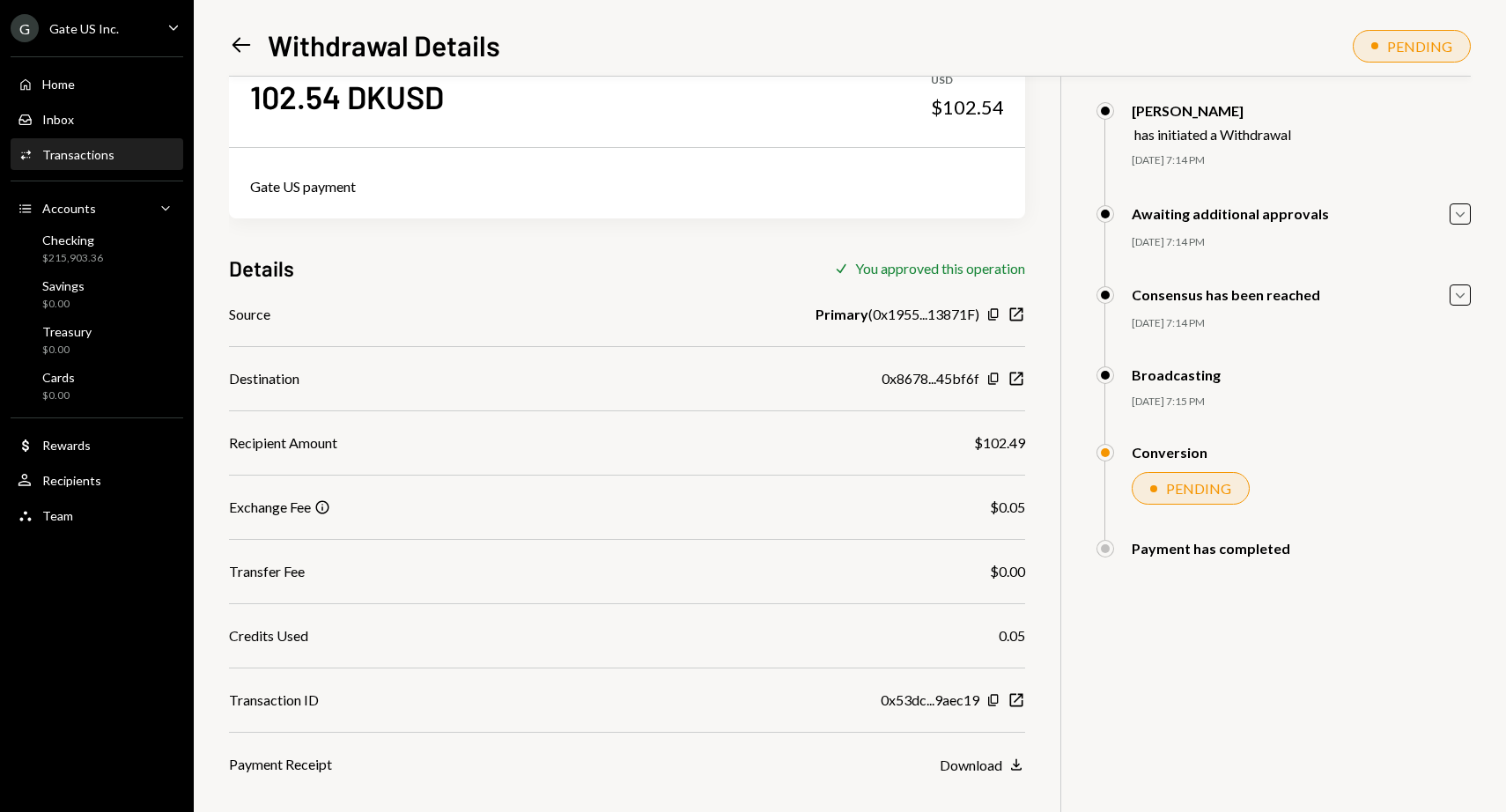
scroll to position [77, 0]
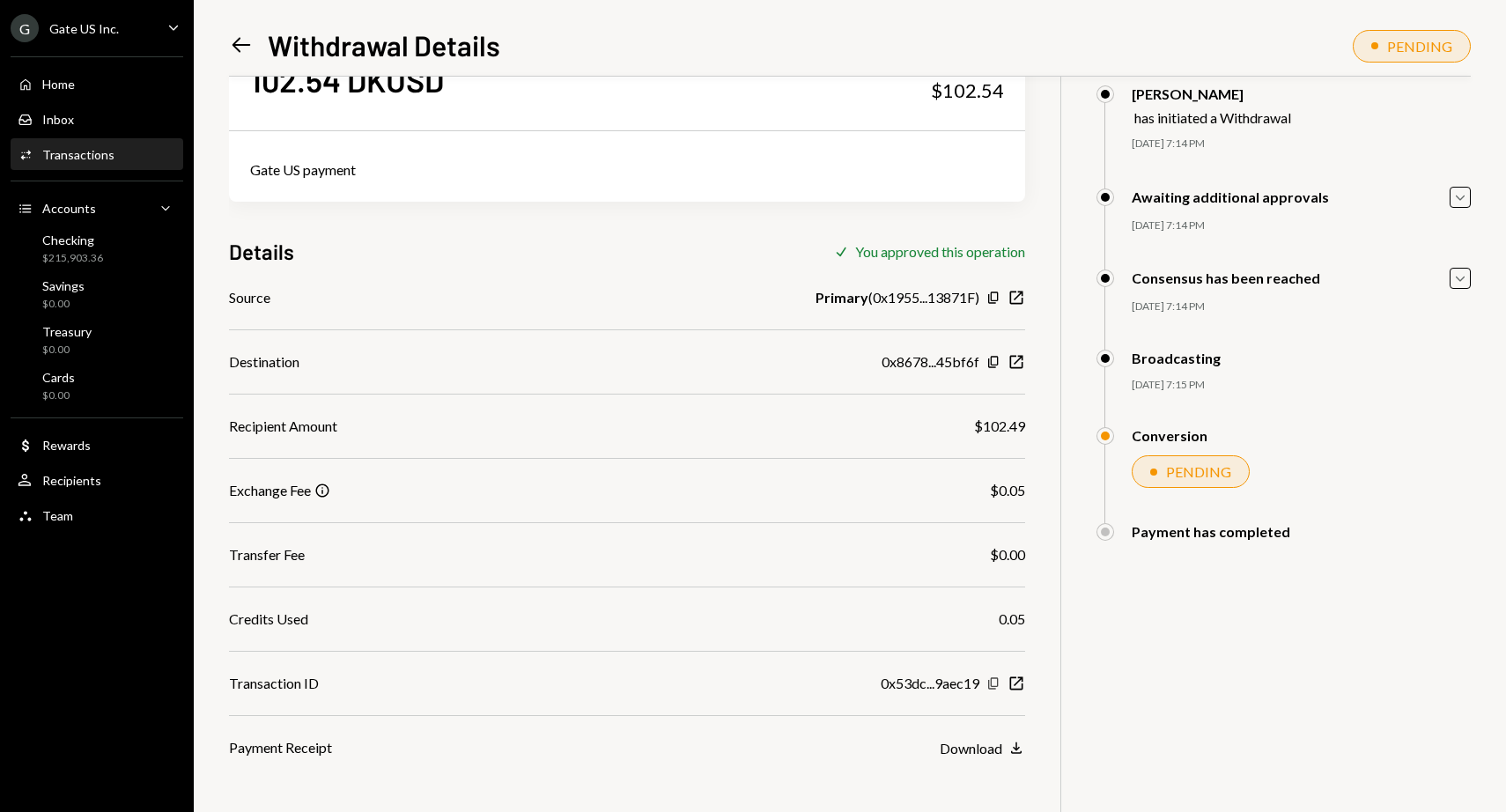
click at [991, 685] on icon "button" at bounding box center [993, 683] width 10 height 11
click at [78, 85] on div "Home Home" at bounding box center [97, 85] width 159 height 16
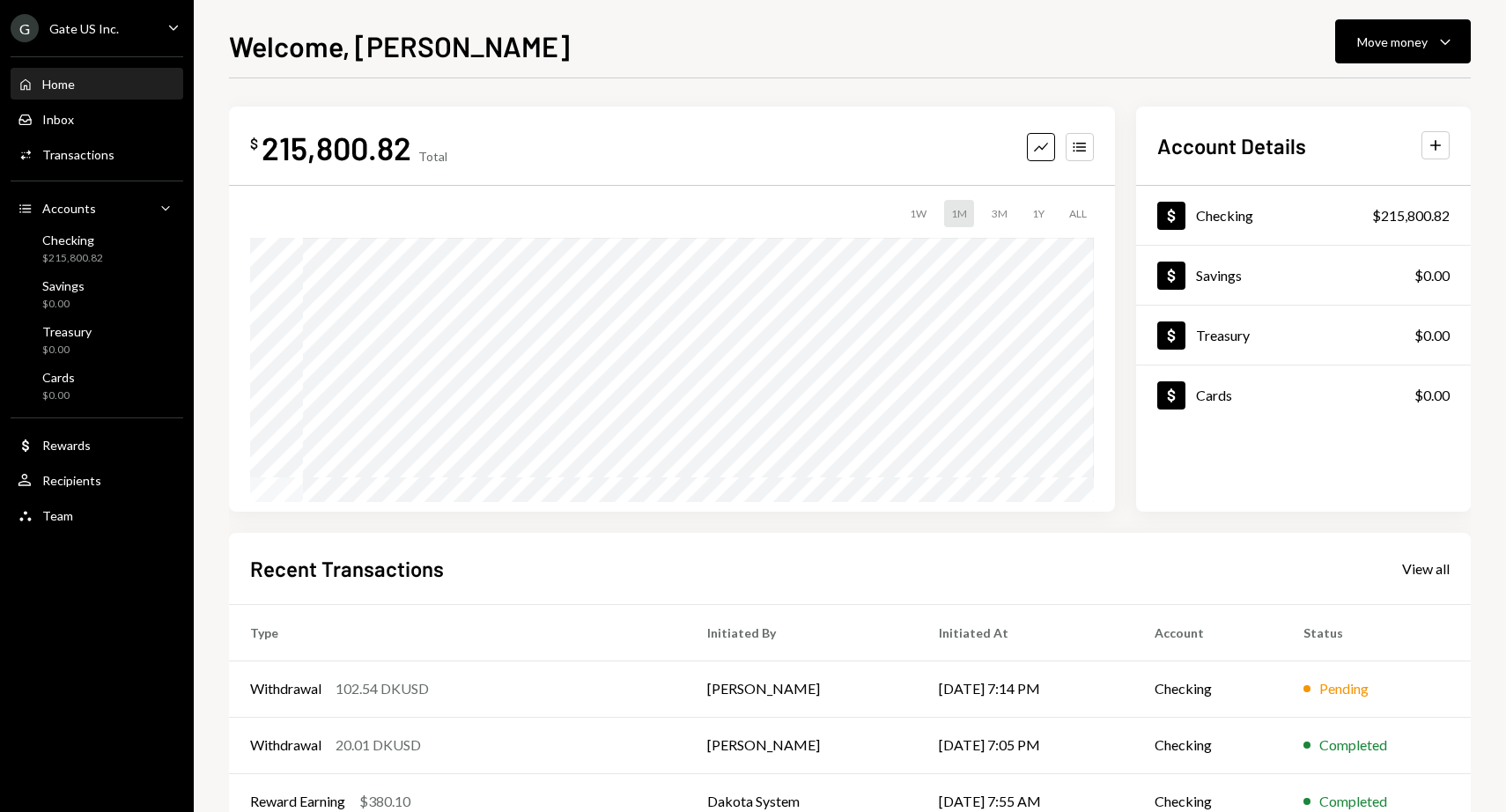
click at [79, 81] on div "Home Home" at bounding box center [97, 85] width 159 height 16
click at [382, 700] on td "Withdrawal 102.54 DKUSD" at bounding box center [457, 689] width 457 height 56
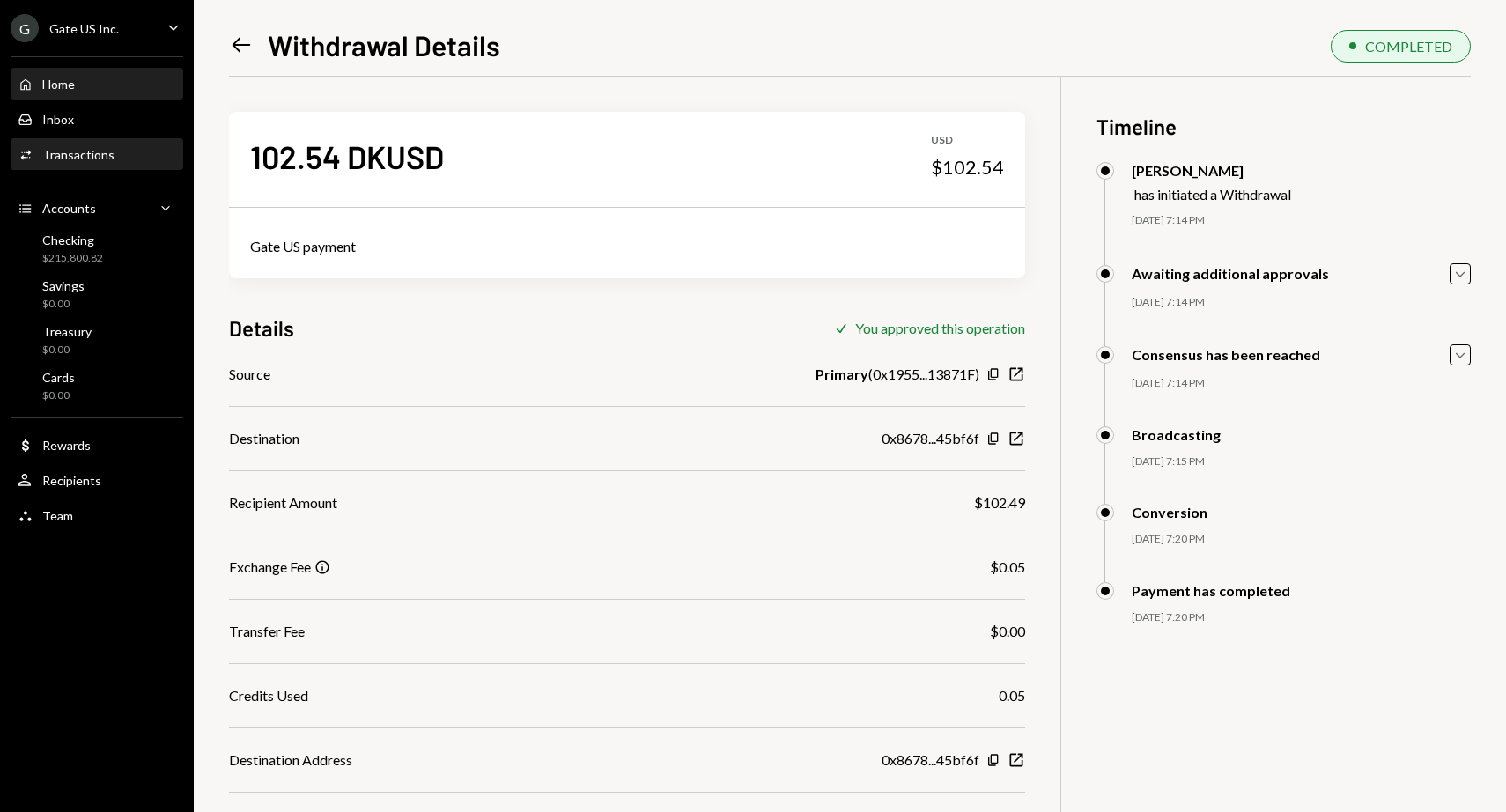
click at [82, 83] on div "Home Home" at bounding box center [97, 85] width 159 height 16
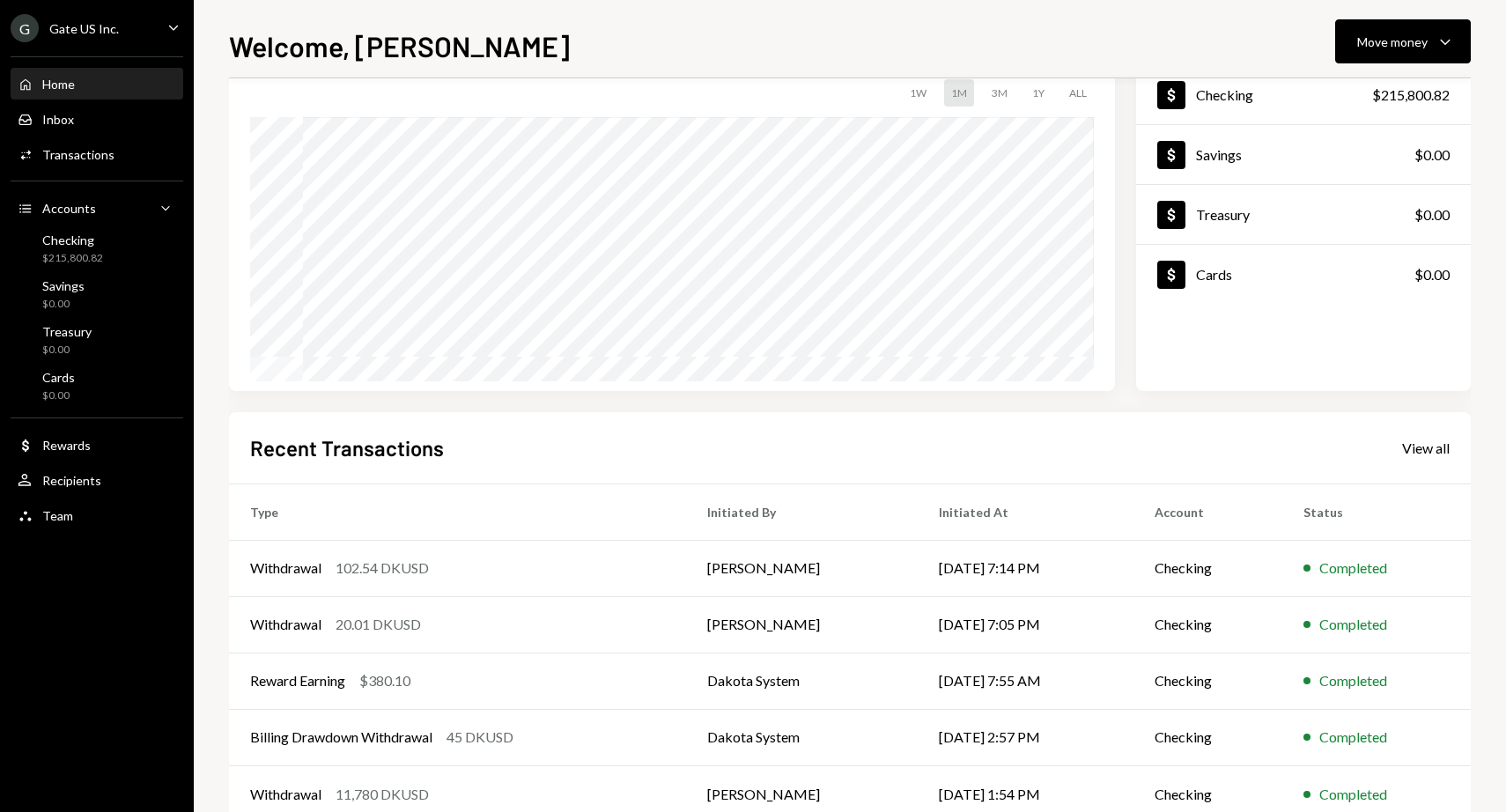
scroll to position [119, 0]
click at [371, 576] on div "102.54 DKUSD" at bounding box center [382, 570] width 93 height 21
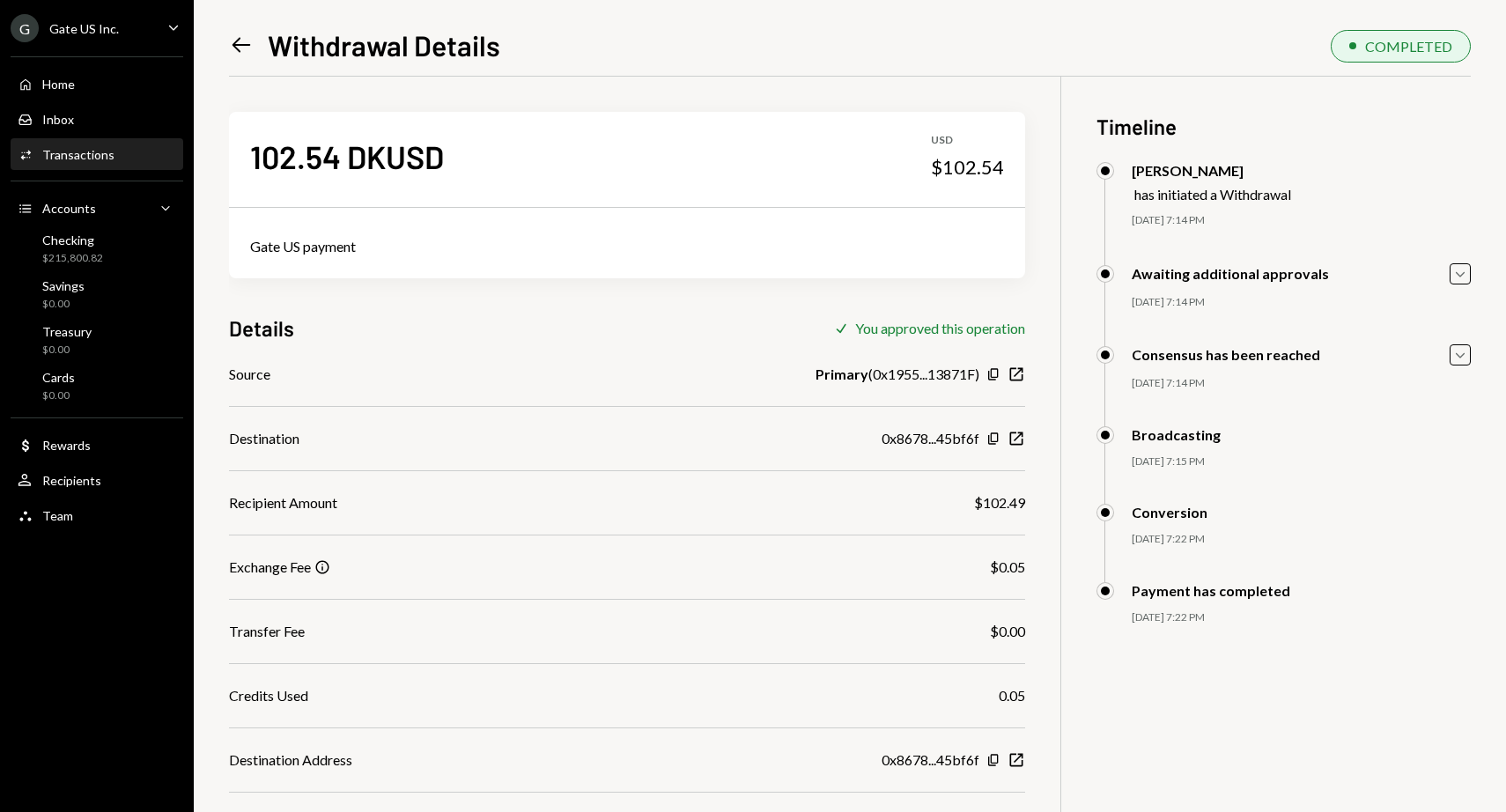
scroll to position [151, 0]
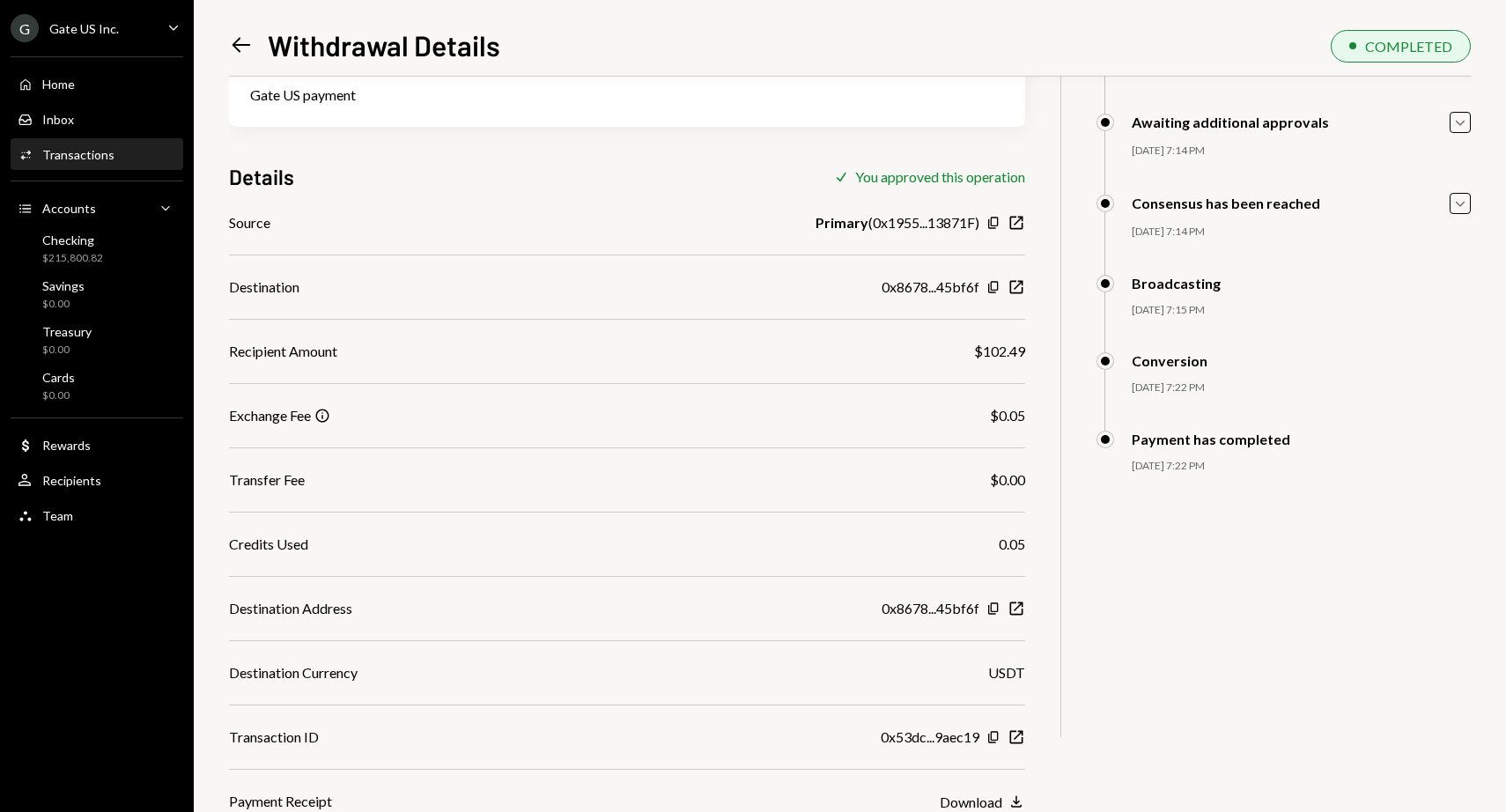
click at [328, 416] on div "Info" at bounding box center [323, 416] width 16 height 16
click at [327, 419] on div "Info" at bounding box center [323, 416] width 16 height 16
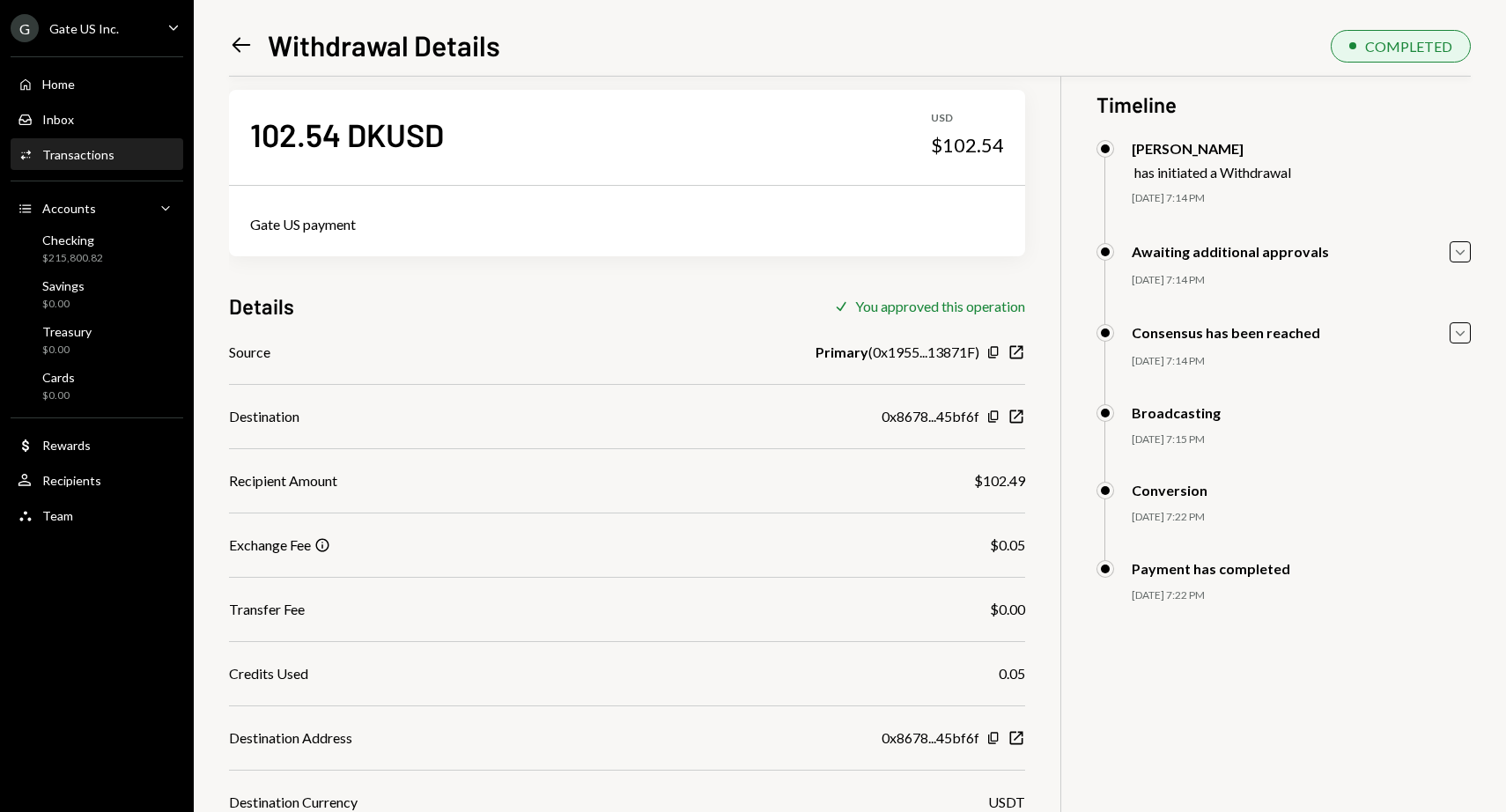
scroll to position [25, 0]
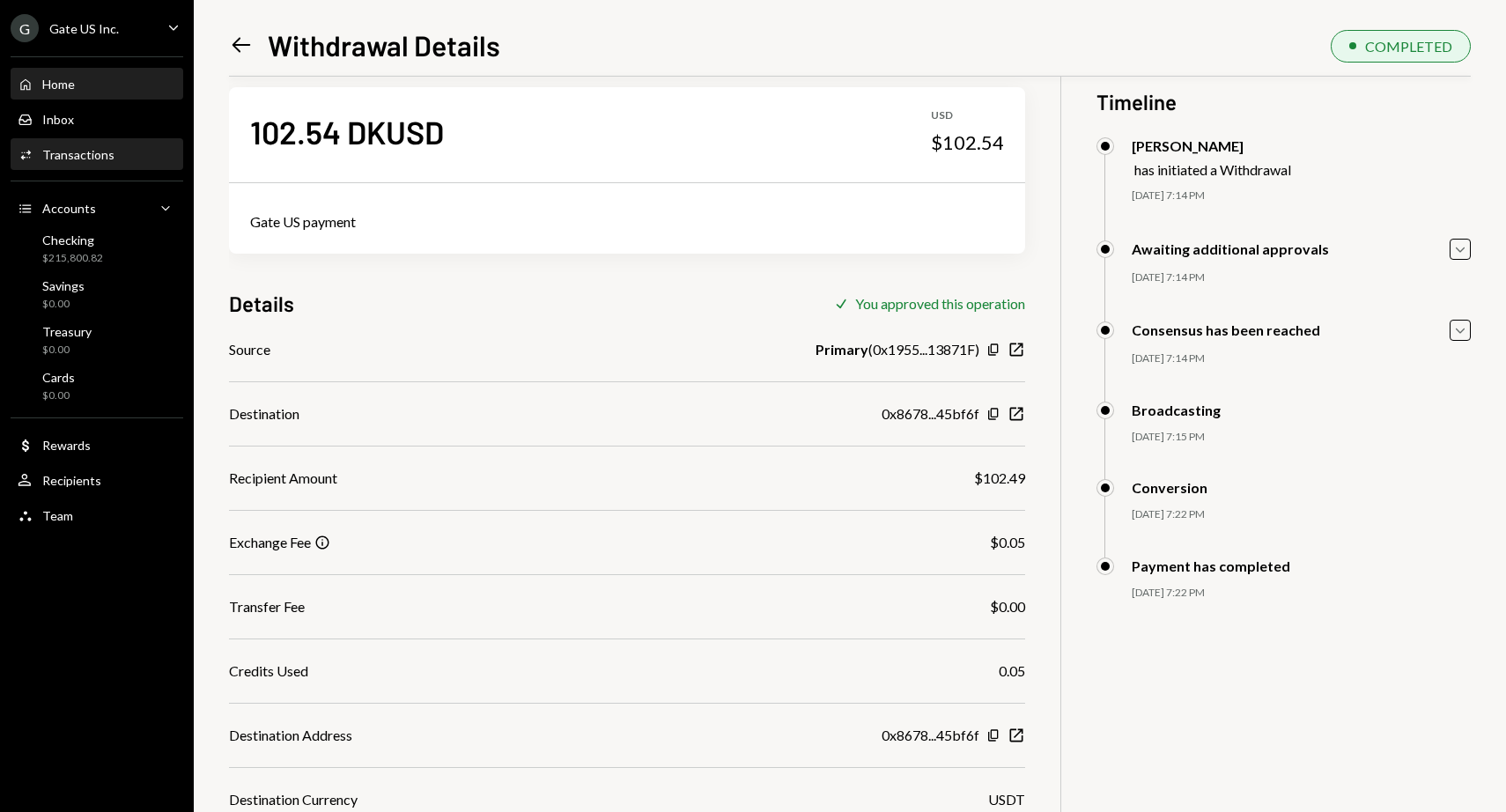
click at [102, 82] on div "Home Home" at bounding box center [97, 85] width 159 height 16
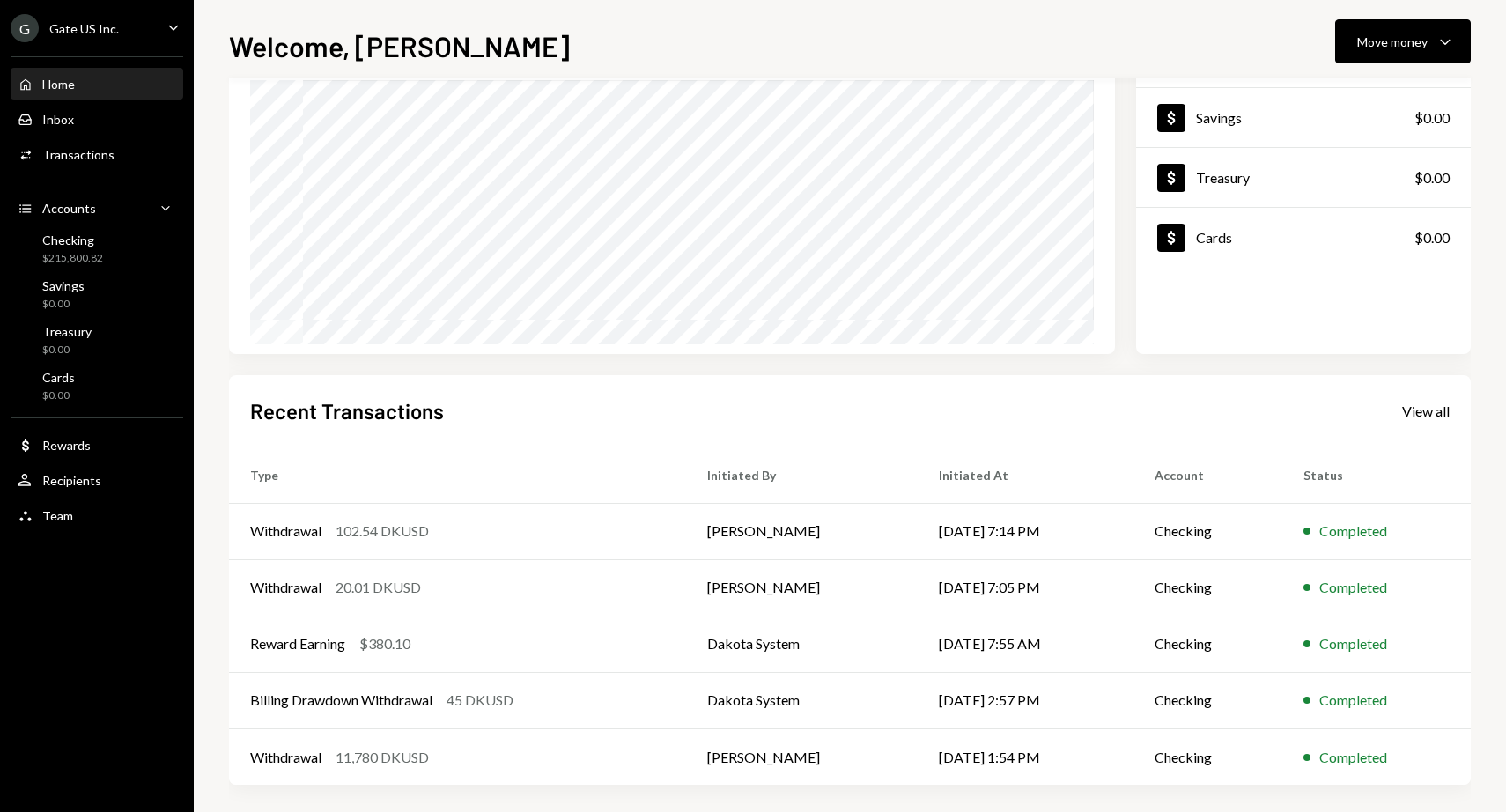
scroll to position [166, 0]
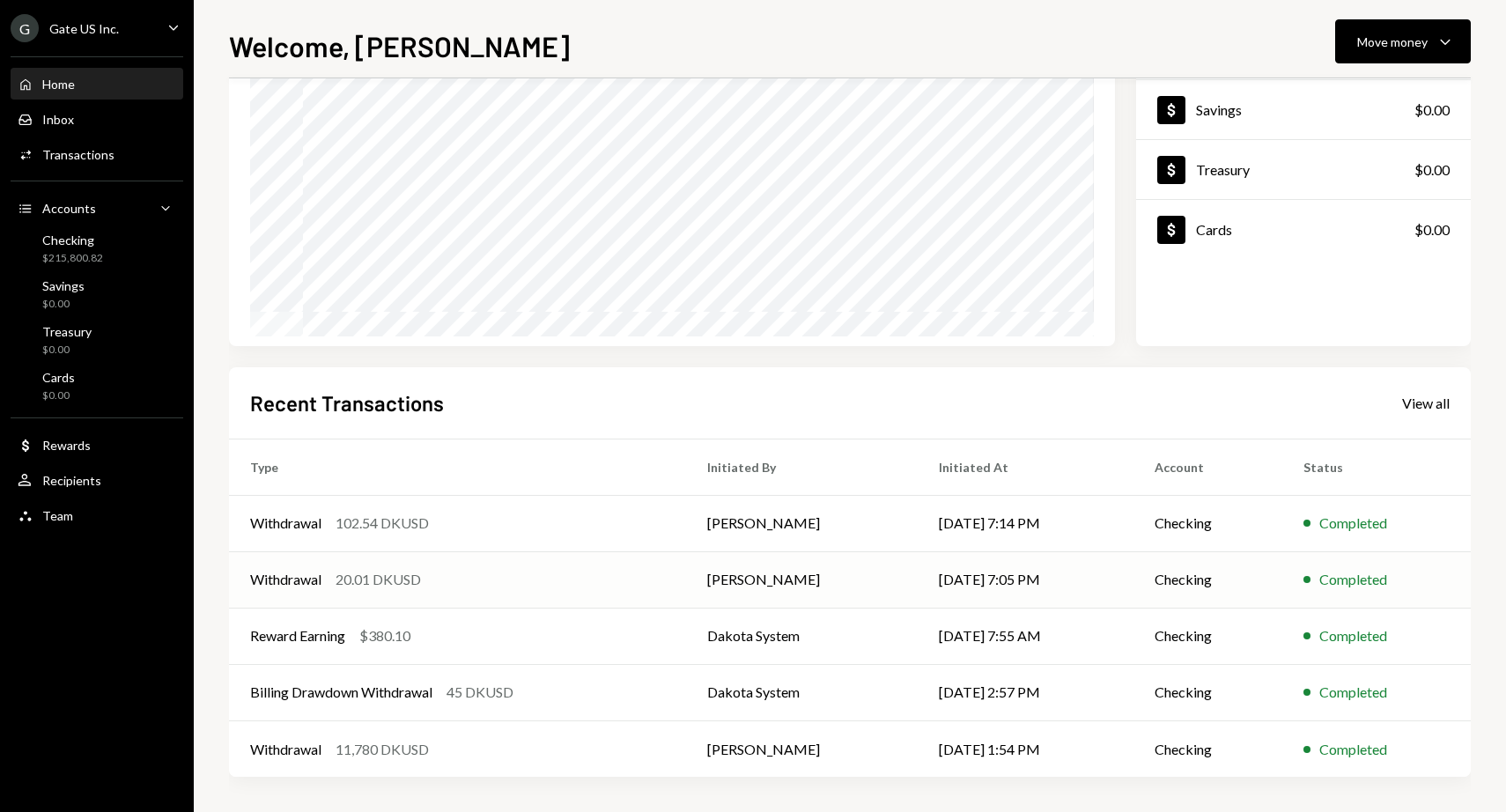
click at [360, 579] on div "20.01 DKUSD" at bounding box center [378, 579] width 85 height 21
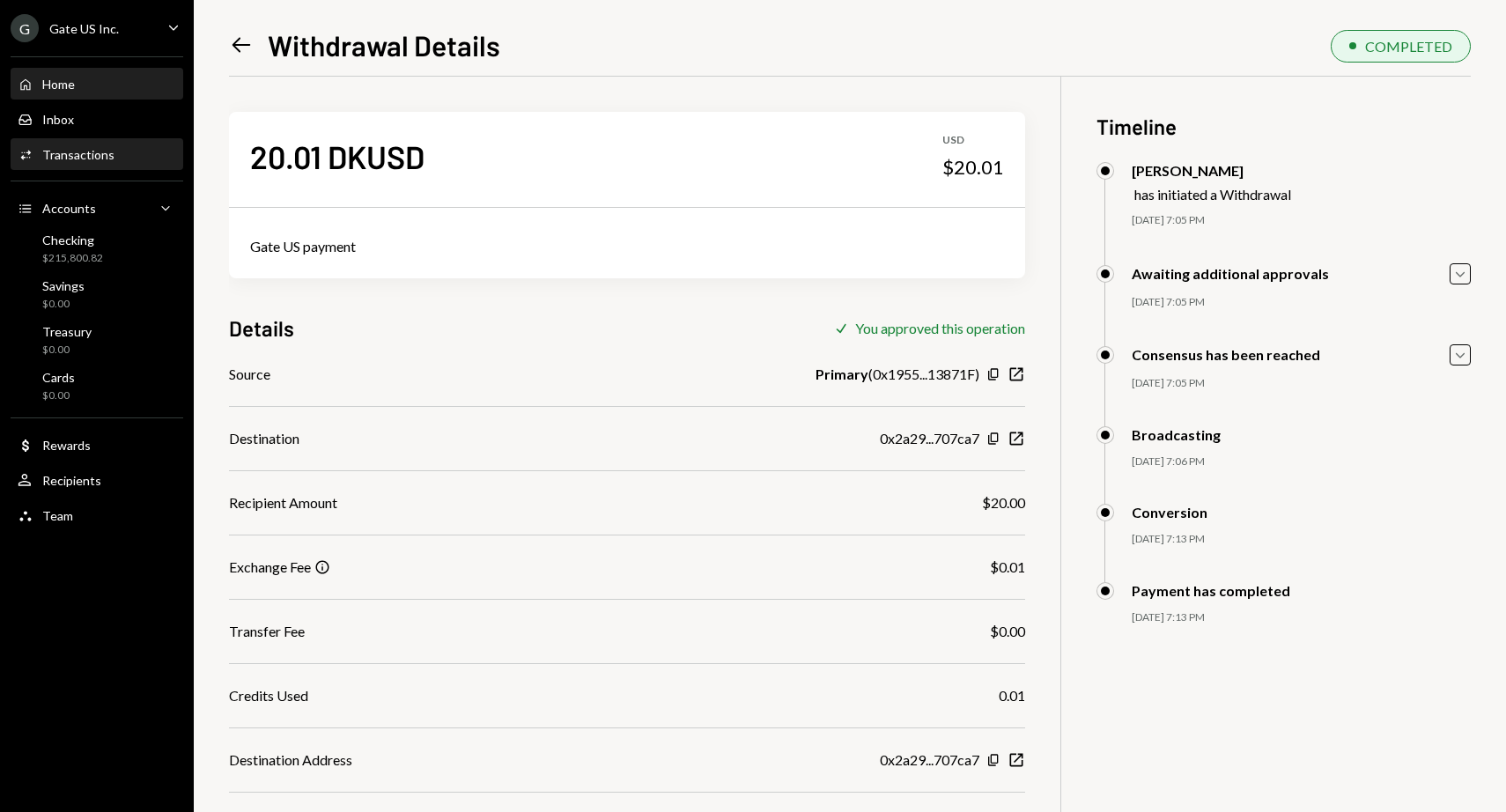
click at [63, 86] on div "Home" at bounding box center [58, 84] width 33 height 15
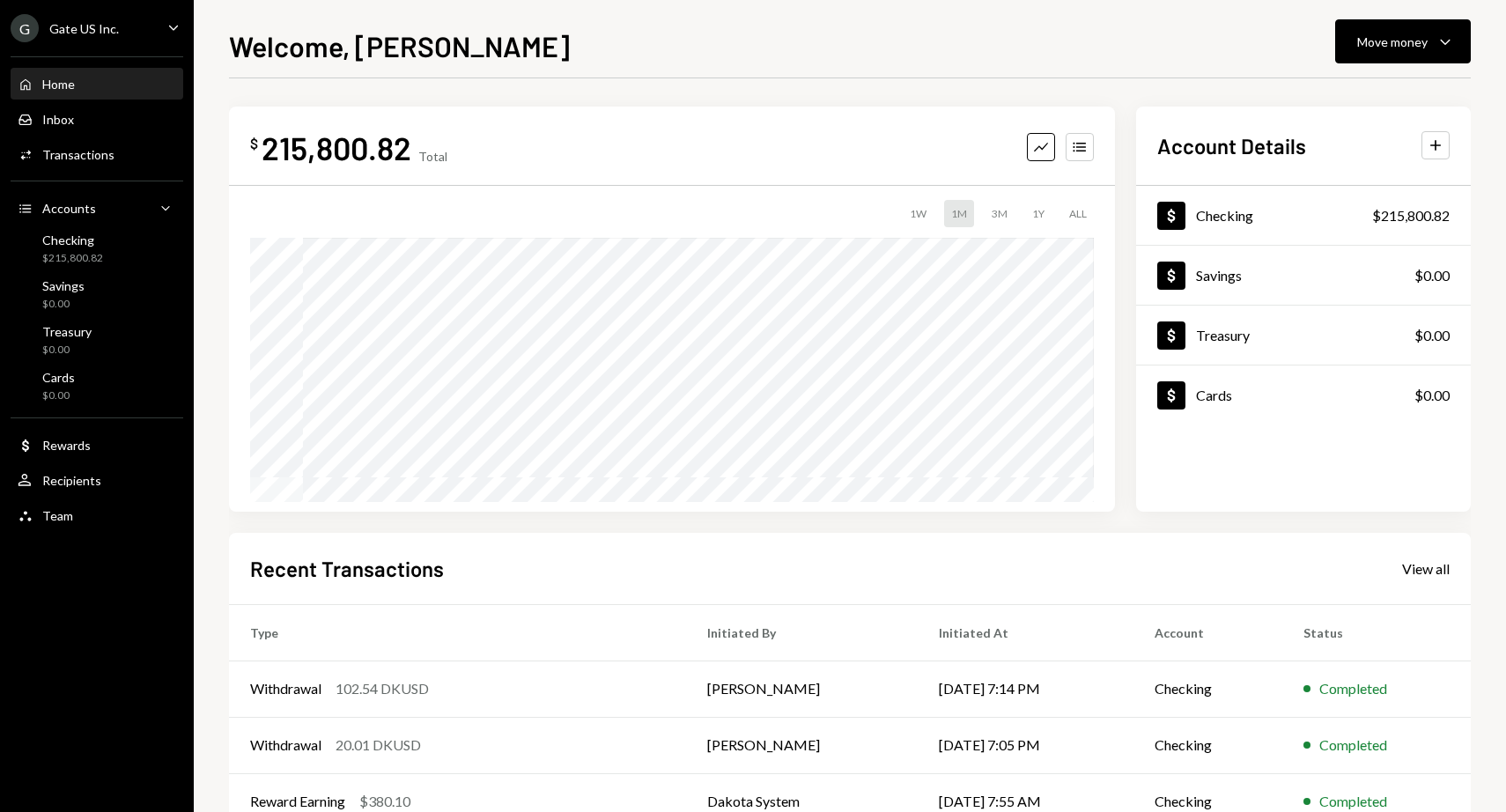
click at [126, 29] on div "G Gate US Inc. Caret Down" at bounding box center [97, 28] width 194 height 28
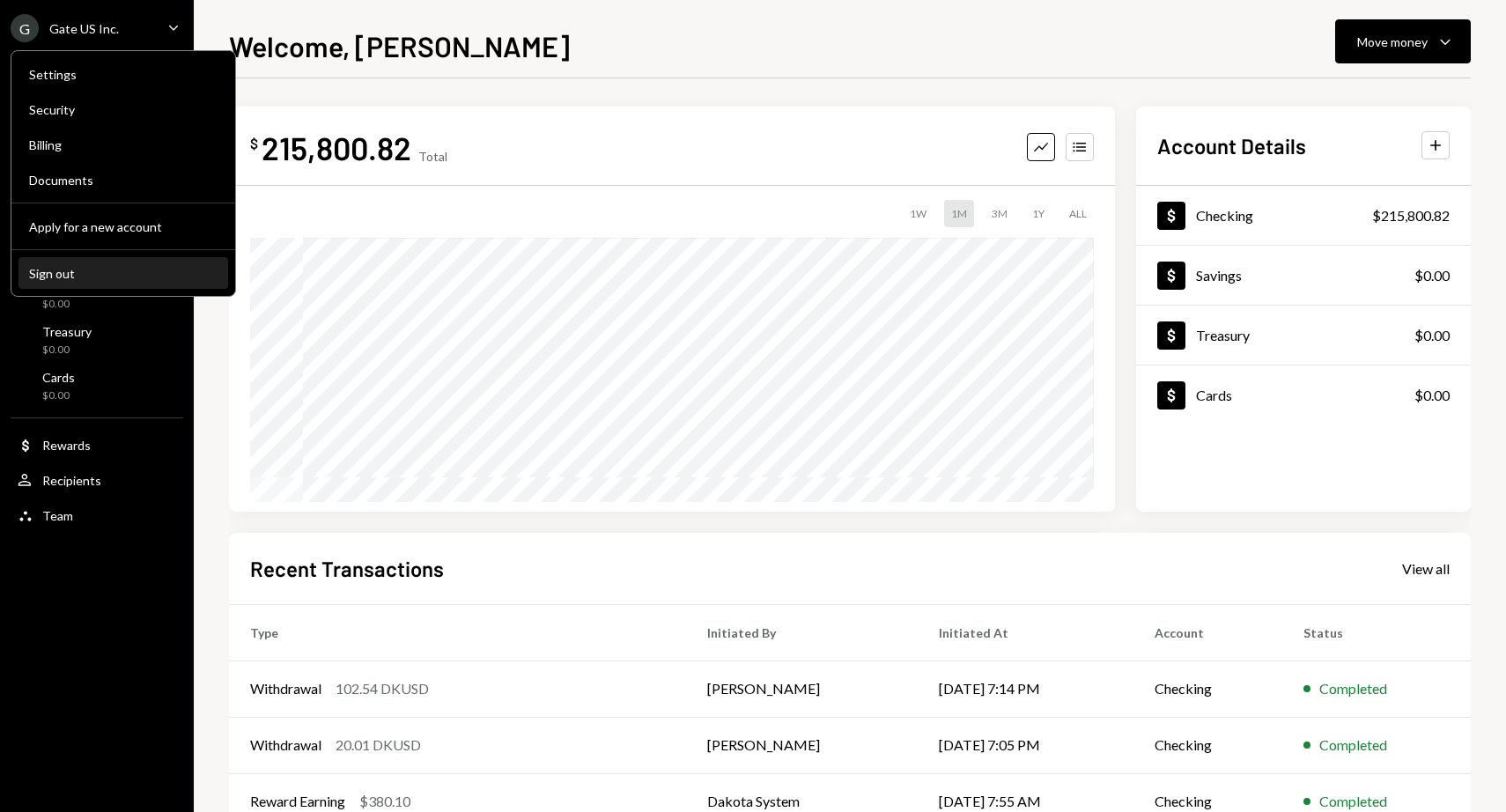
click at [56, 270] on div "Sign out" at bounding box center [123, 273] width 189 height 15
